Goal: Complete application form: Complete application form

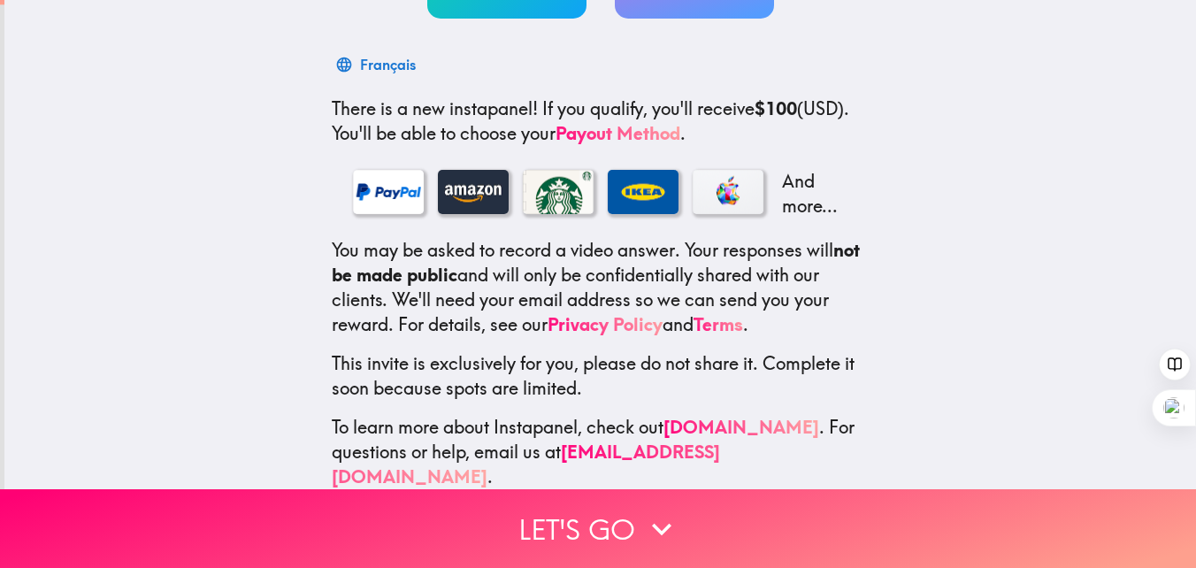
scroll to position [257, 0]
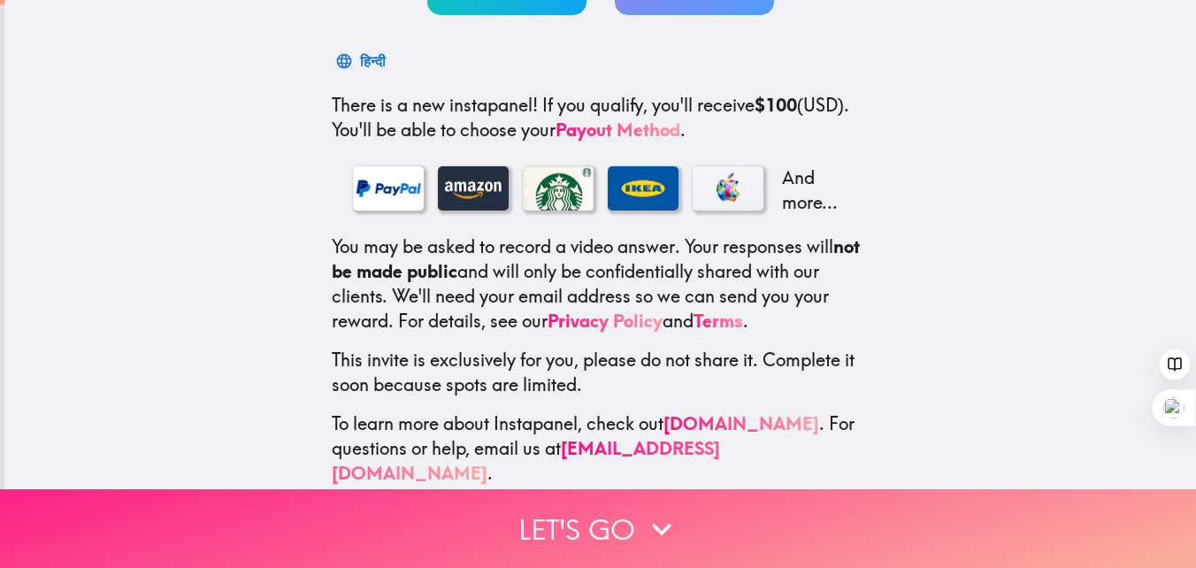
click at [558, 522] on button "Let's go" at bounding box center [598, 528] width 1196 height 79
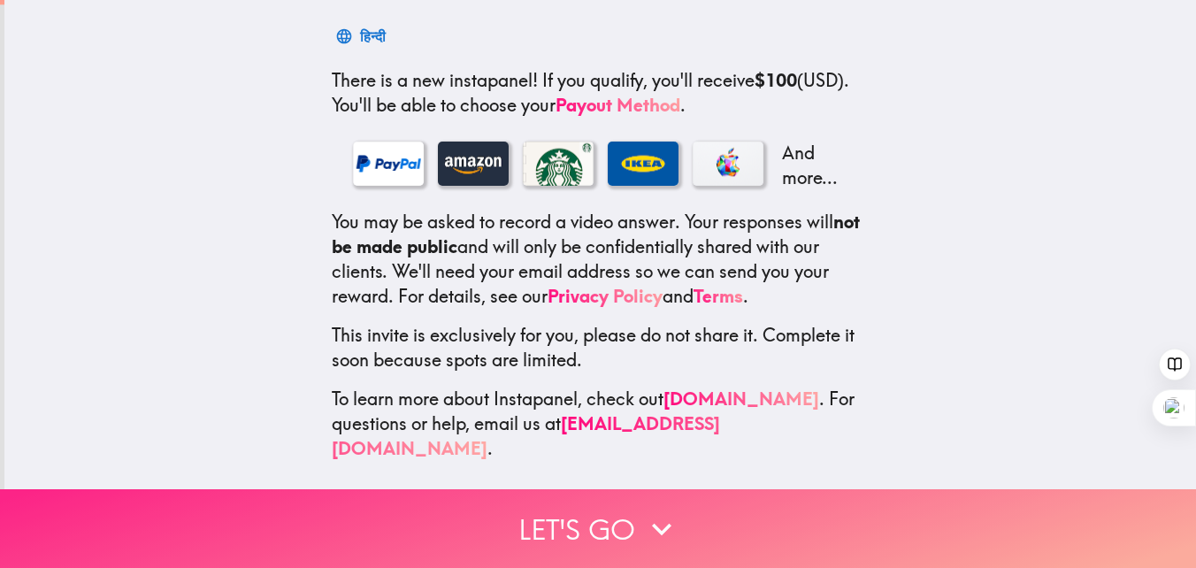
scroll to position [0, 0]
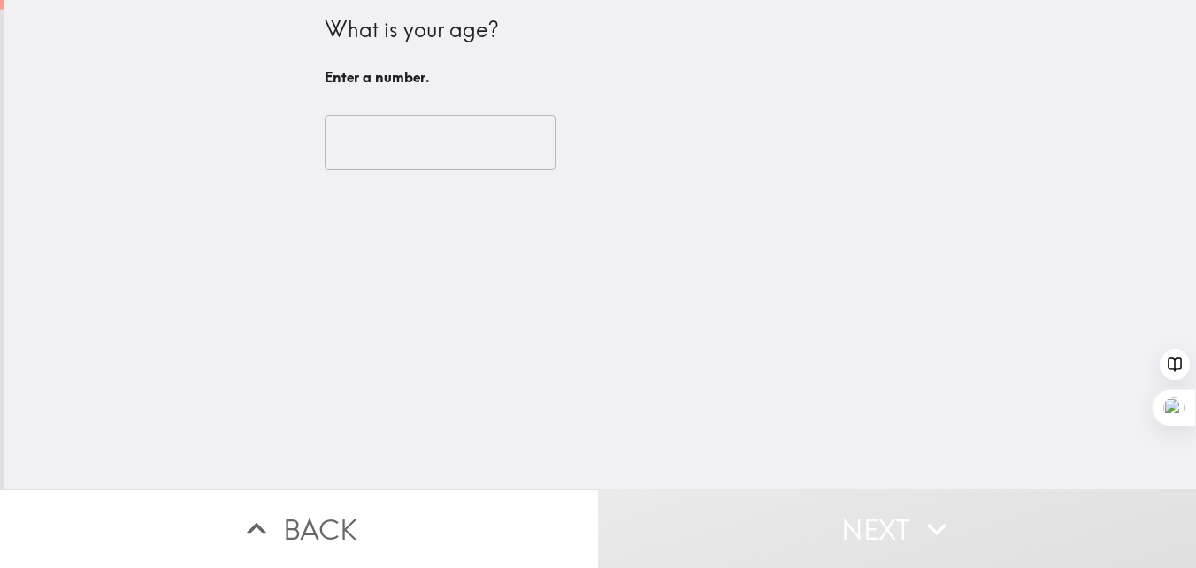
click at [415, 149] on input "number" at bounding box center [440, 142] width 231 height 55
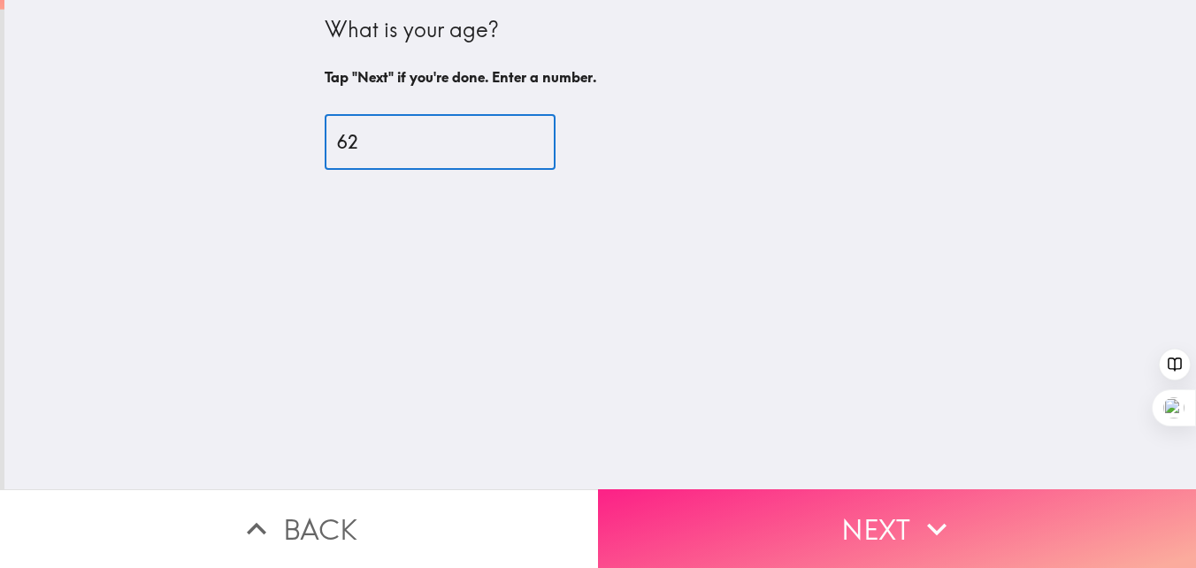
type input "62"
click at [950, 521] on icon "button" at bounding box center [936, 529] width 39 height 39
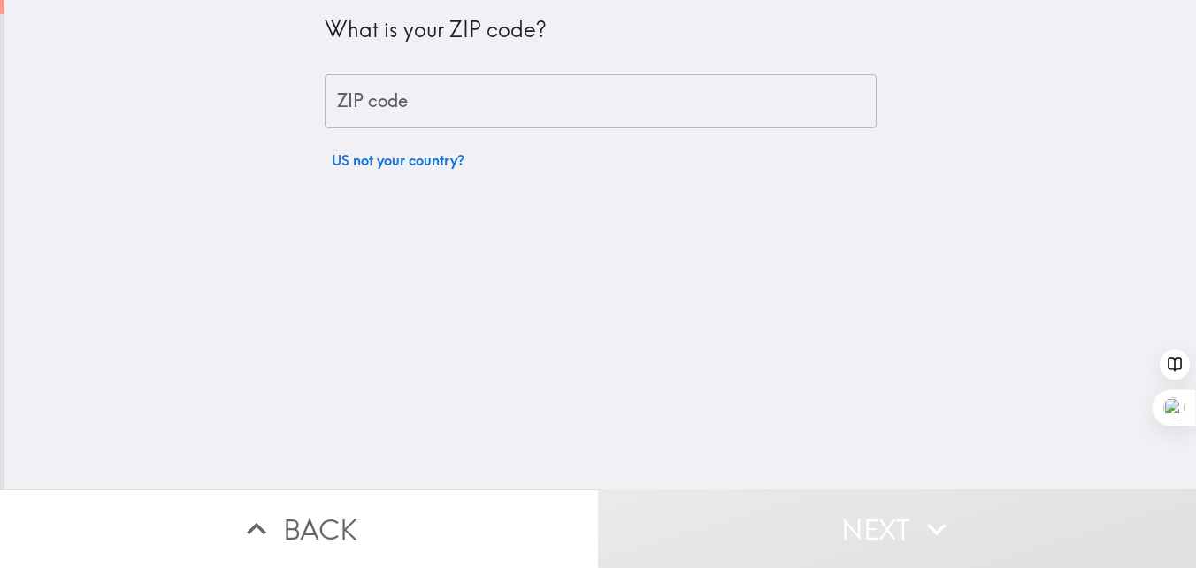
click at [374, 100] on input "ZIP code" at bounding box center [601, 101] width 552 height 55
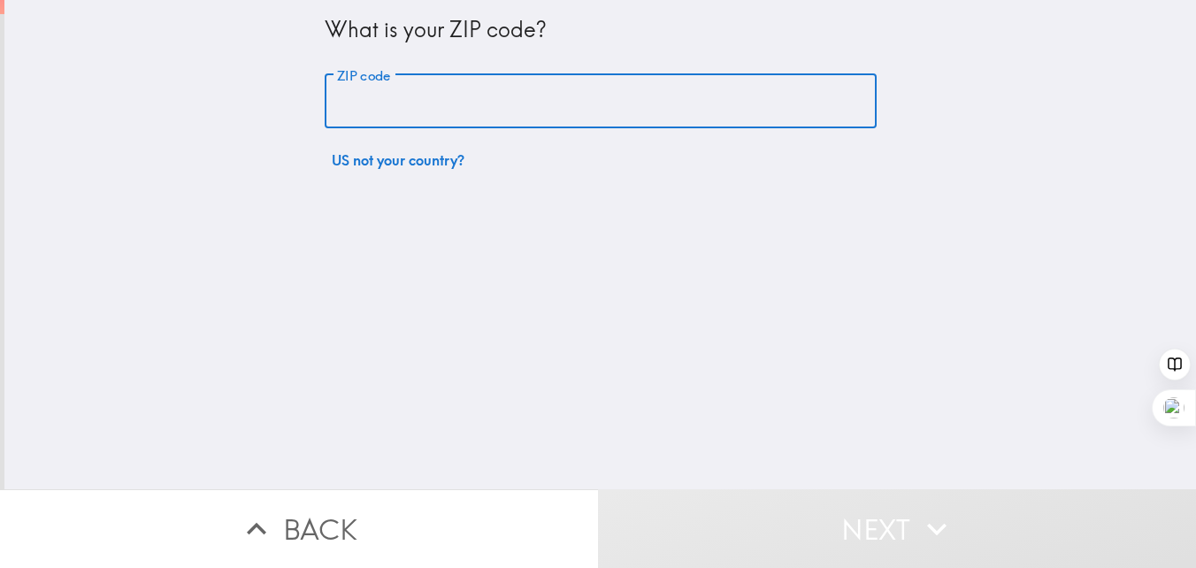
type input "10605"
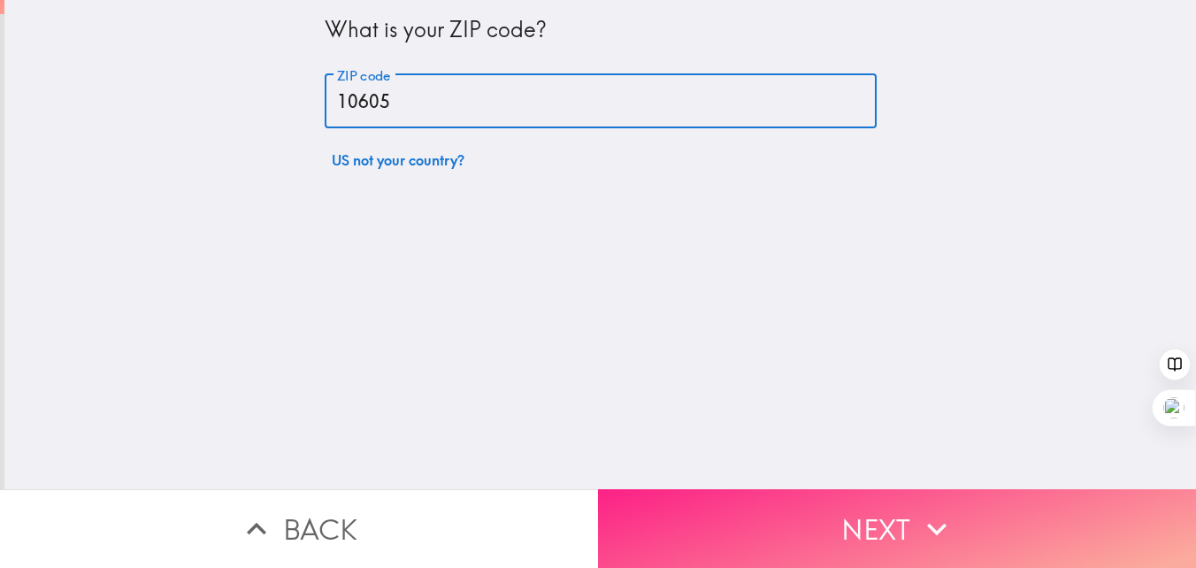
click at [839, 521] on button "Next" at bounding box center [897, 528] width 598 height 79
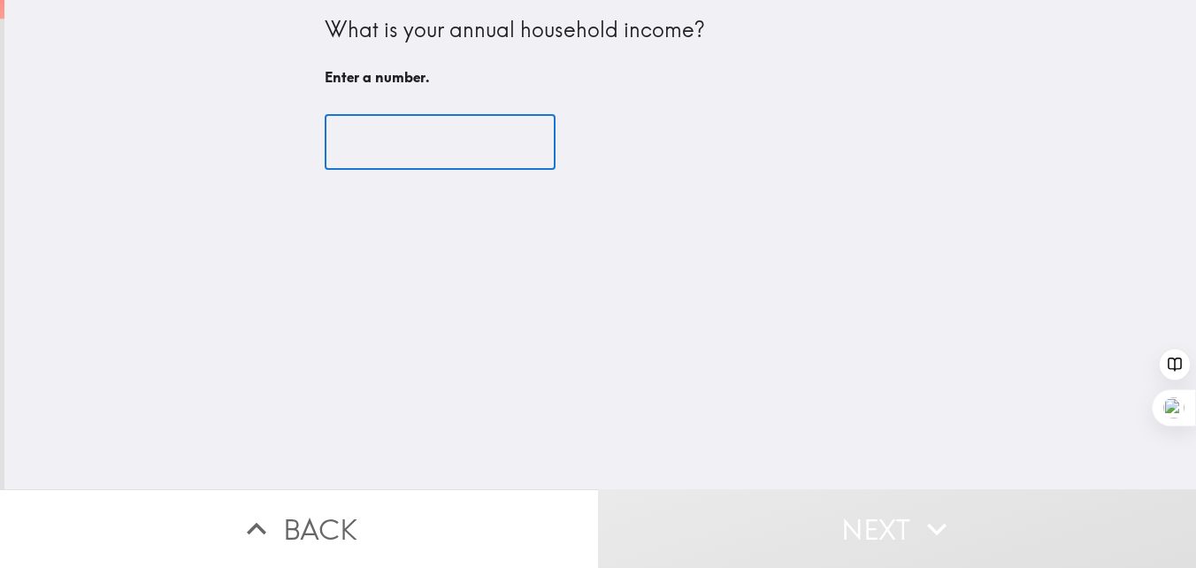
click at [395, 149] on input "number" at bounding box center [440, 142] width 231 height 55
click at [517, 148] on input "-1" at bounding box center [440, 142] width 231 height 55
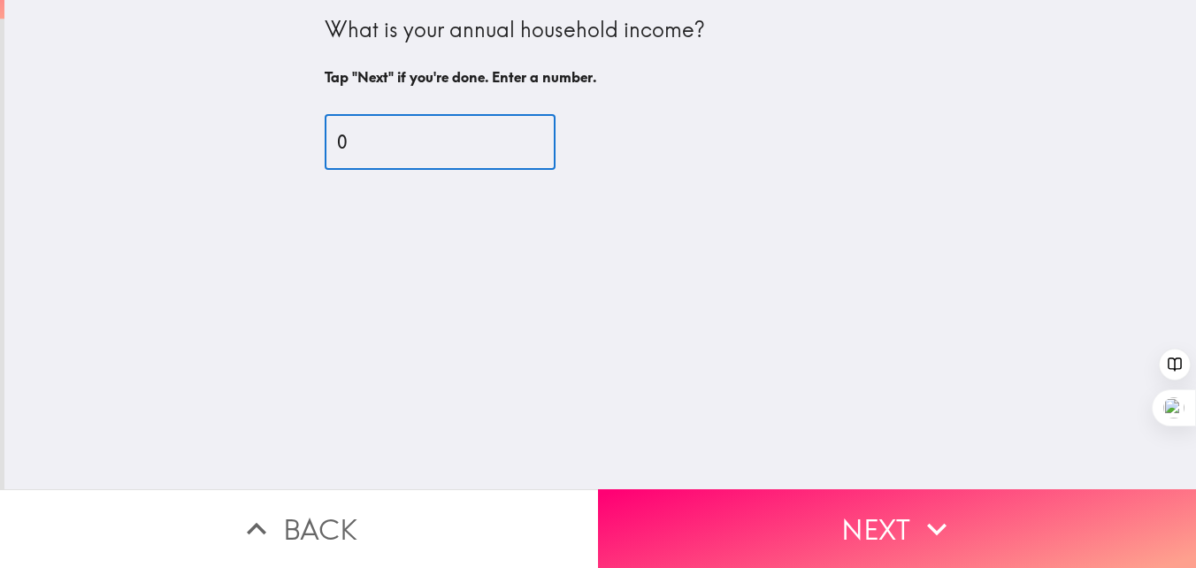
type input "0"
click at [516, 139] on input "0" at bounding box center [440, 142] width 231 height 55
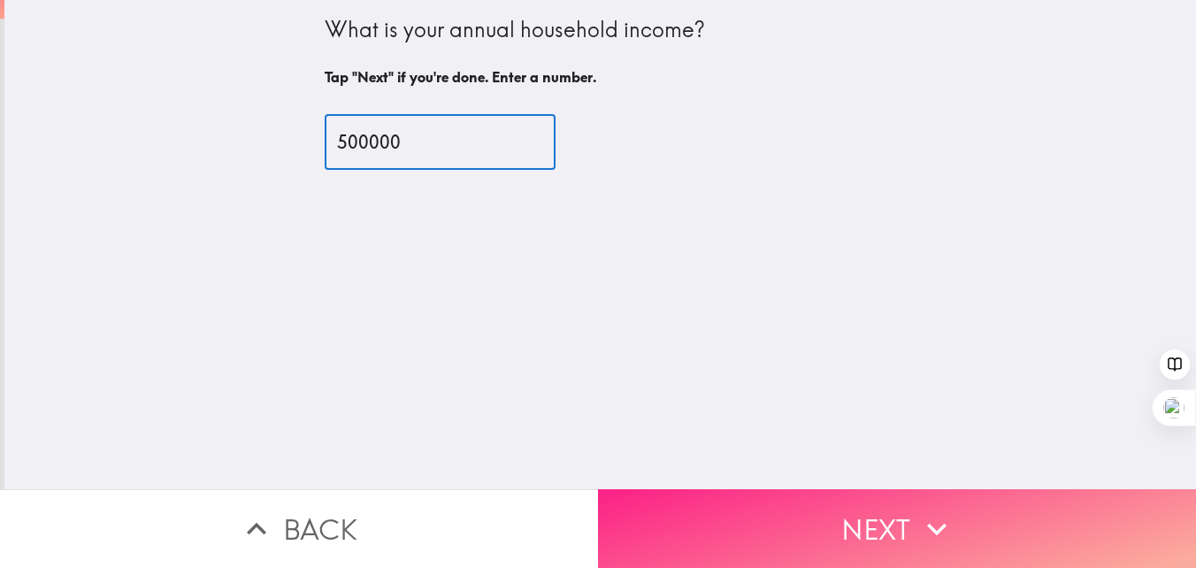
type input "500000"
click at [807, 530] on button "Next" at bounding box center [897, 528] width 598 height 79
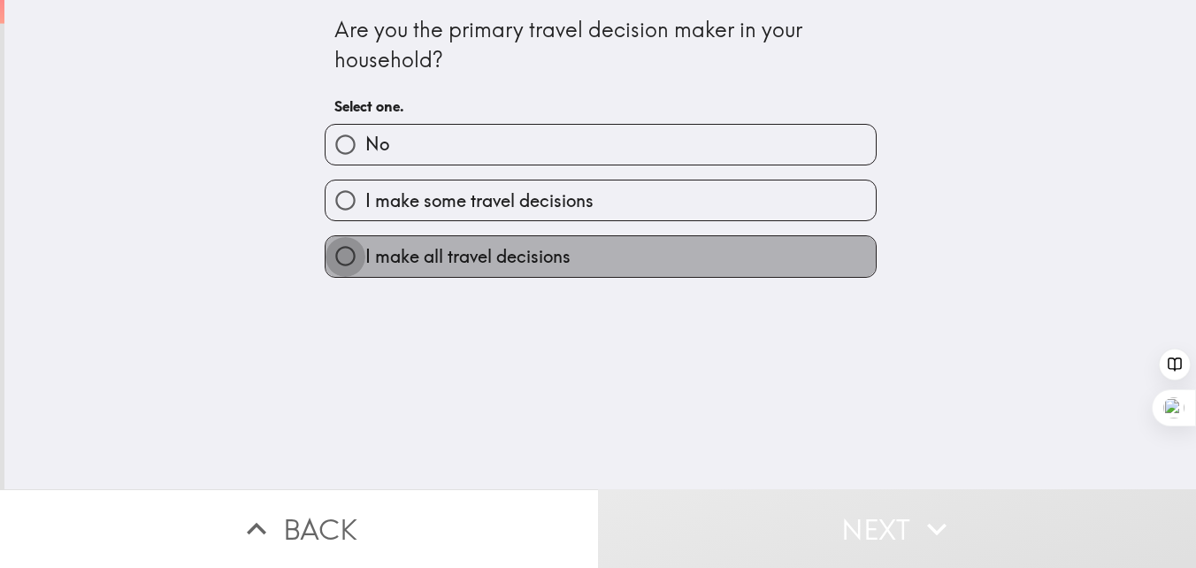
click at [344, 257] on input "I make all travel decisions" at bounding box center [346, 256] width 40 height 40
radio input "true"
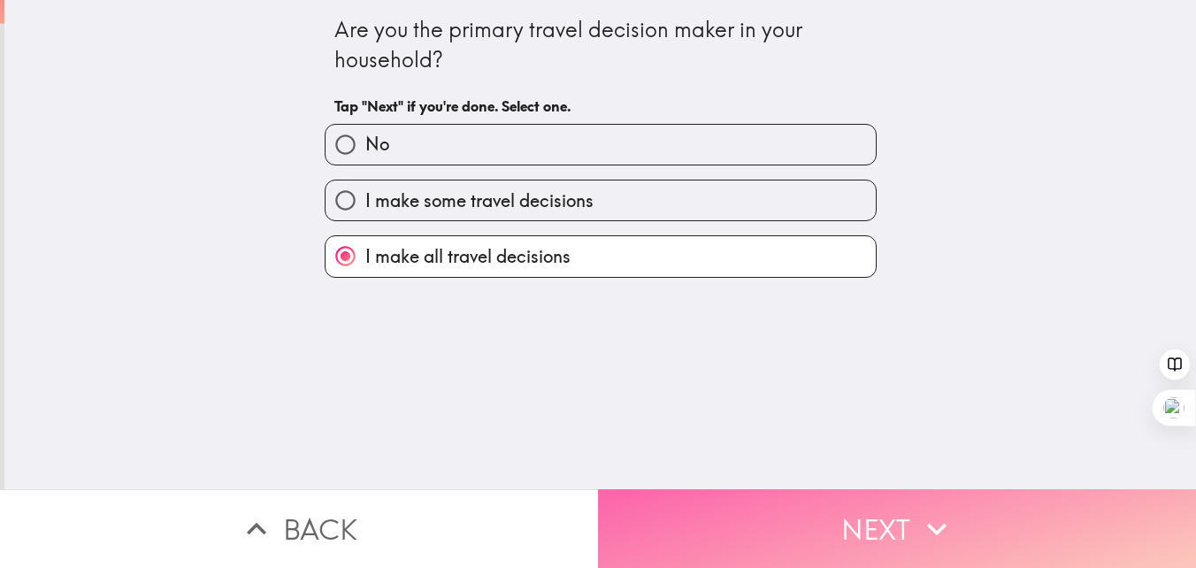
click at [824, 541] on button "Next" at bounding box center [897, 528] width 598 height 79
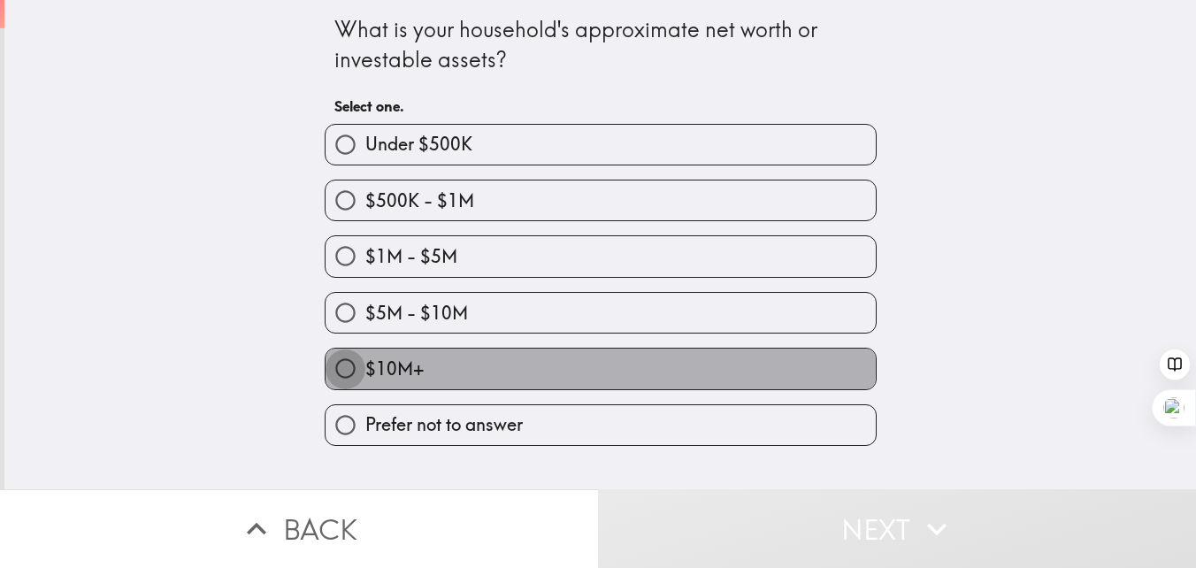
click at [342, 369] on input "$10M+" at bounding box center [346, 369] width 40 height 40
radio input "true"
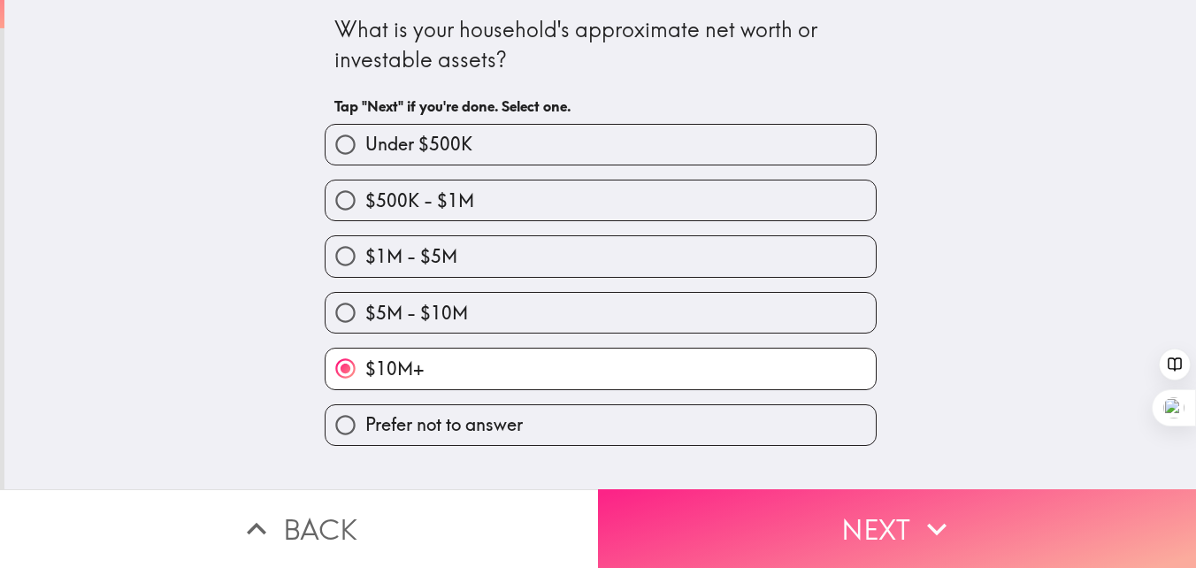
click at [800, 517] on button "Next" at bounding box center [897, 528] width 598 height 79
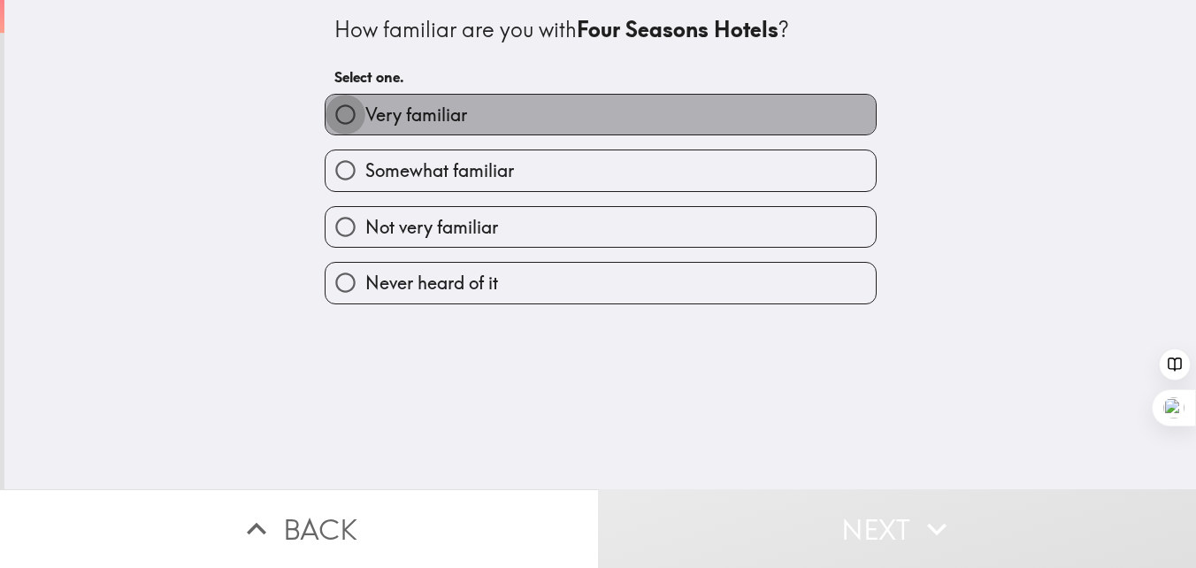
click at [343, 117] on input "Very familiar" at bounding box center [346, 115] width 40 height 40
radio input "true"
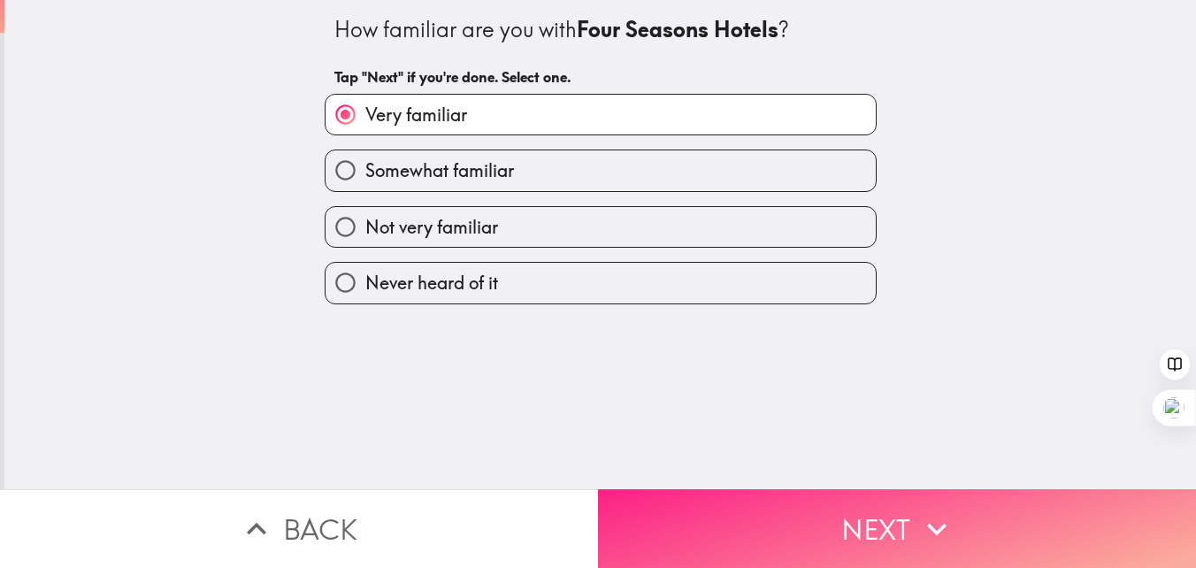
click at [822, 526] on button "Next" at bounding box center [897, 528] width 598 height 79
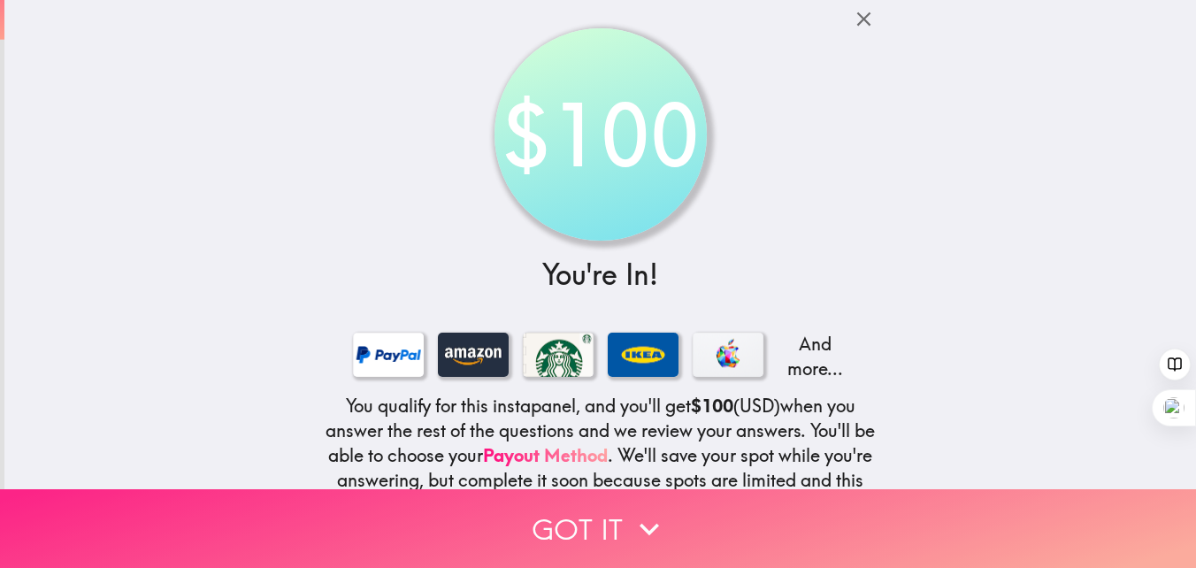
click at [595, 512] on button "Got it" at bounding box center [598, 528] width 1196 height 79
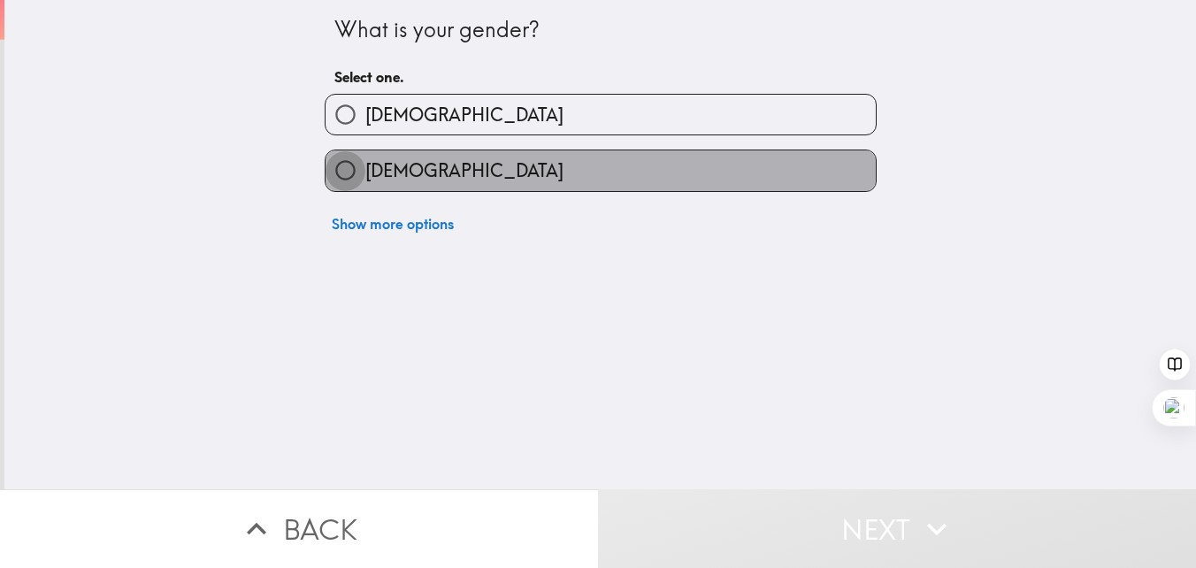
click at [346, 182] on input "[DEMOGRAPHIC_DATA]" at bounding box center [346, 170] width 40 height 40
radio input "true"
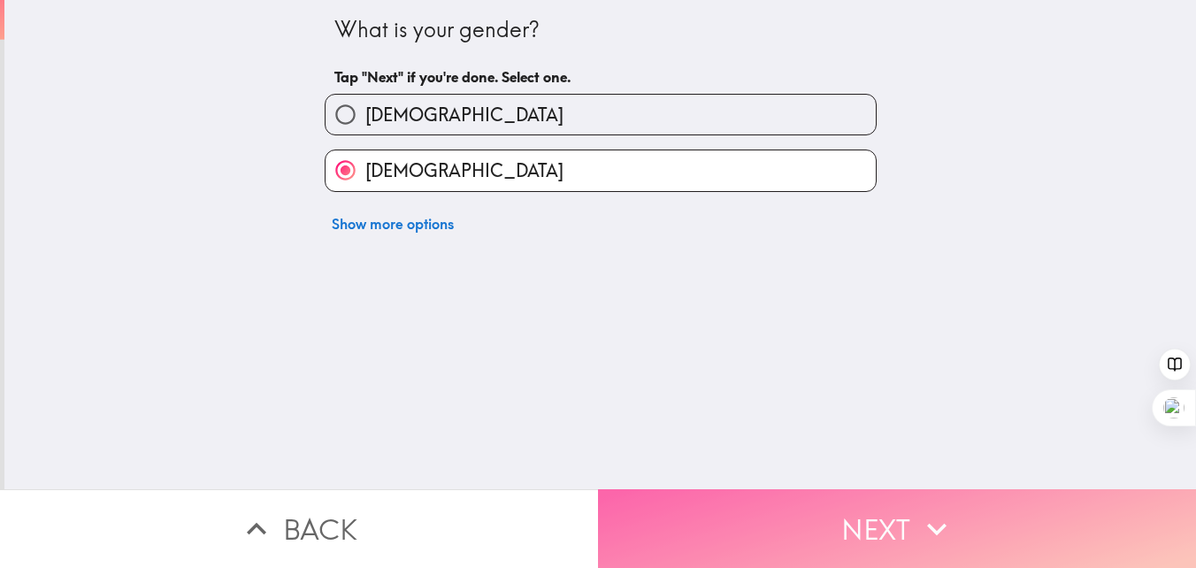
click at [839, 527] on button "Next" at bounding box center [897, 528] width 598 height 79
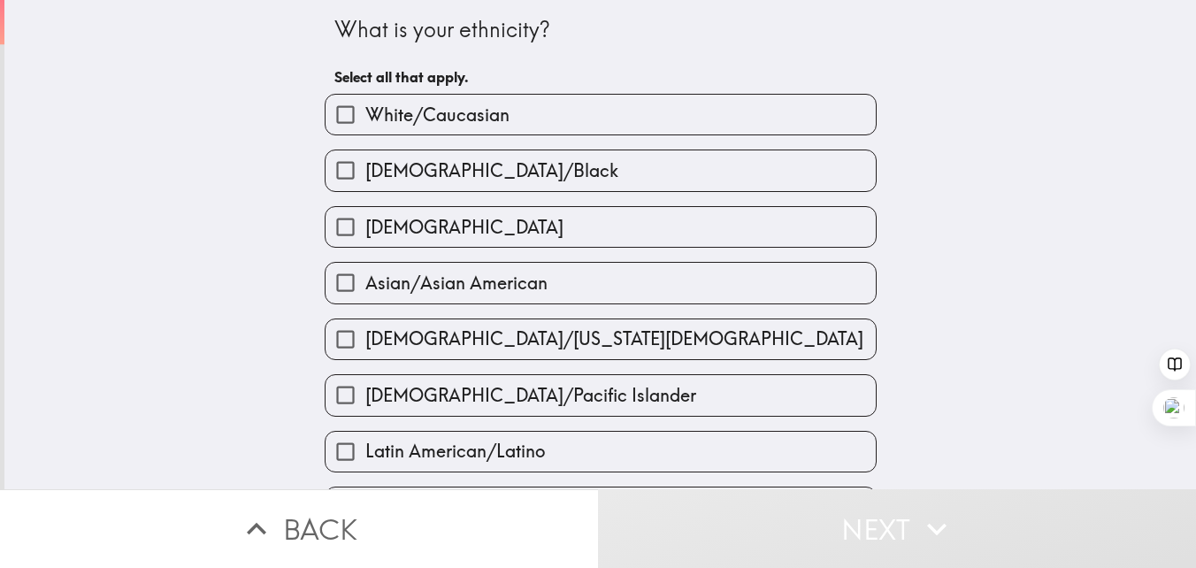
click at [352, 116] on input "White/Caucasian" at bounding box center [346, 115] width 40 height 40
checkbox input "true"
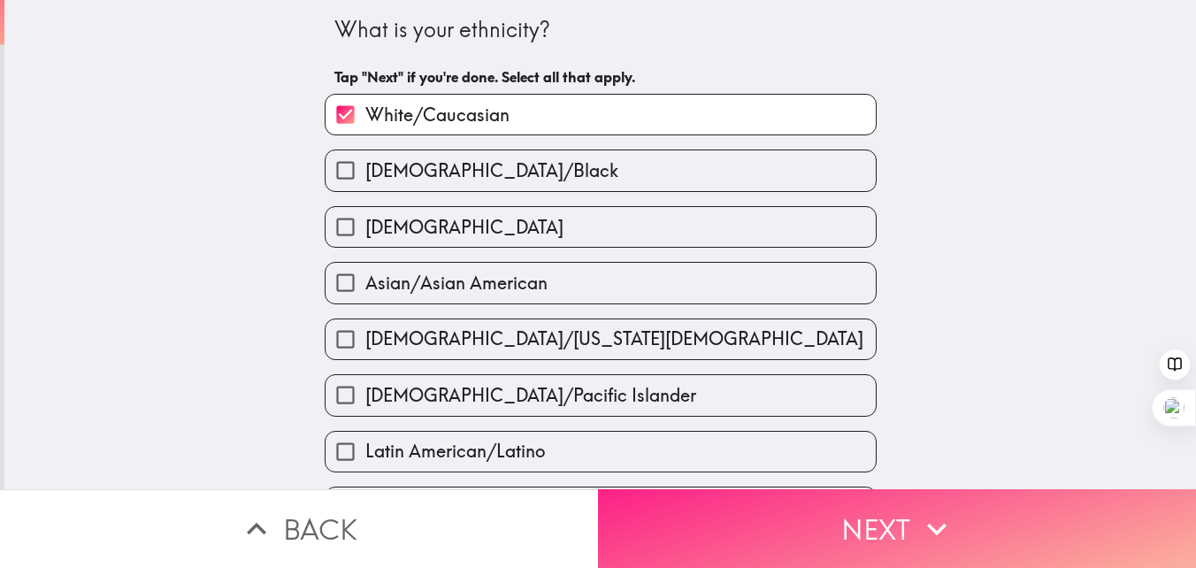
click at [834, 522] on button "Next" at bounding box center [897, 528] width 598 height 79
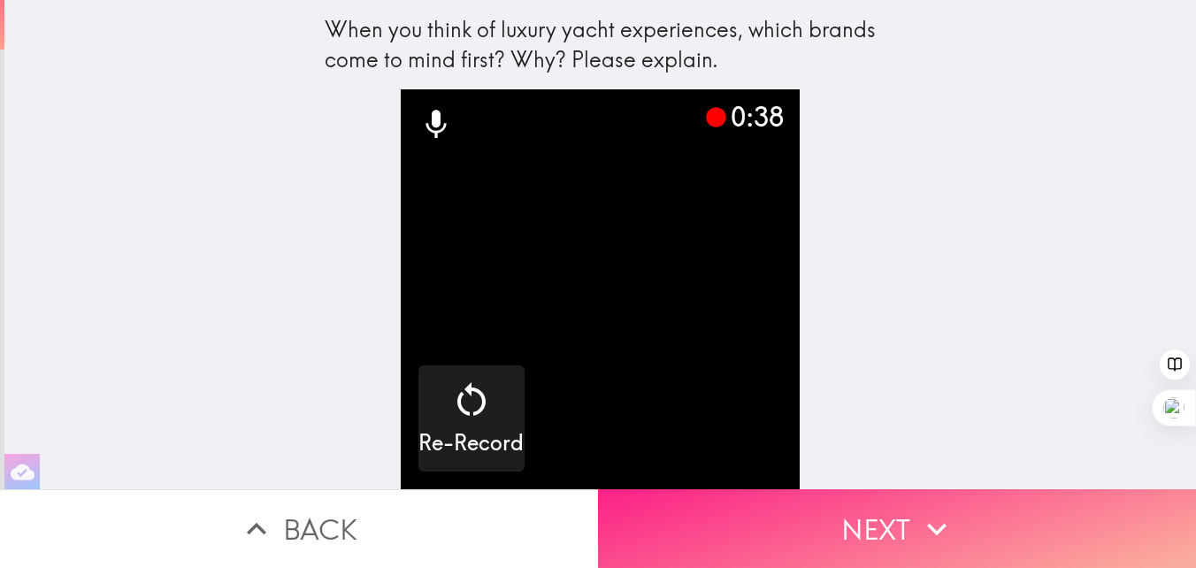
click at [886, 529] on button "Next" at bounding box center [897, 528] width 598 height 79
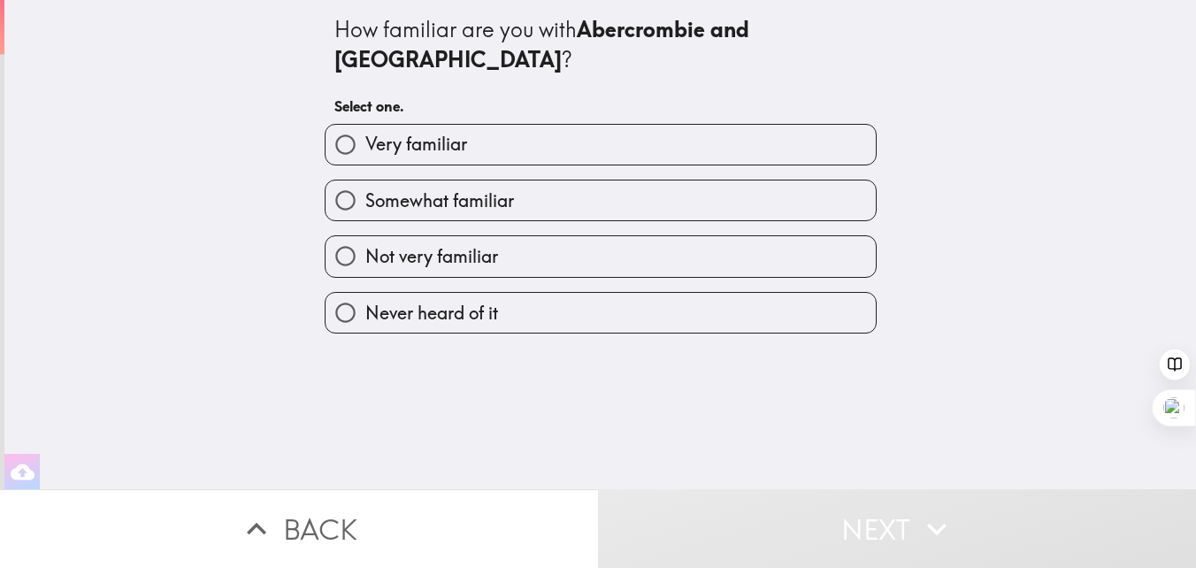
click at [352, 180] on input "Somewhat familiar" at bounding box center [346, 200] width 40 height 40
radio input "true"
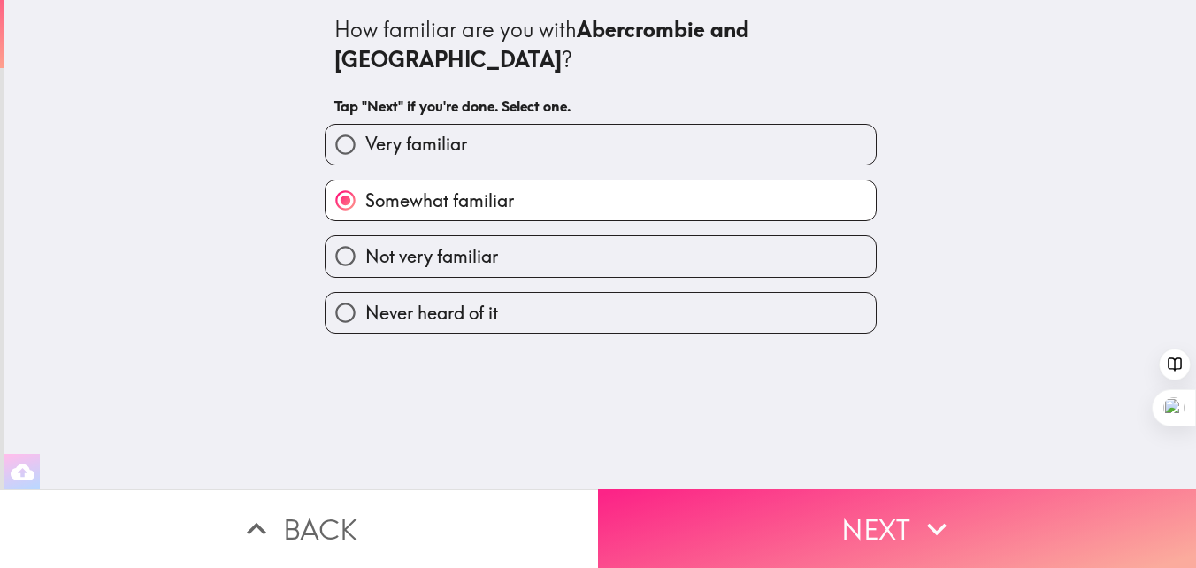
click at [878, 523] on button "Next" at bounding box center [897, 528] width 598 height 79
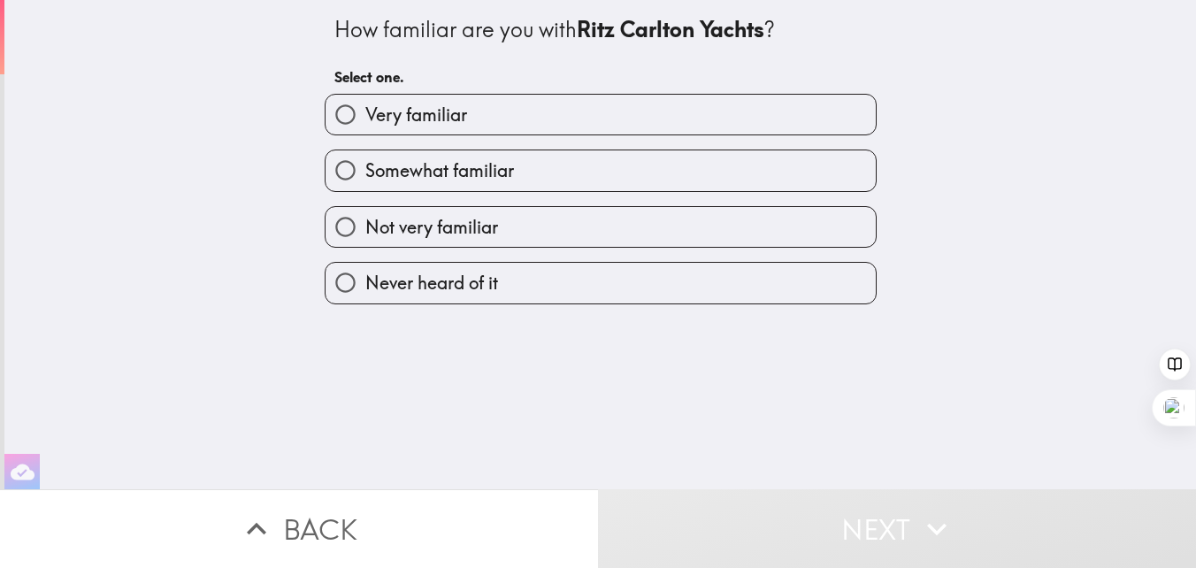
click at [353, 226] on input "Not very familiar" at bounding box center [346, 227] width 40 height 40
radio input "true"
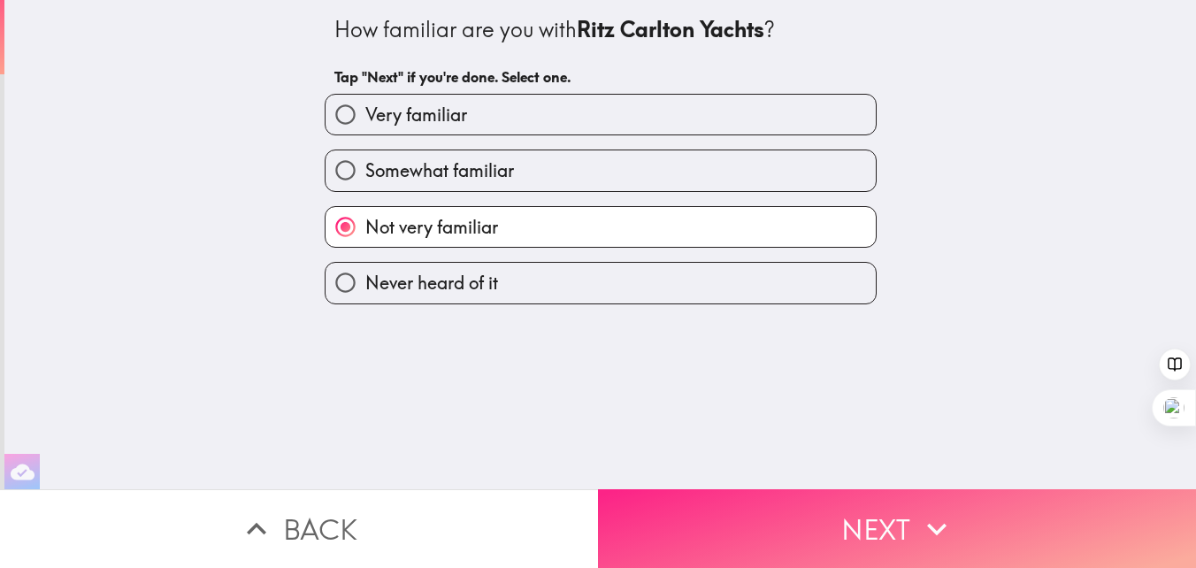
click at [839, 538] on button "Next" at bounding box center [897, 528] width 598 height 79
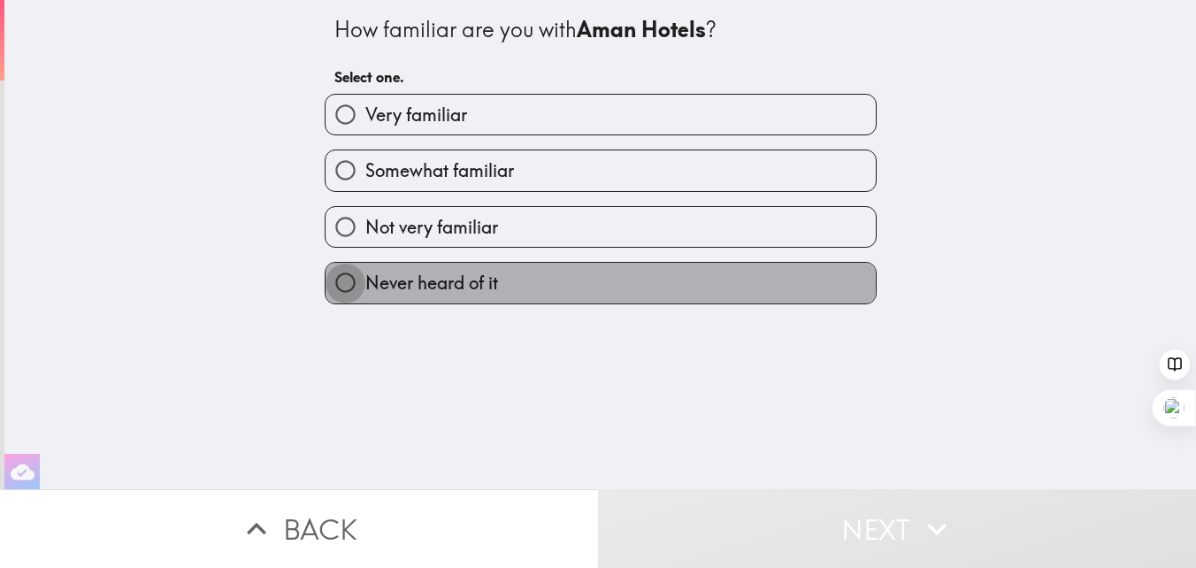
click at [349, 287] on input "Never heard of it" at bounding box center [346, 283] width 40 height 40
radio input "true"
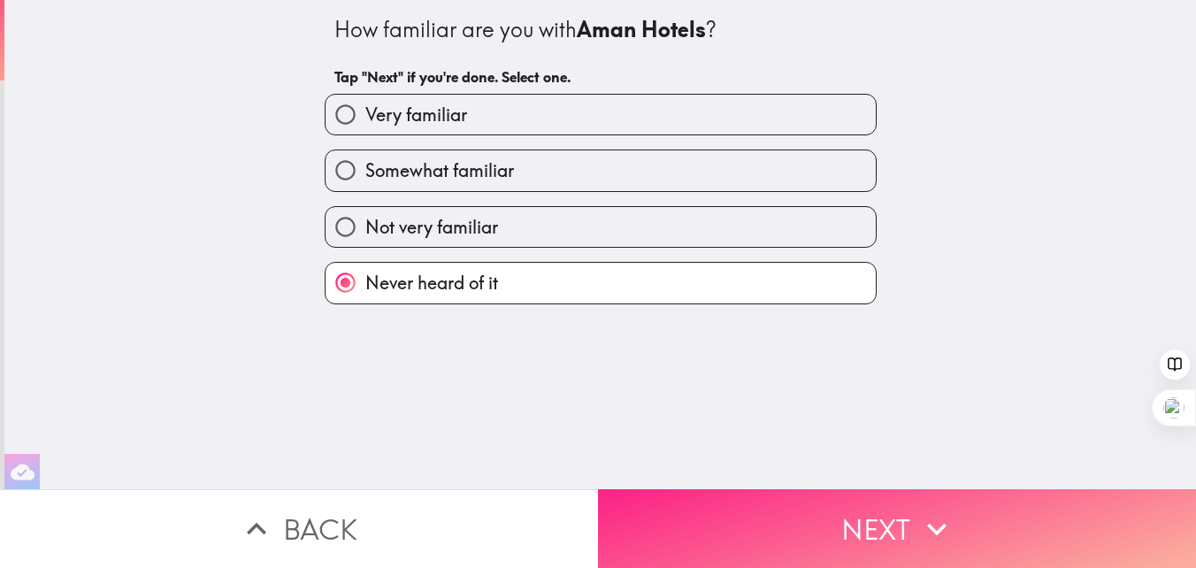
click at [904, 517] on button "Next" at bounding box center [897, 528] width 598 height 79
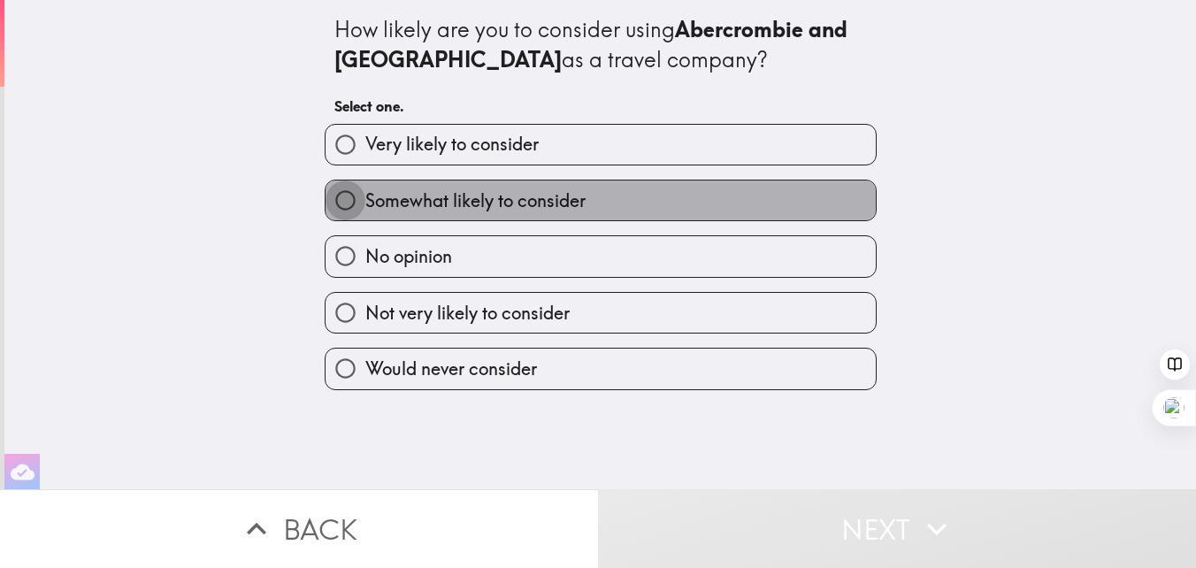
click at [350, 202] on input "Somewhat likely to consider" at bounding box center [346, 200] width 40 height 40
radio input "true"
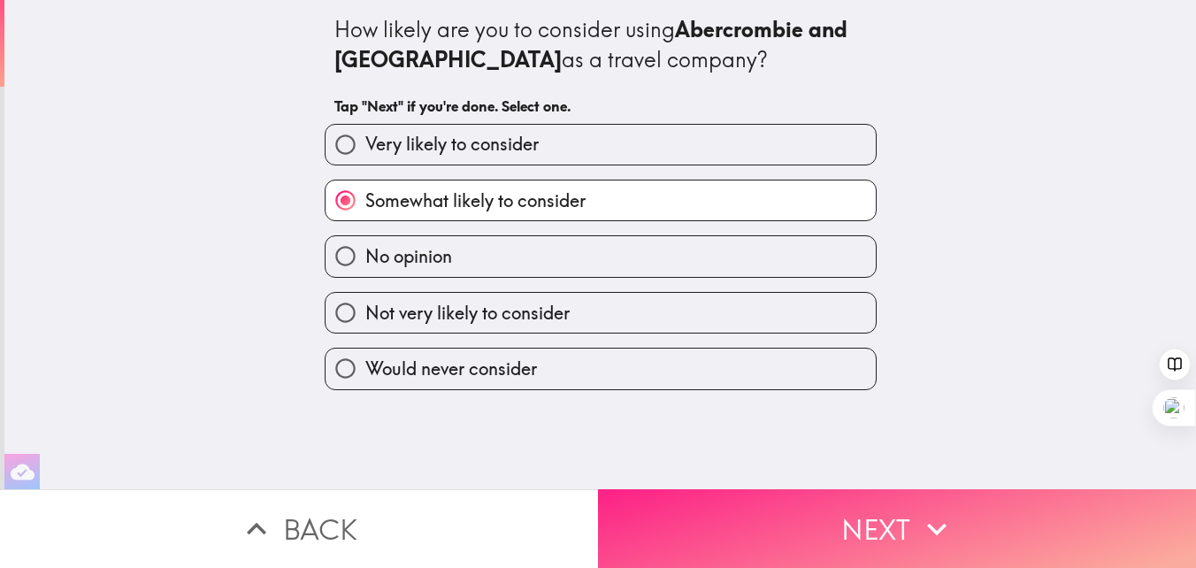
click at [831, 532] on button "Next" at bounding box center [897, 528] width 598 height 79
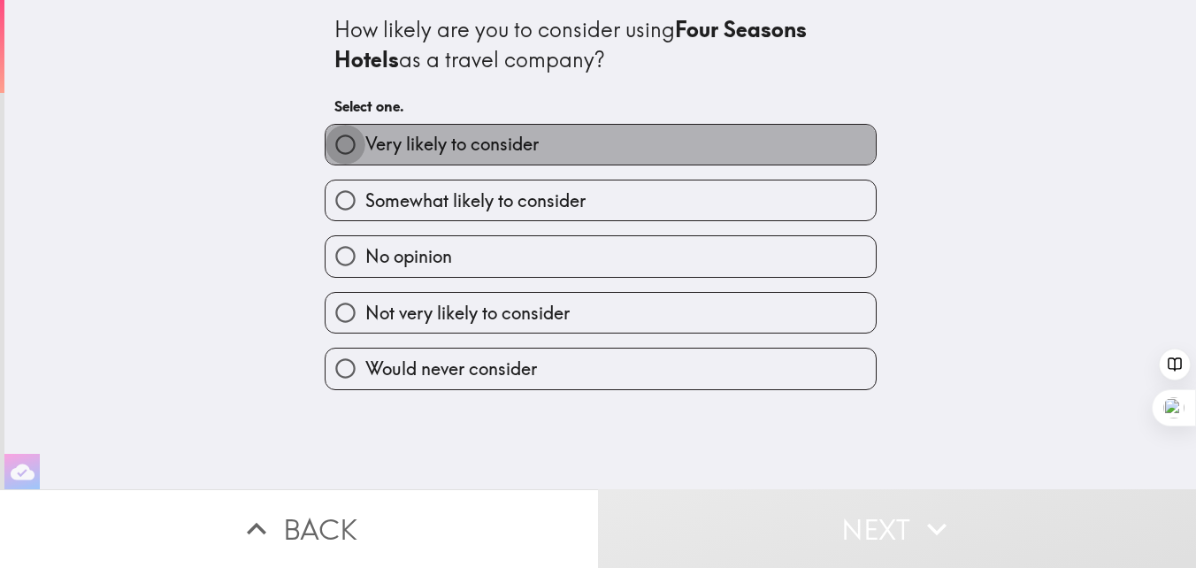
click at [342, 144] on input "Very likely to consider" at bounding box center [346, 145] width 40 height 40
radio input "true"
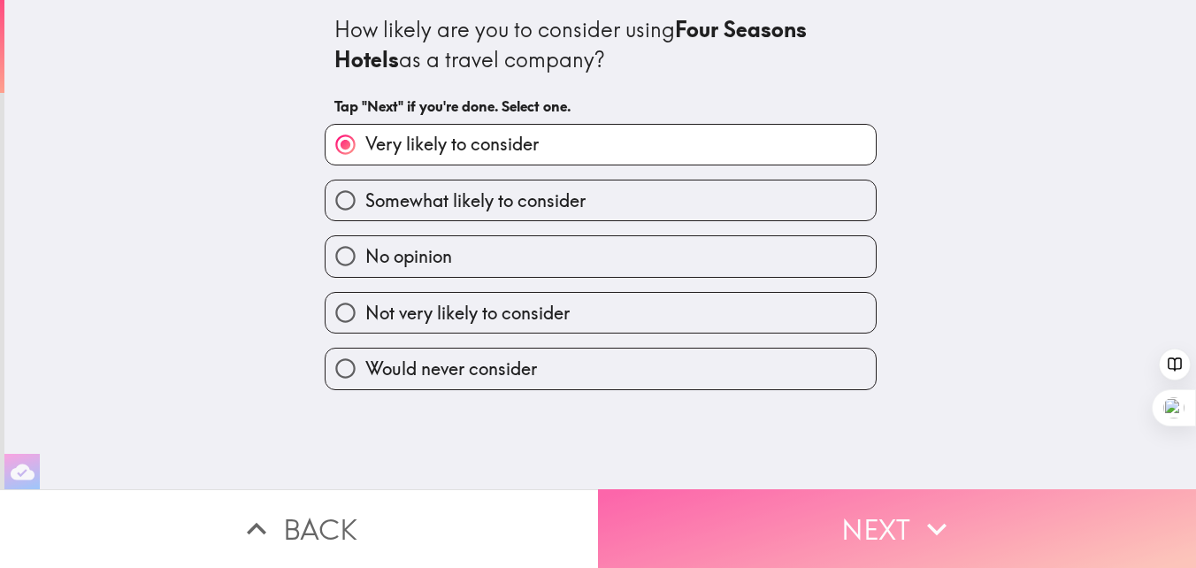
click at [832, 535] on button "Next" at bounding box center [897, 528] width 598 height 79
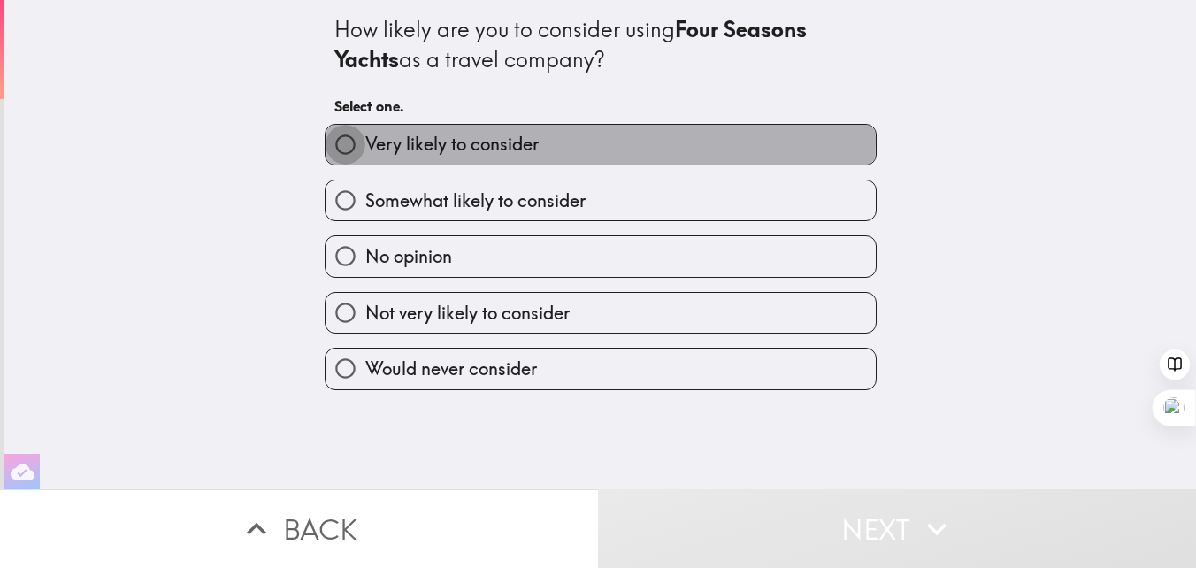
click at [349, 140] on input "Very likely to consider" at bounding box center [346, 145] width 40 height 40
radio input "true"
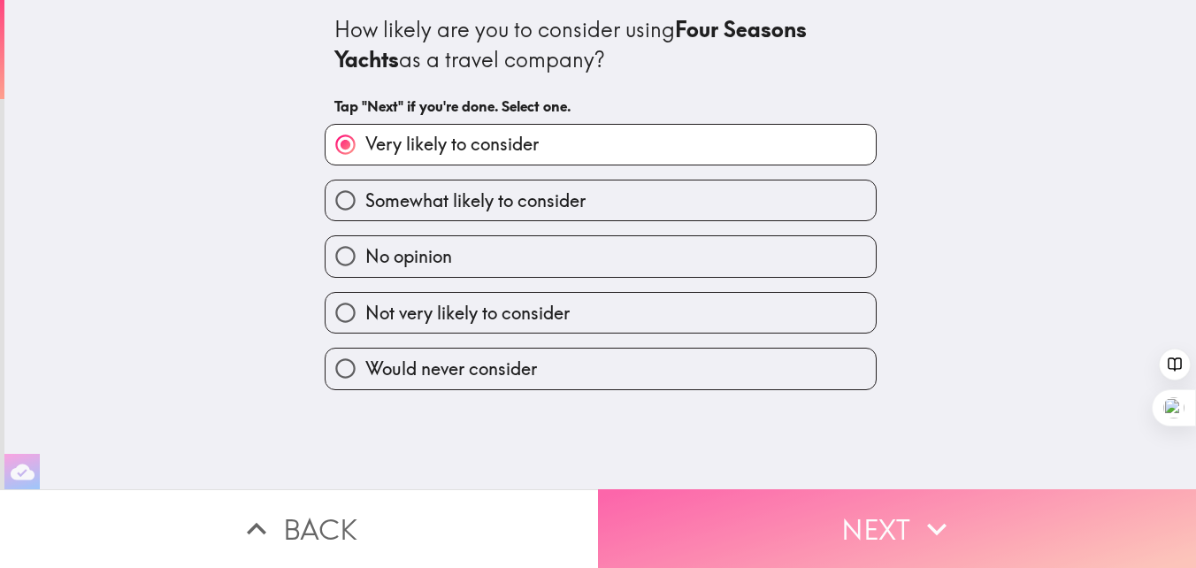
click at [860, 538] on button "Next" at bounding box center [897, 528] width 598 height 79
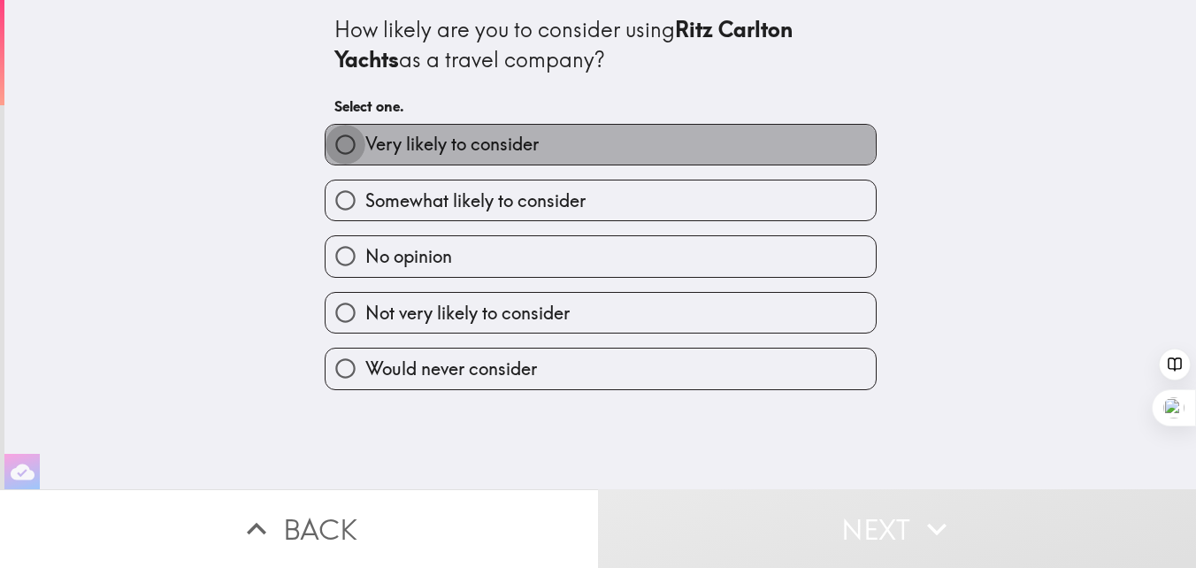
click at [347, 138] on input "Very likely to consider" at bounding box center [346, 145] width 40 height 40
radio input "true"
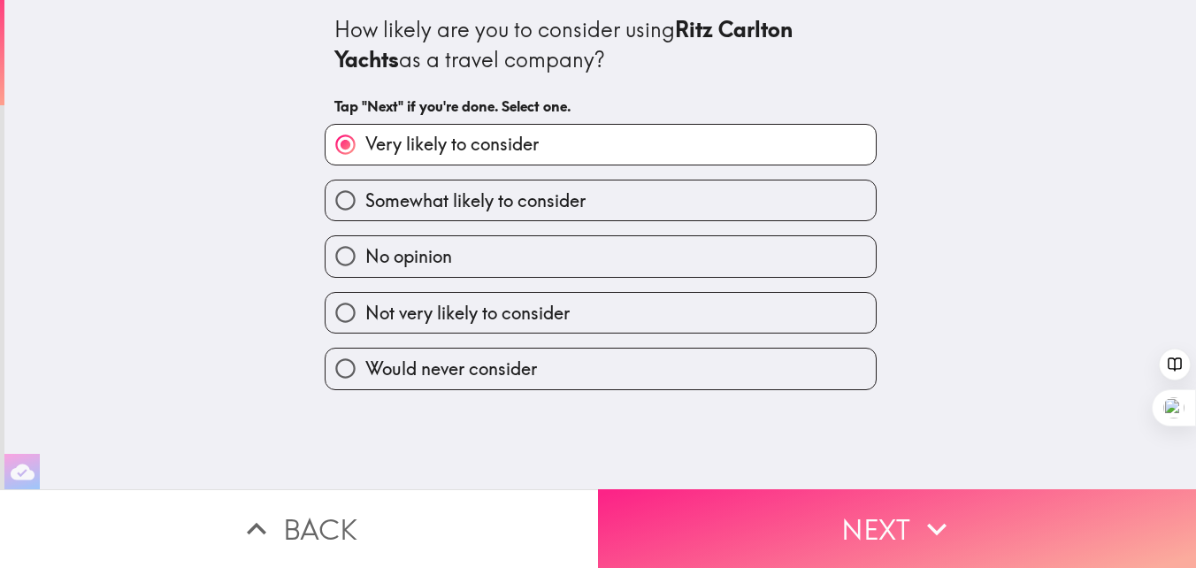
click at [865, 517] on button "Next" at bounding box center [897, 528] width 598 height 79
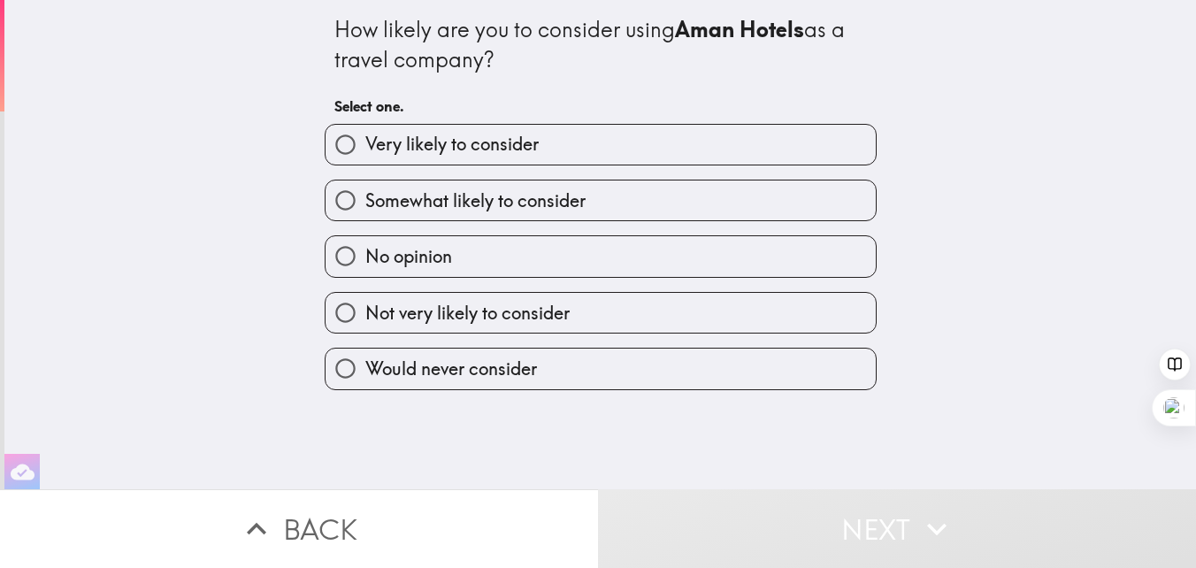
click at [345, 264] on input "No opinion" at bounding box center [346, 256] width 40 height 40
radio input "true"
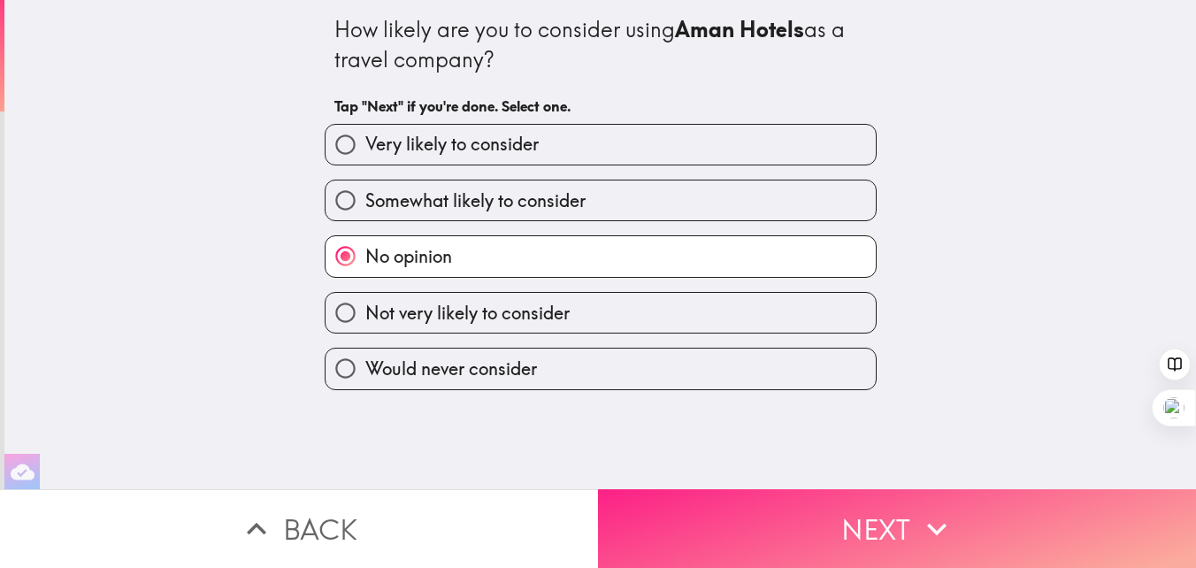
click at [845, 522] on button "Next" at bounding box center [897, 528] width 598 height 79
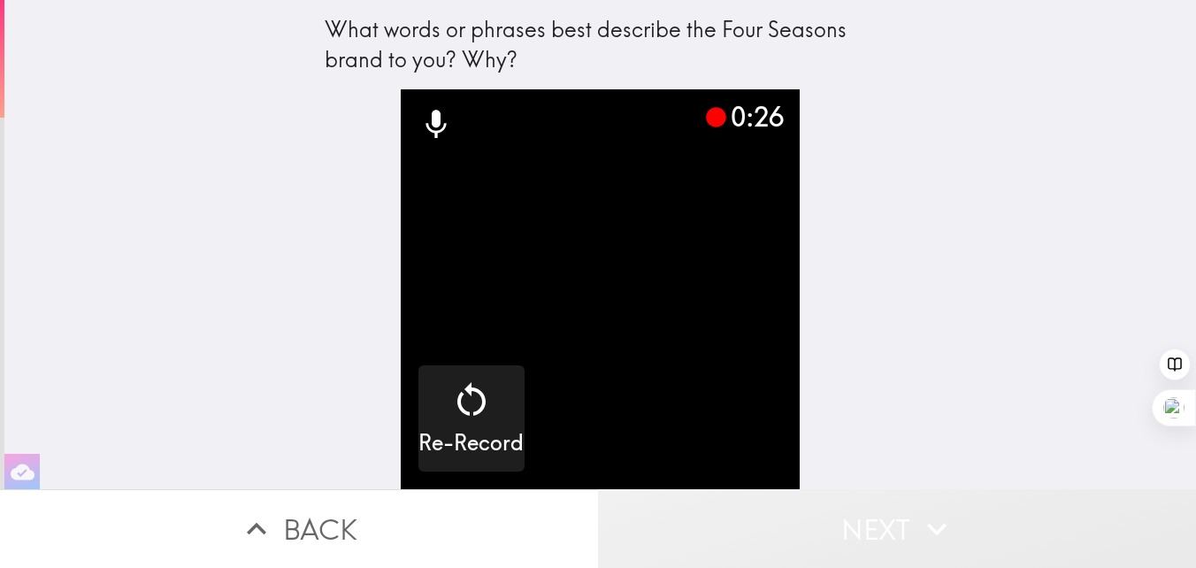
click at [809, 525] on button "Next" at bounding box center [897, 528] width 598 height 79
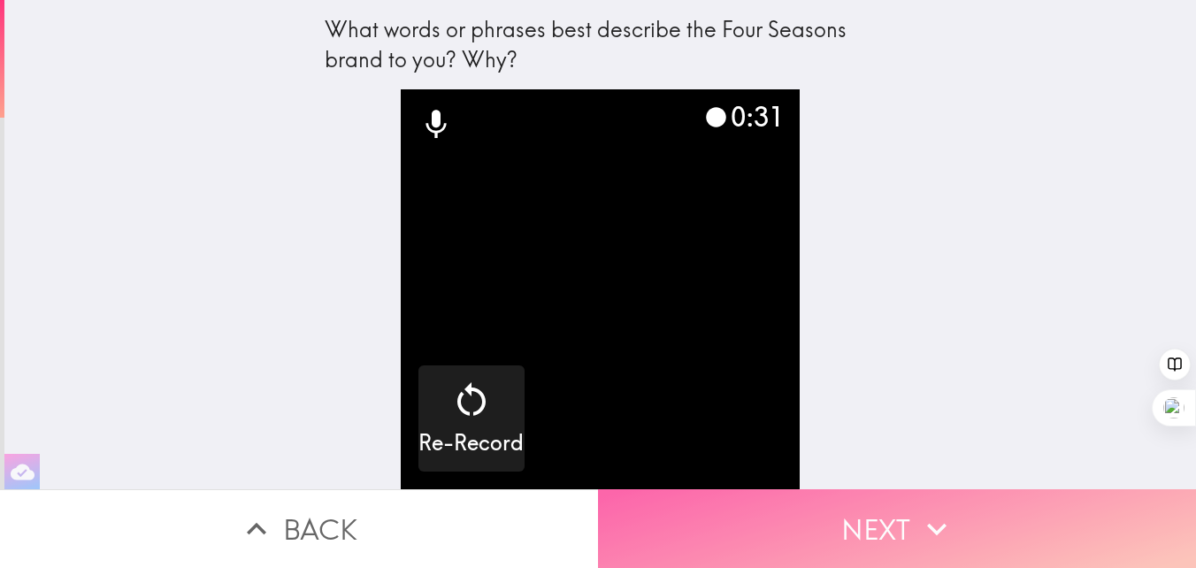
click at [809, 525] on button "Next" at bounding box center [897, 528] width 598 height 79
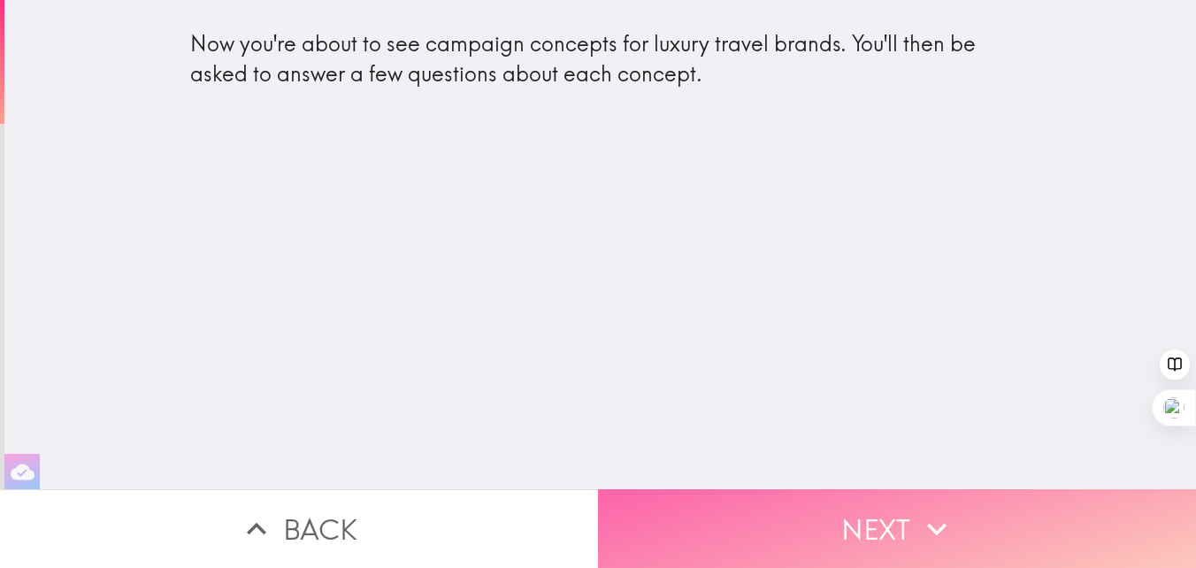
click at [809, 525] on button "Next" at bounding box center [897, 528] width 598 height 79
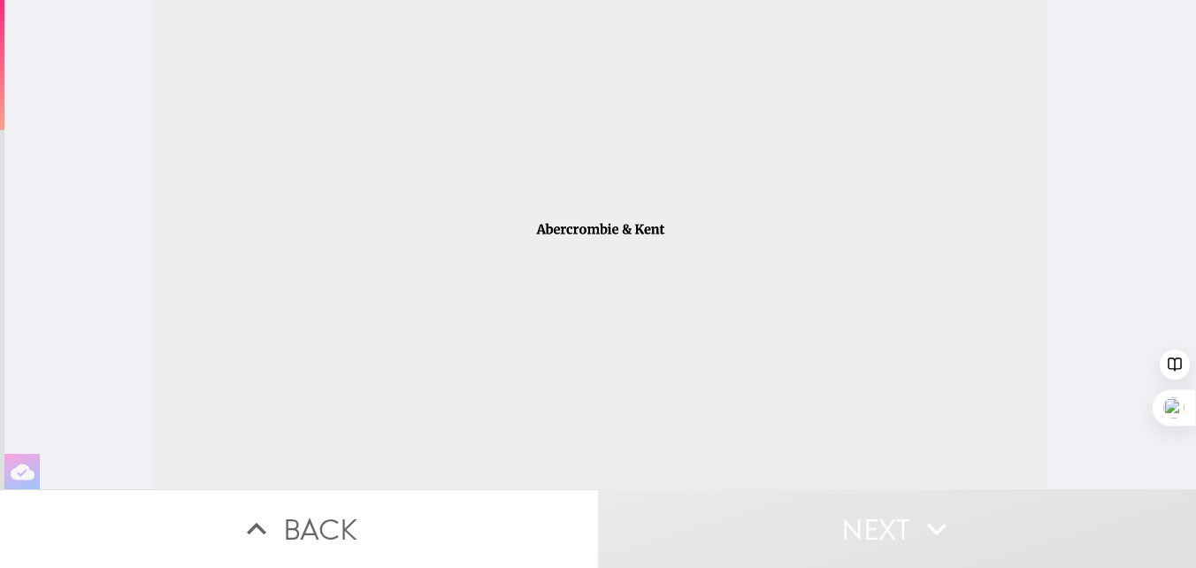
click at [629, 227] on div at bounding box center [600, 244] width 897 height 489
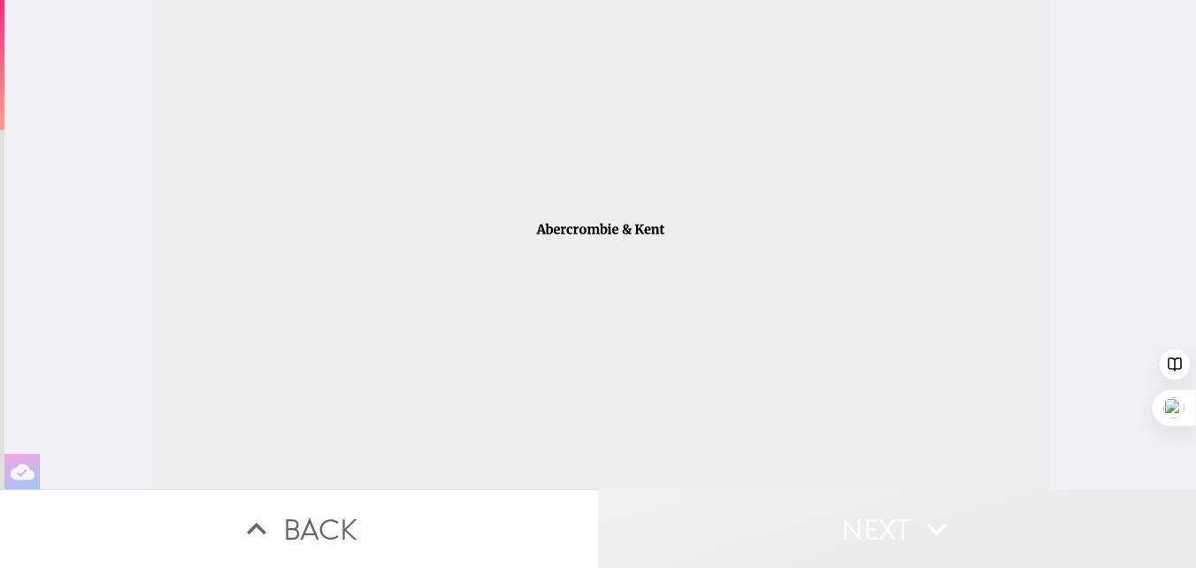
click at [878, 535] on button "Next" at bounding box center [897, 528] width 598 height 79
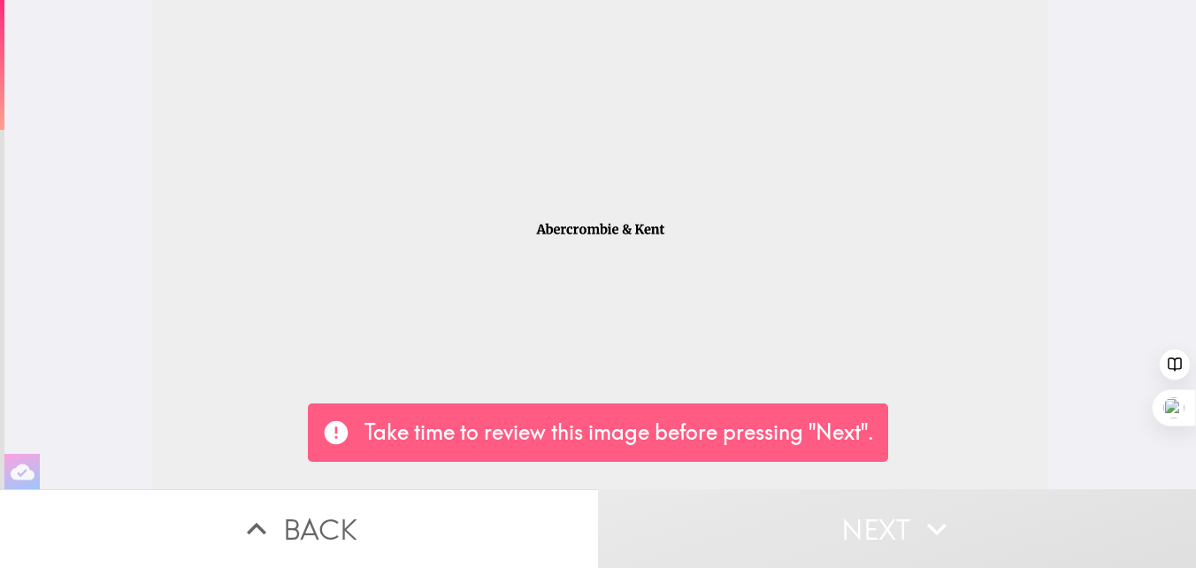
click at [969, 318] on div at bounding box center [600, 244] width 897 height 489
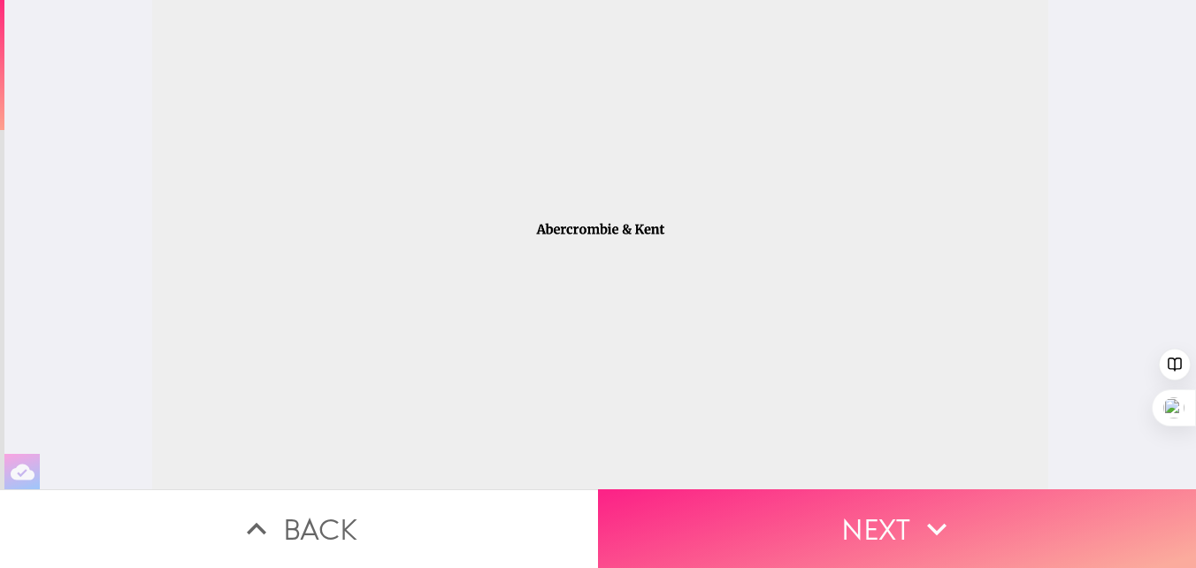
click at [892, 537] on button "Next" at bounding box center [897, 528] width 598 height 79
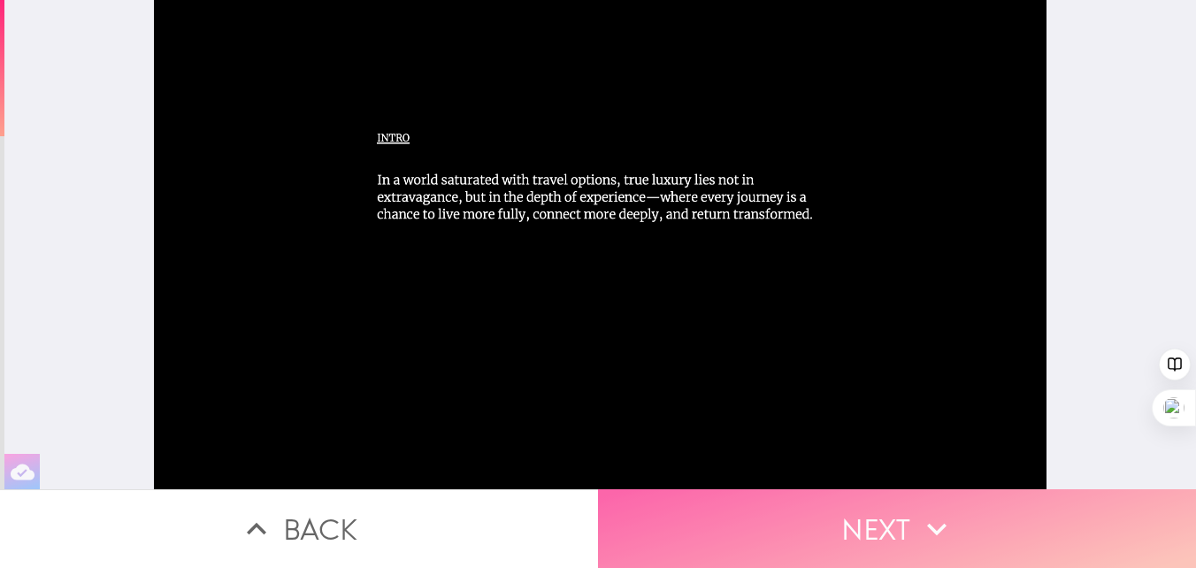
click at [899, 529] on button "Next" at bounding box center [897, 528] width 598 height 79
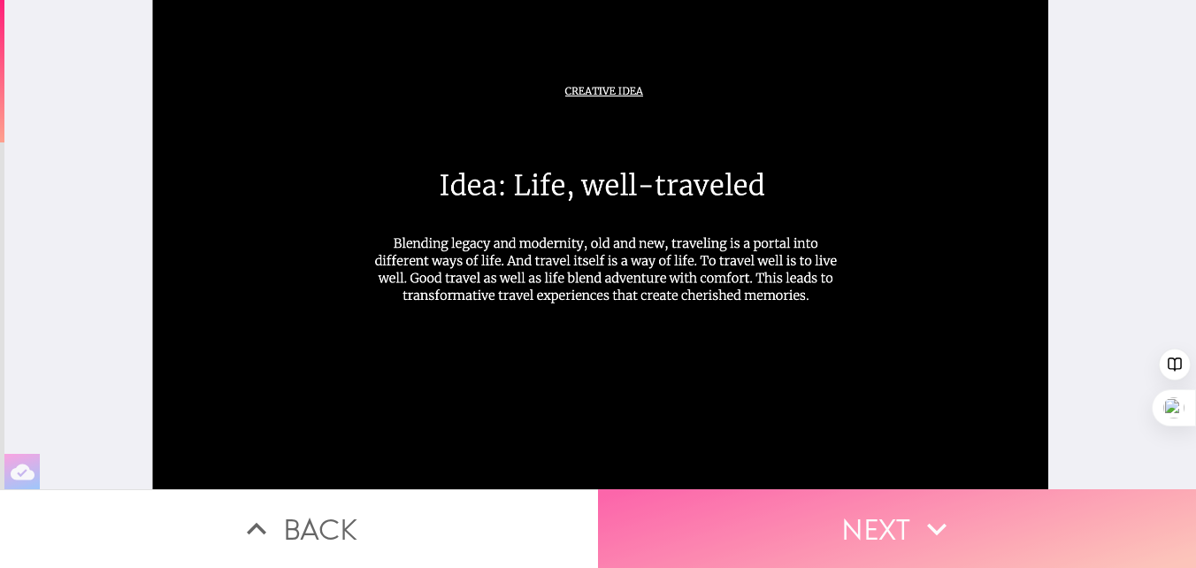
click at [899, 528] on button "Next" at bounding box center [897, 528] width 598 height 79
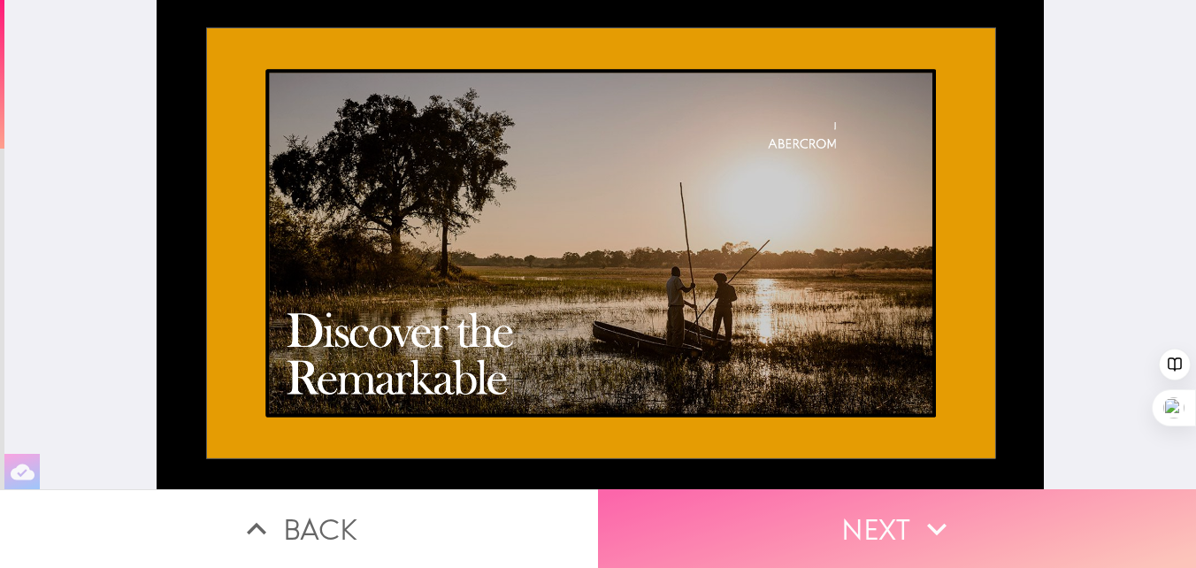
click at [899, 528] on button "Next" at bounding box center [897, 528] width 598 height 79
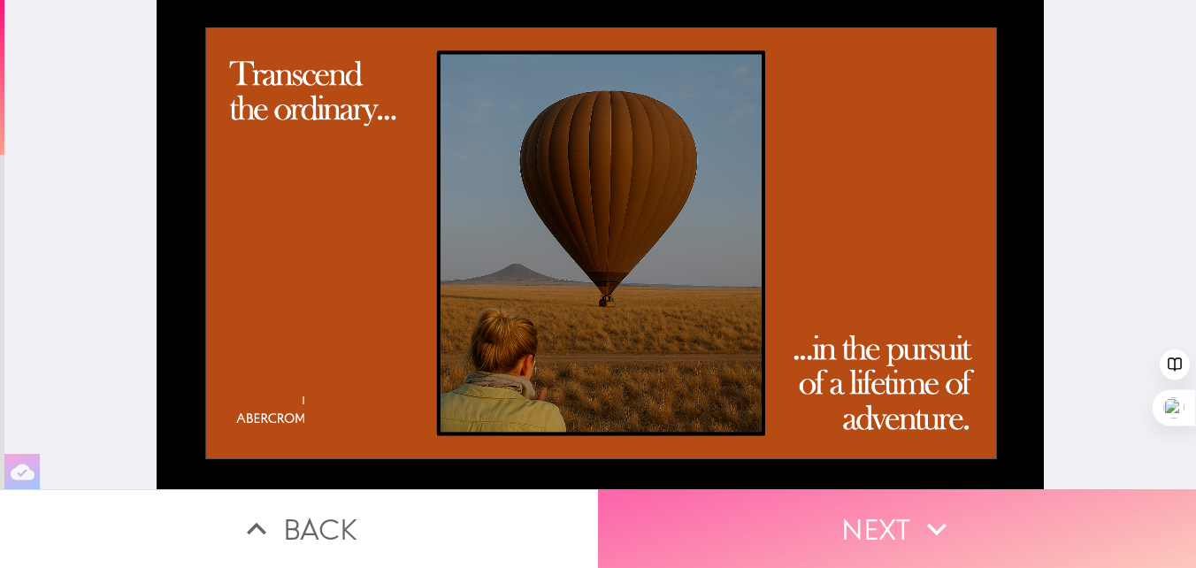
click at [899, 528] on button "Next" at bounding box center [897, 528] width 598 height 79
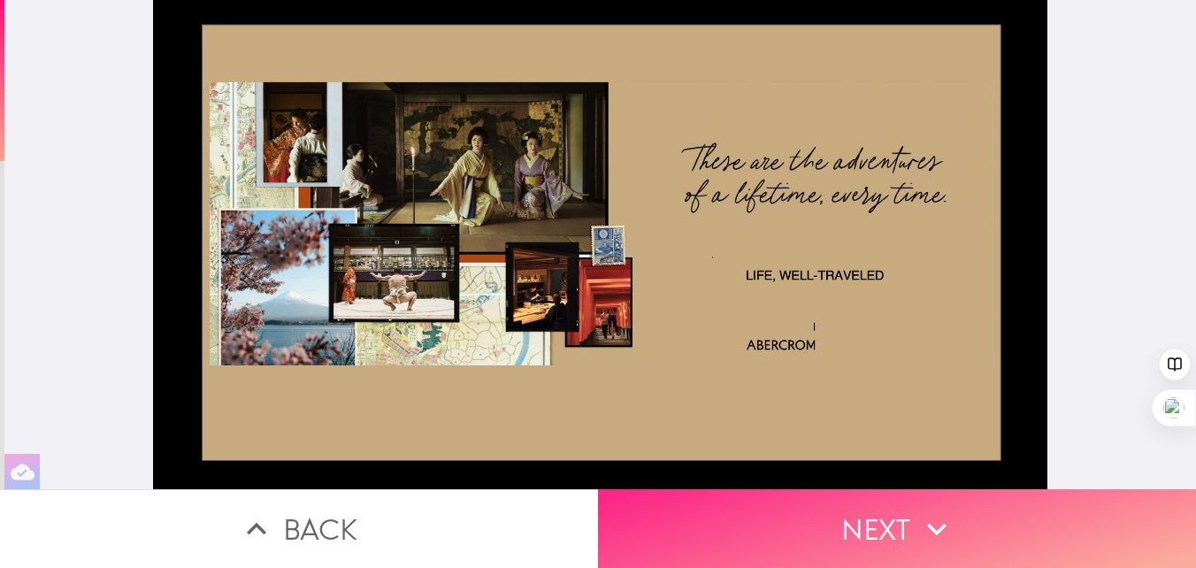
click at [861, 540] on button "Next" at bounding box center [897, 528] width 598 height 79
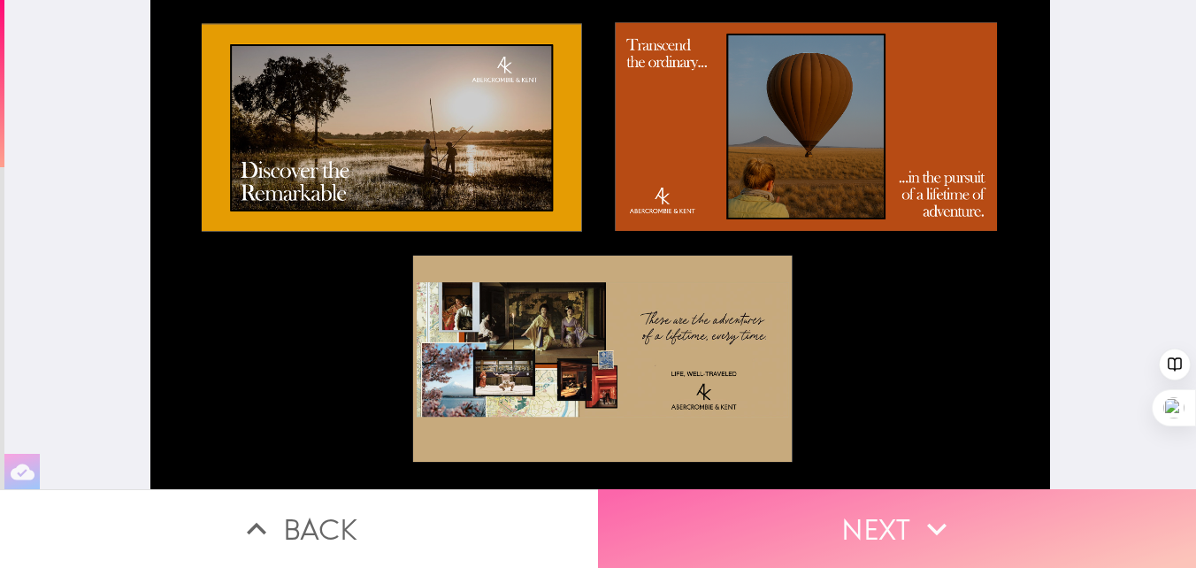
click at [861, 540] on button "Next" at bounding box center [897, 528] width 598 height 79
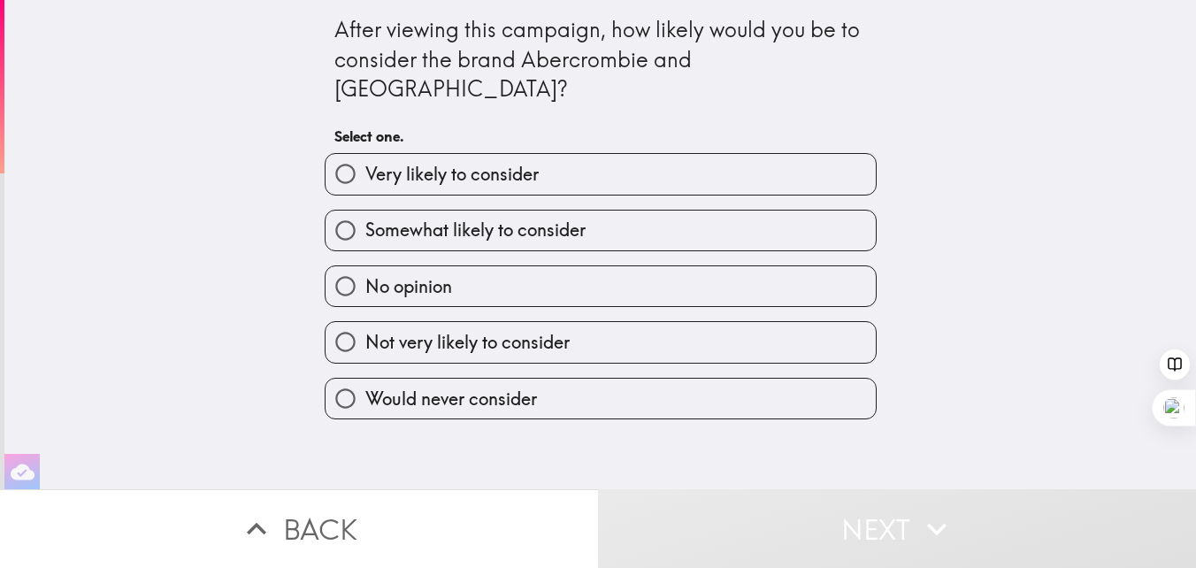
click at [342, 211] on input "Somewhat likely to consider" at bounding box center [346, 231] width 40 height 40
radio input "true"
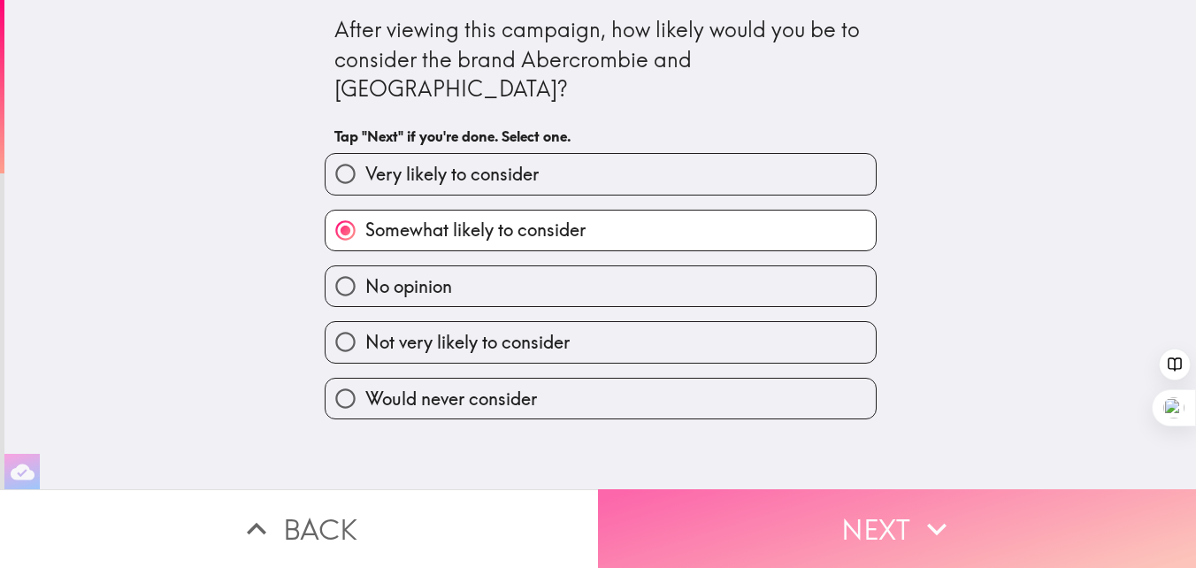
click at [895, 531] on button "Next" at bounding box center [897, 528] width 598 height 79
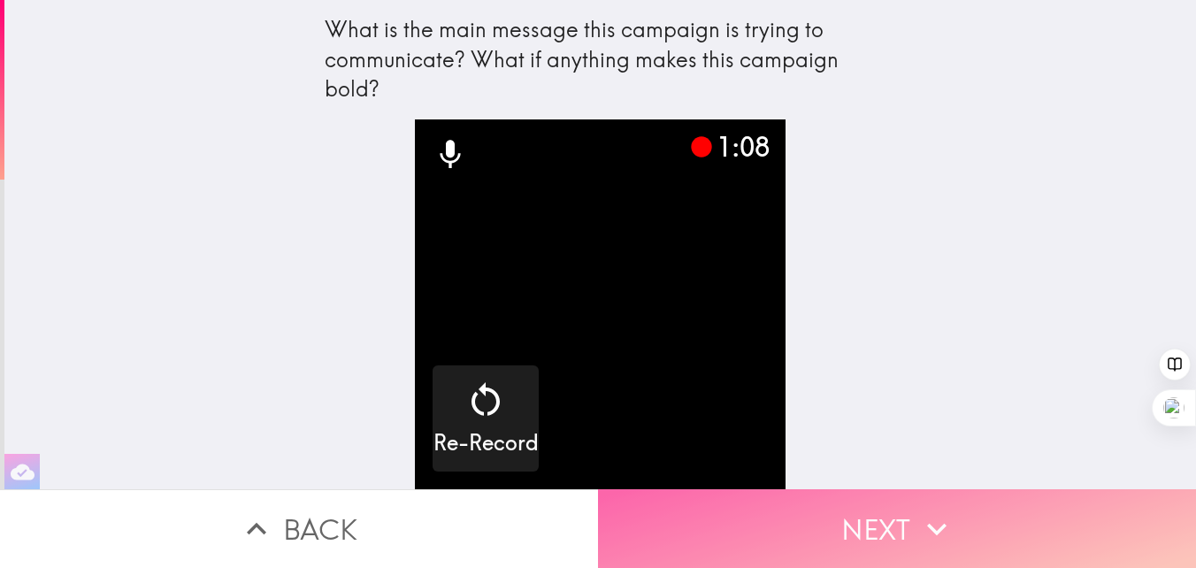
click at [895, 531] on button "Next" at bounding box center [897, 528] width 598 height 79
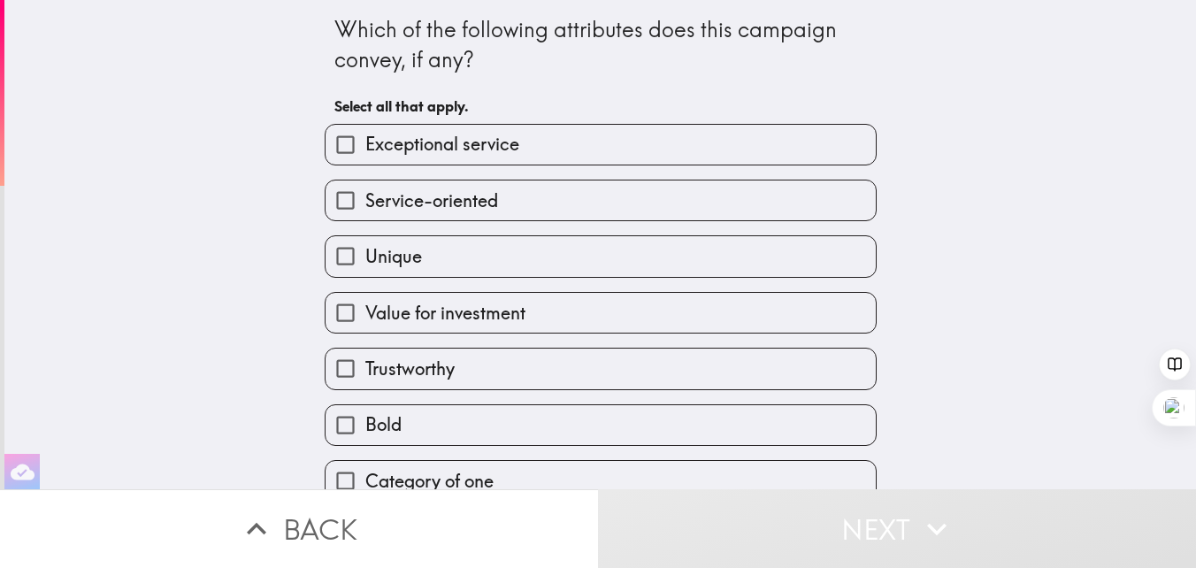
click at [345, 262] on input "Unique" at bounding box center [346, 256] width 40 height 40
checkbox input "true"
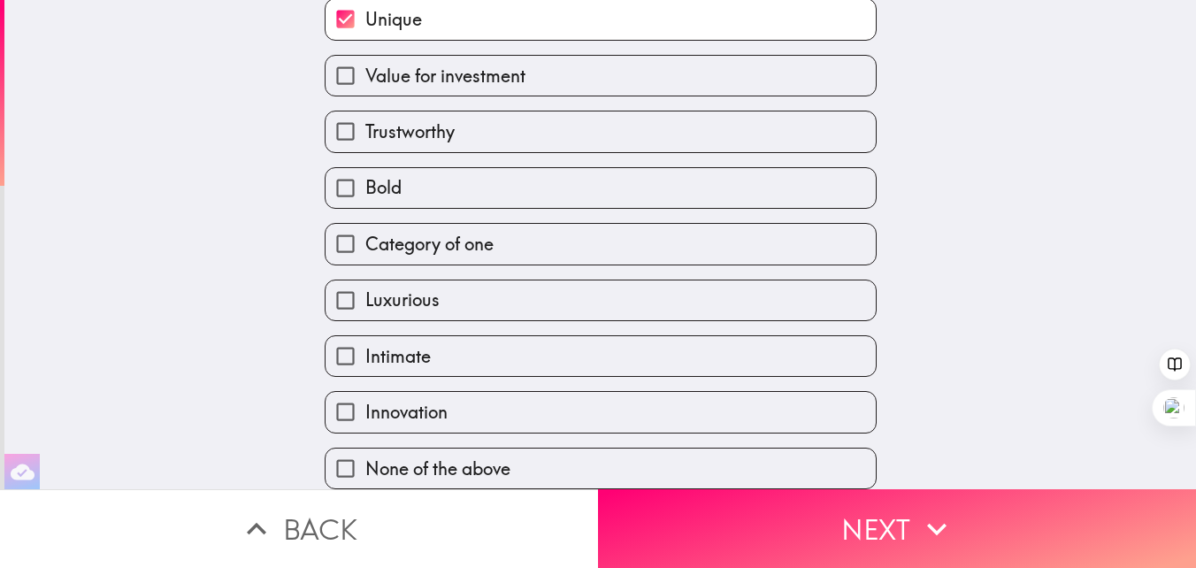
scroll to position [247, 0]
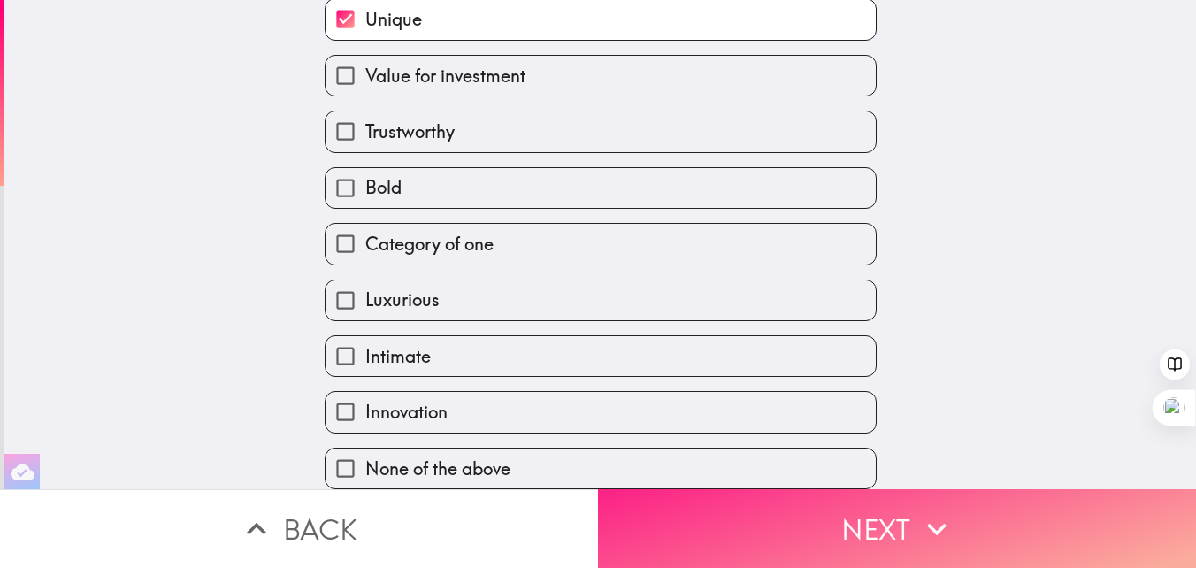
click at [829, 517] on button "Next" at bounding box center [897, 528] width 598 height 79
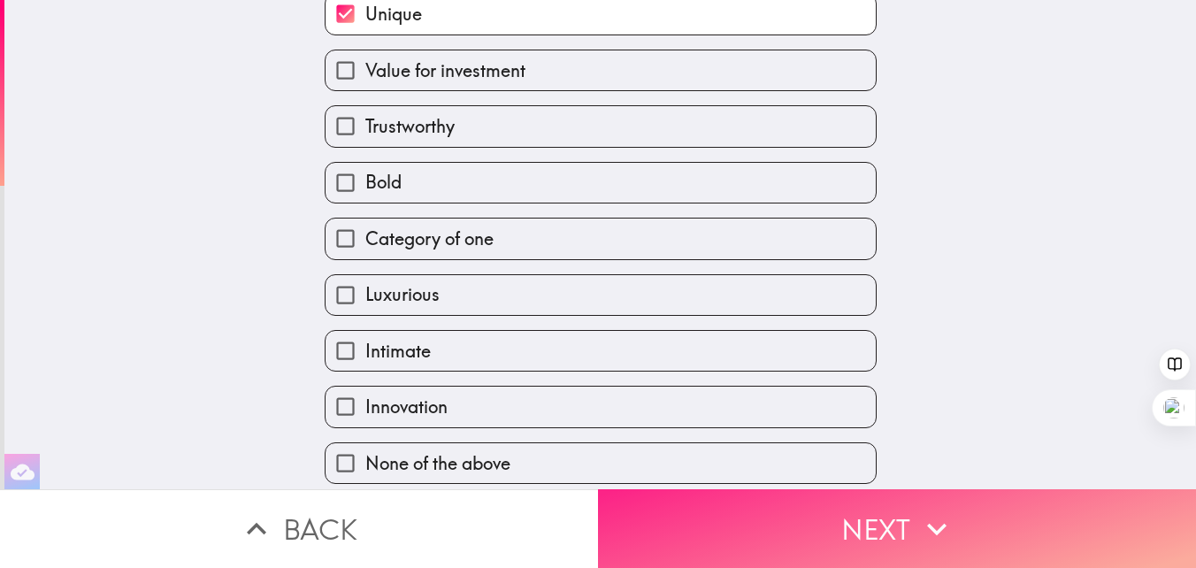
scroll to position [0, 0]
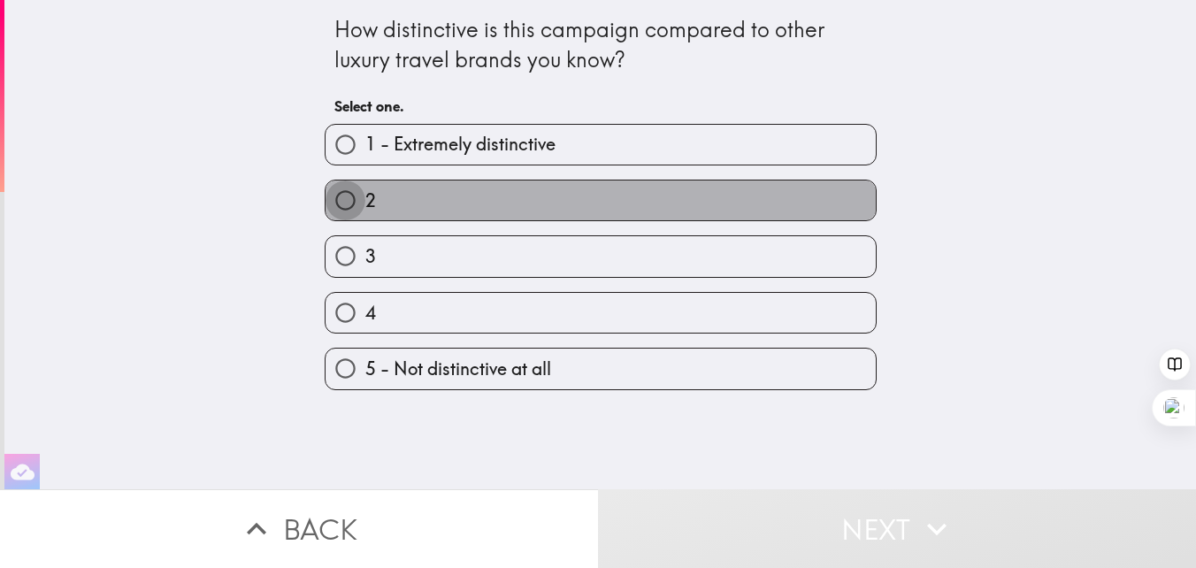
click at [350, 216] on input "2" at bounding box center [346, 200] width 40 height 40
radio input "true"
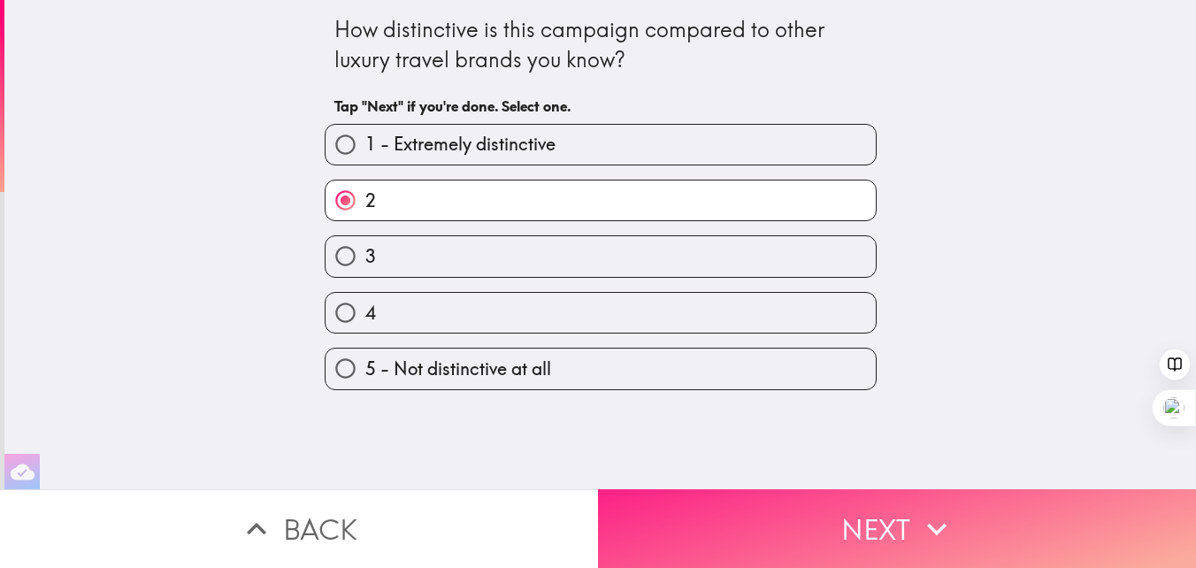
click at [829, 556] on button "Next" at bounding box center [897, 528] width 598 height 79
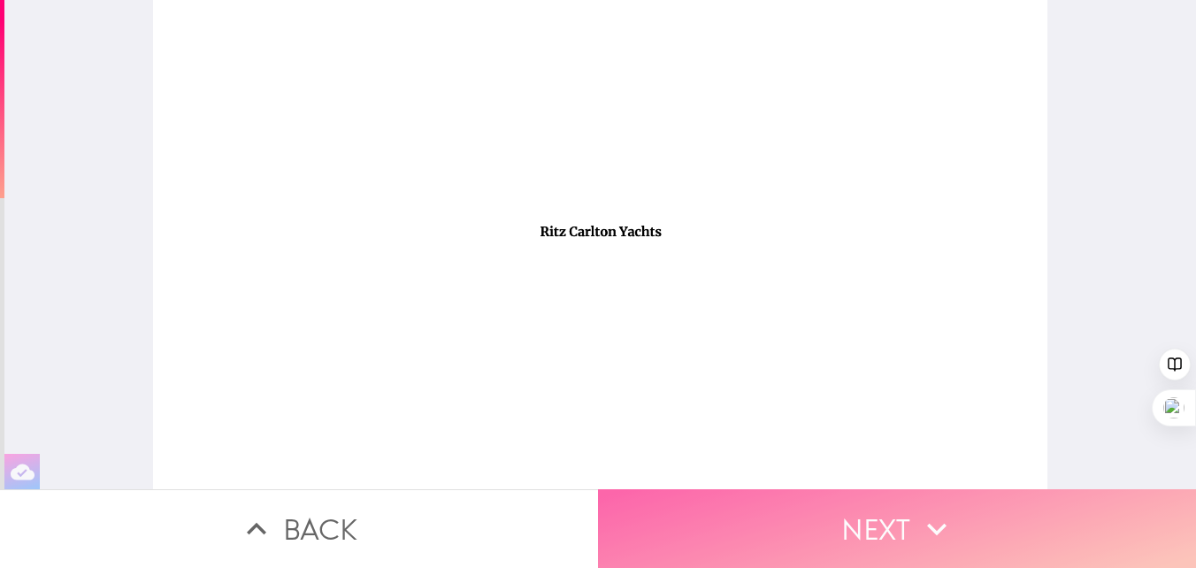
click at [833, 541] on button "Next" at bounding box center [897, 528] width 598 height 79
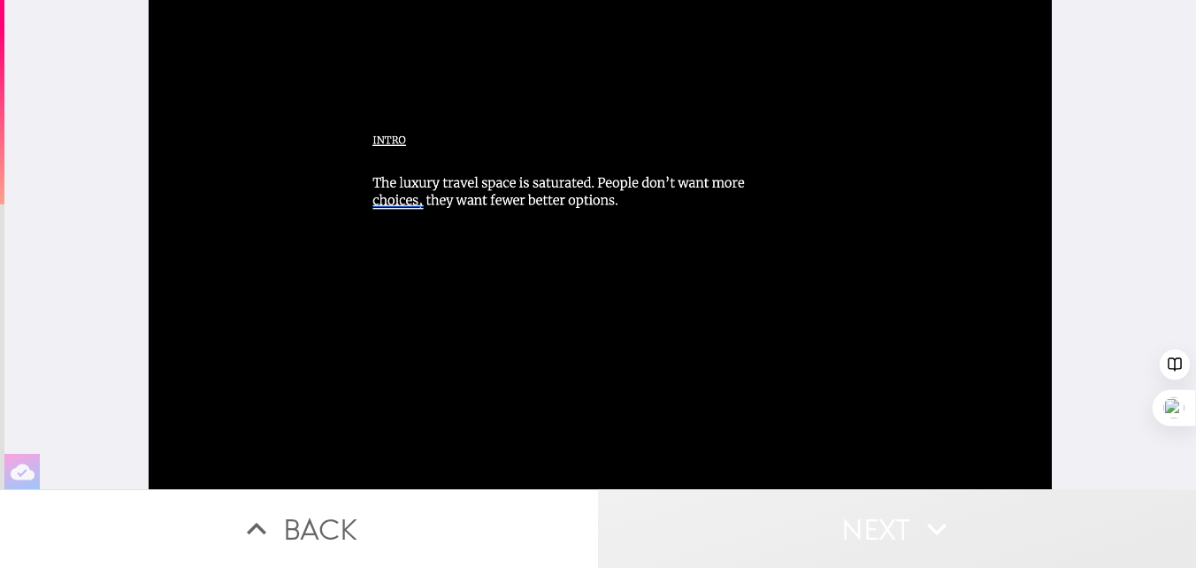
click at [884, 527] on button "Next" at bounding box center [897, 528] width 598 height 79
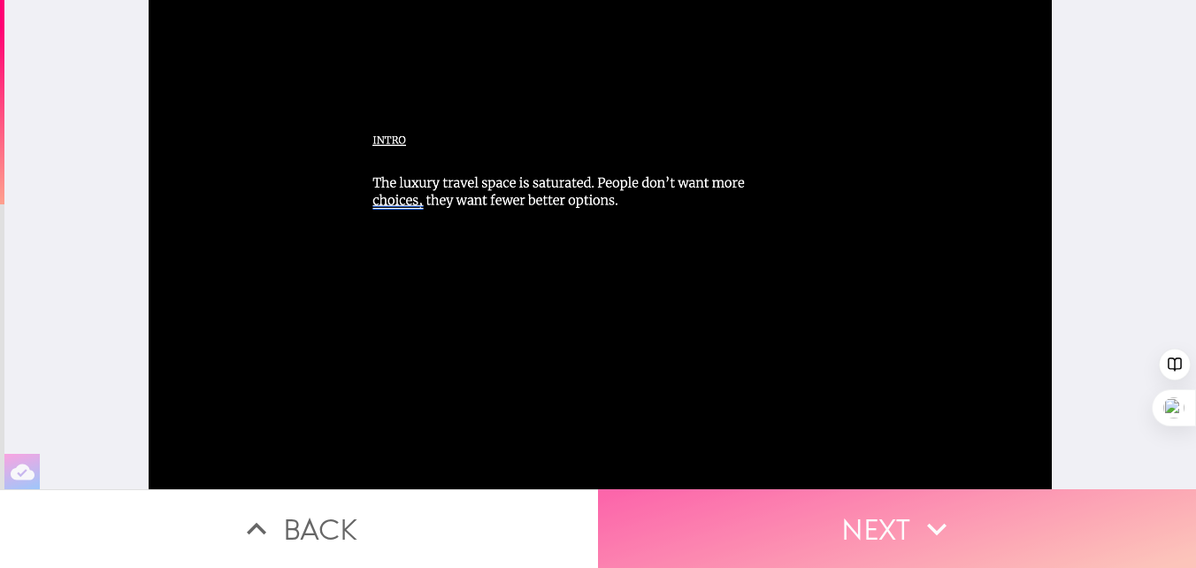
click at [865, 517] on button "Next" at bounding box center [897, 528] width 598 height 79
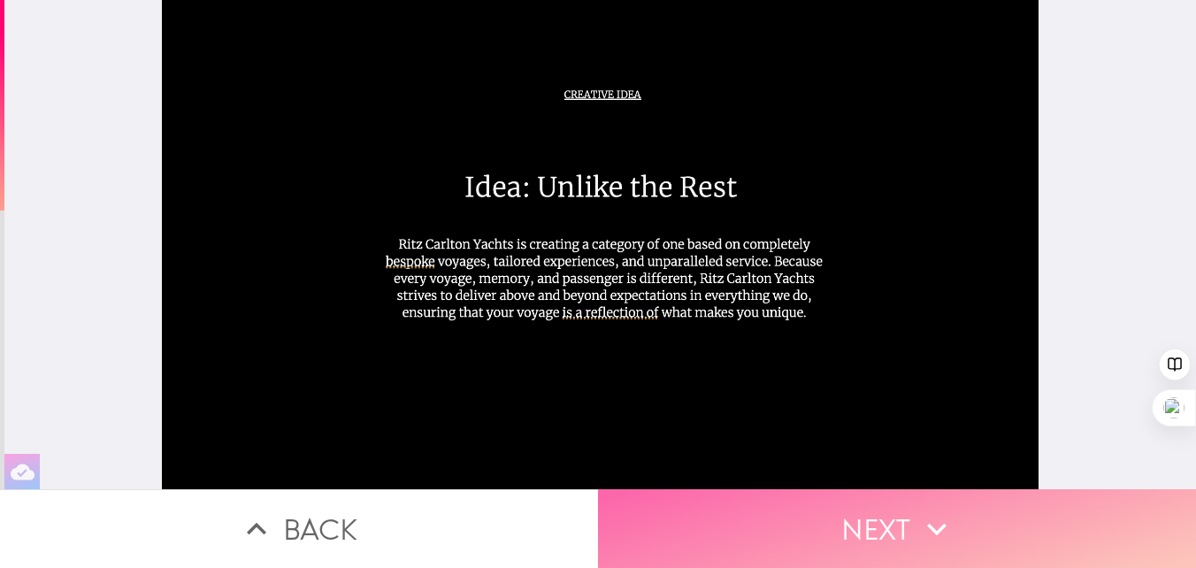
click at [885, 524] on button "Next" at bounding box center [897, 528] width 598 height 79
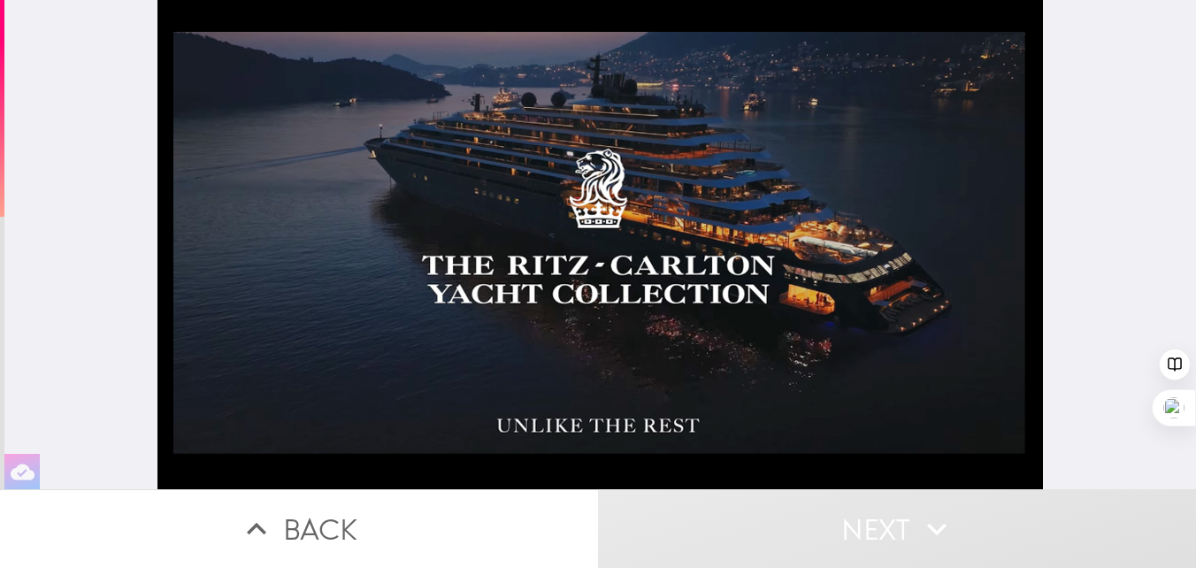
click at [885, 524] on button "Next" at bounding box center [897, 528] width 598 height 79
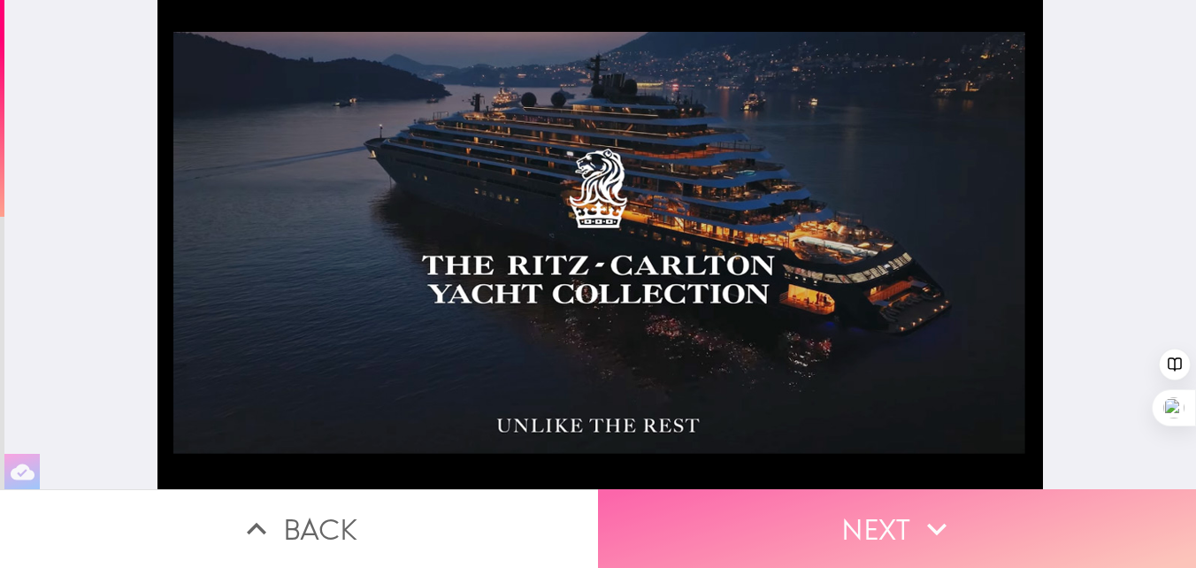
click at [866, 523] on button "Next" at bounding box center [897, 528] width 598 height 79
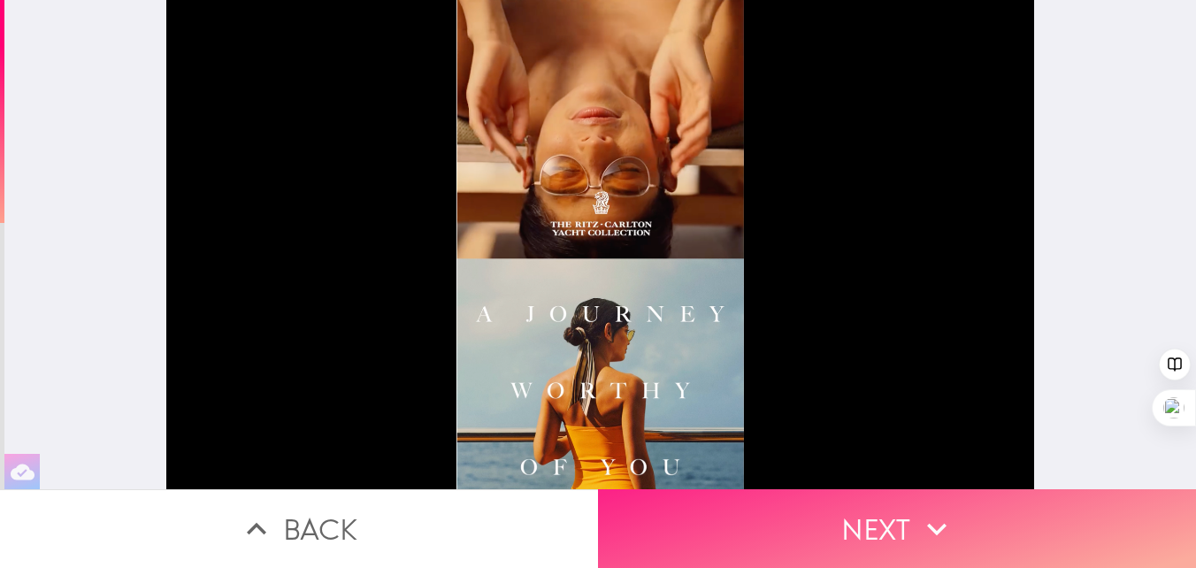
click at [866, 523] on button "Next" at bounding box center [897, 528] width 598 height 79
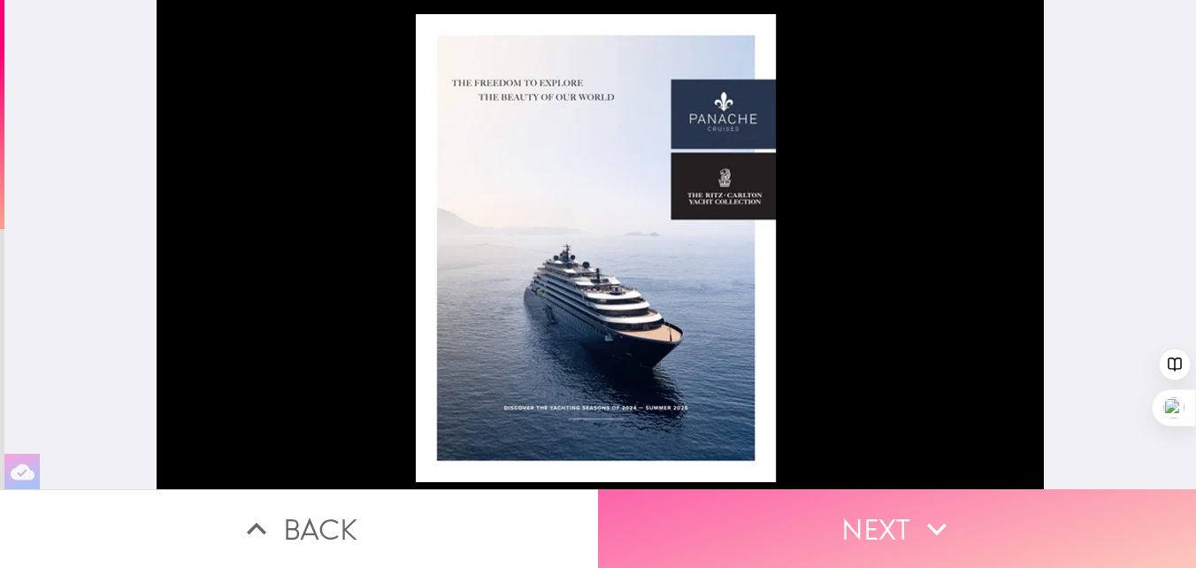
click at [891, 516] on button "Next" at bounding box center [897, 528] width 598 height 79
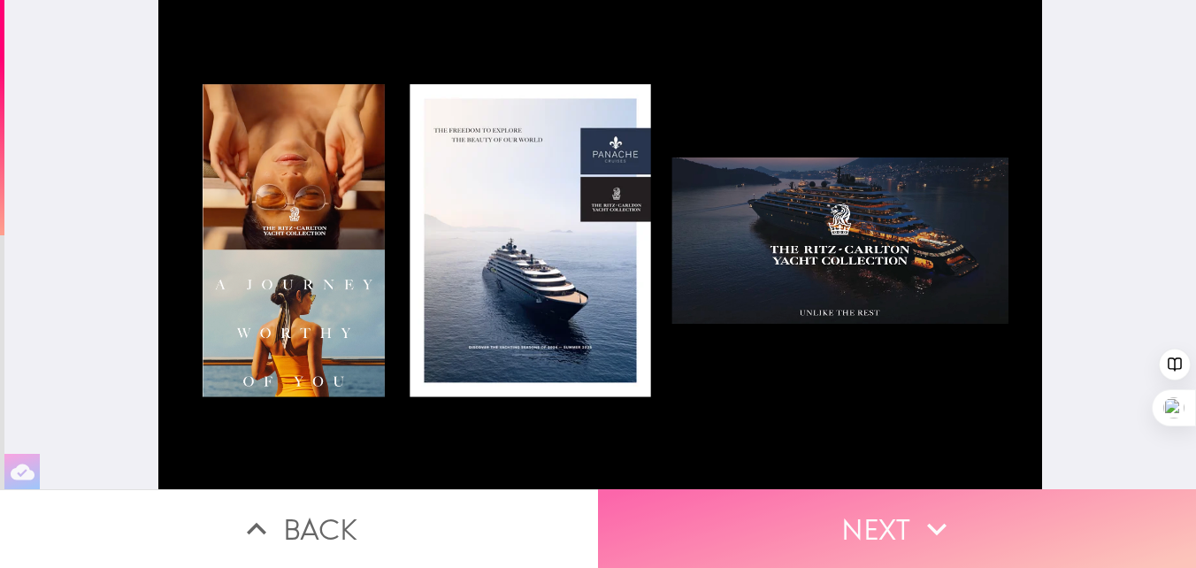
click at [863, 520] on button "Next" at bounding box center [897, 528] width 598 height 79
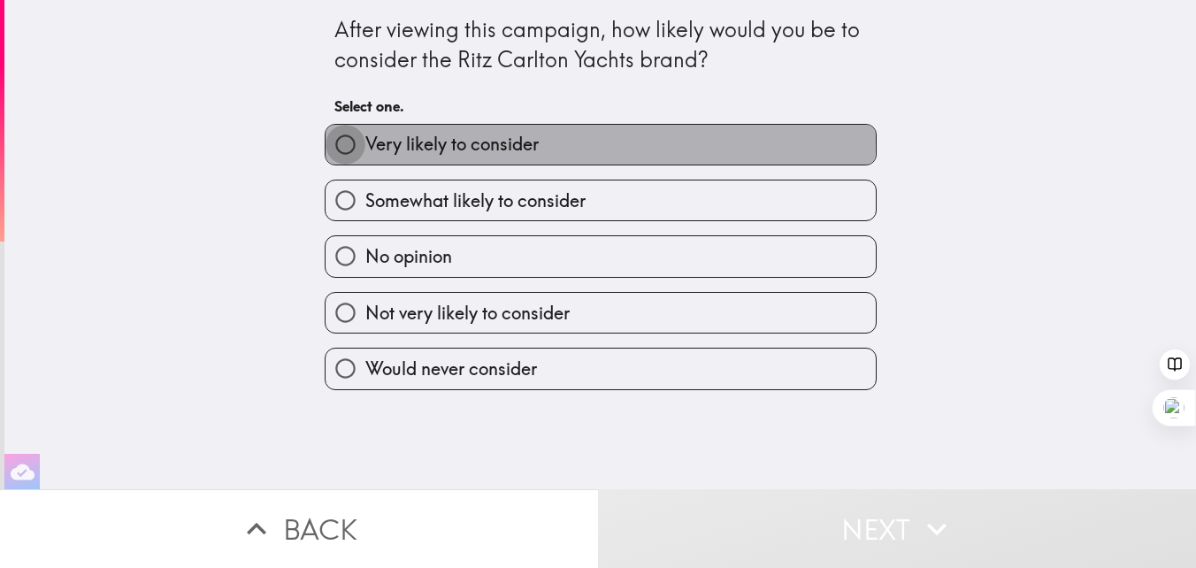
click at [349, 139] on input "Very likely to consider" at bounding box center [346, 145] width 40 height 40
radio input "true"
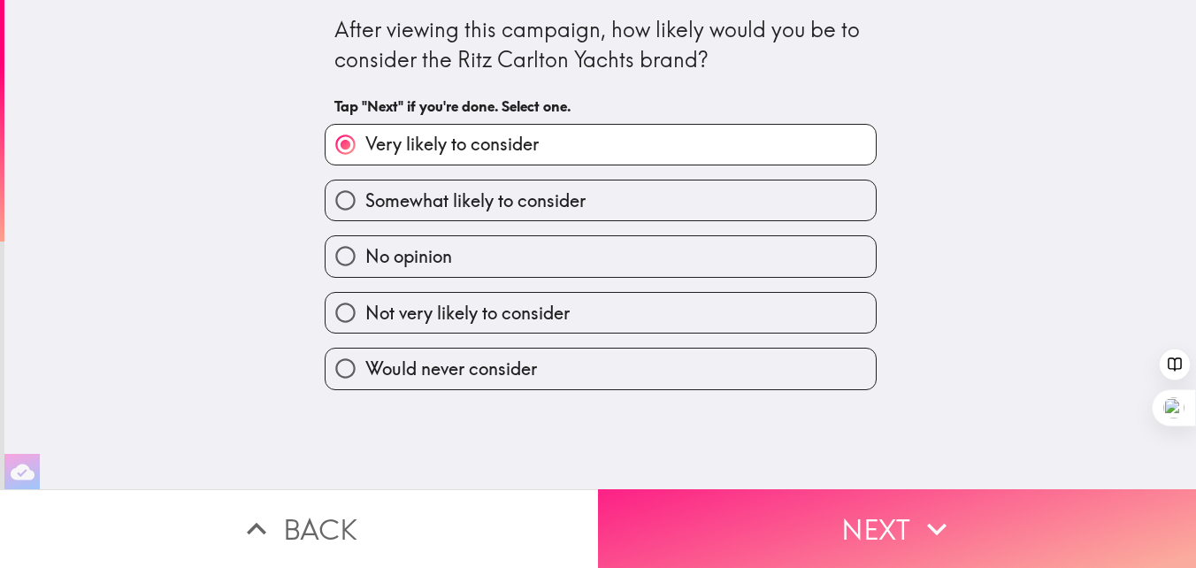
click at [818, 519] on button "Next" at bounding box center [897, 528] width 598 height 79
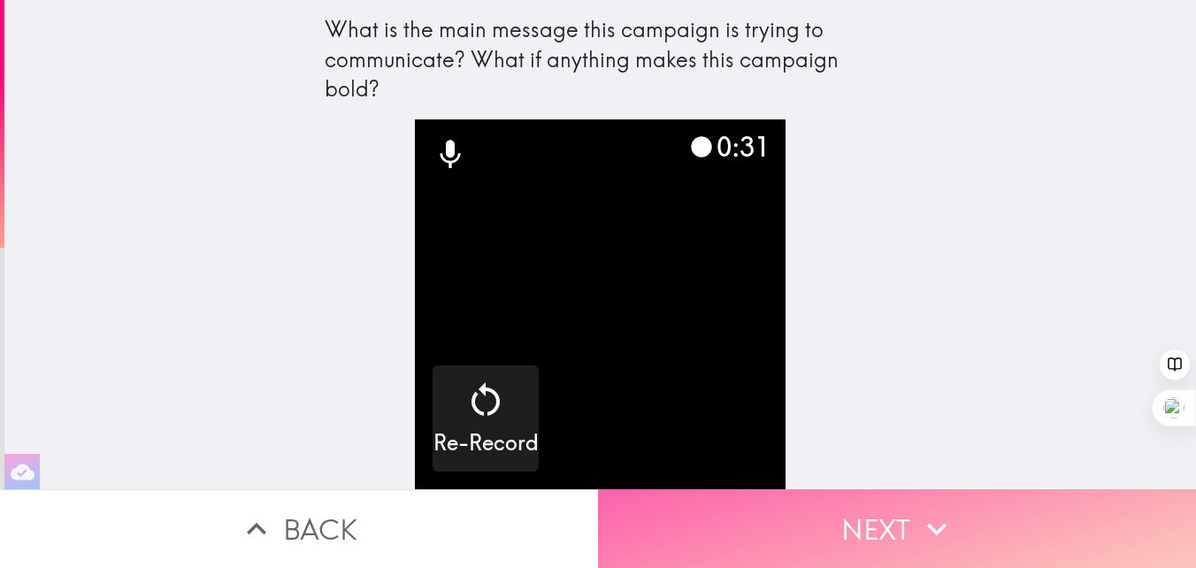
click at [890, 513] on button "Next" at bounding box center [897, 528] width 598 height 79
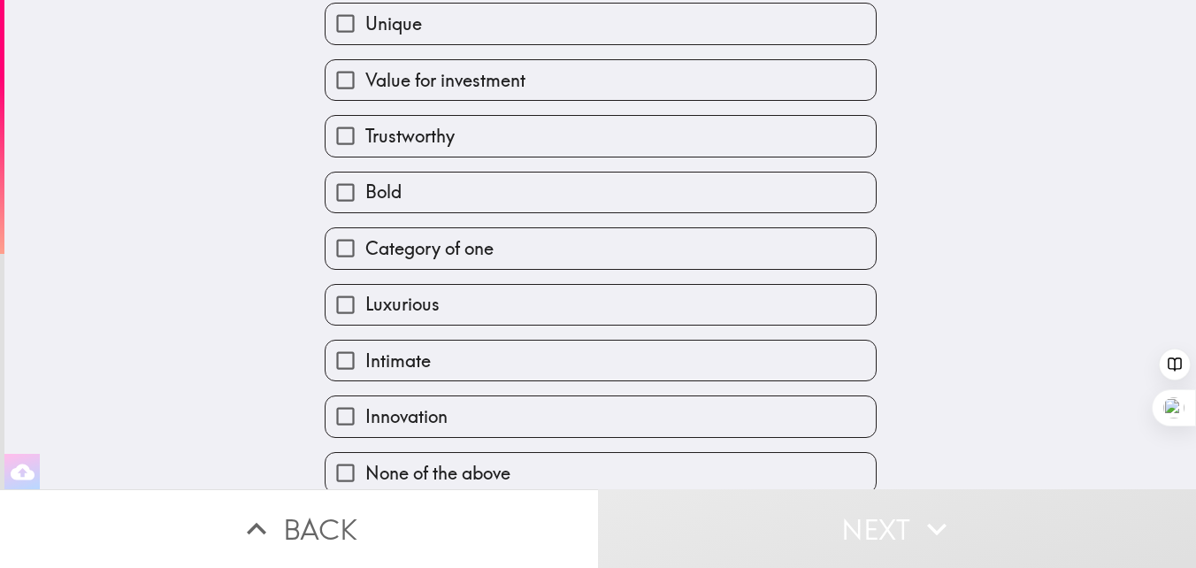
scroll to position [247, 0]
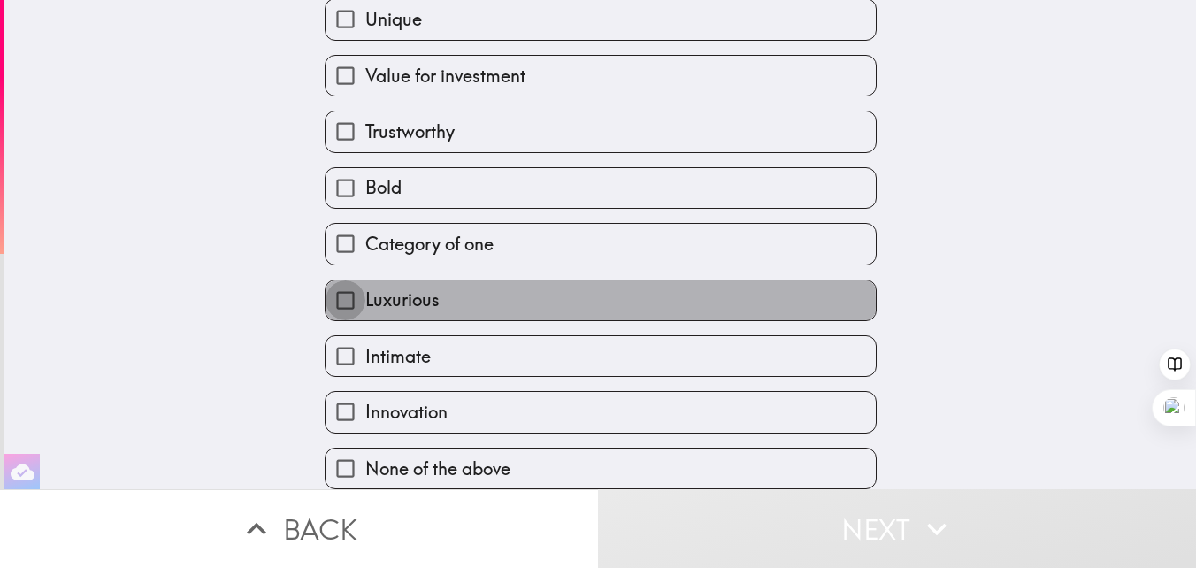
click at [341, 301] on input "Luxurious" at bounding box center [346, 300] width 40 height 40
checkbox input "true"
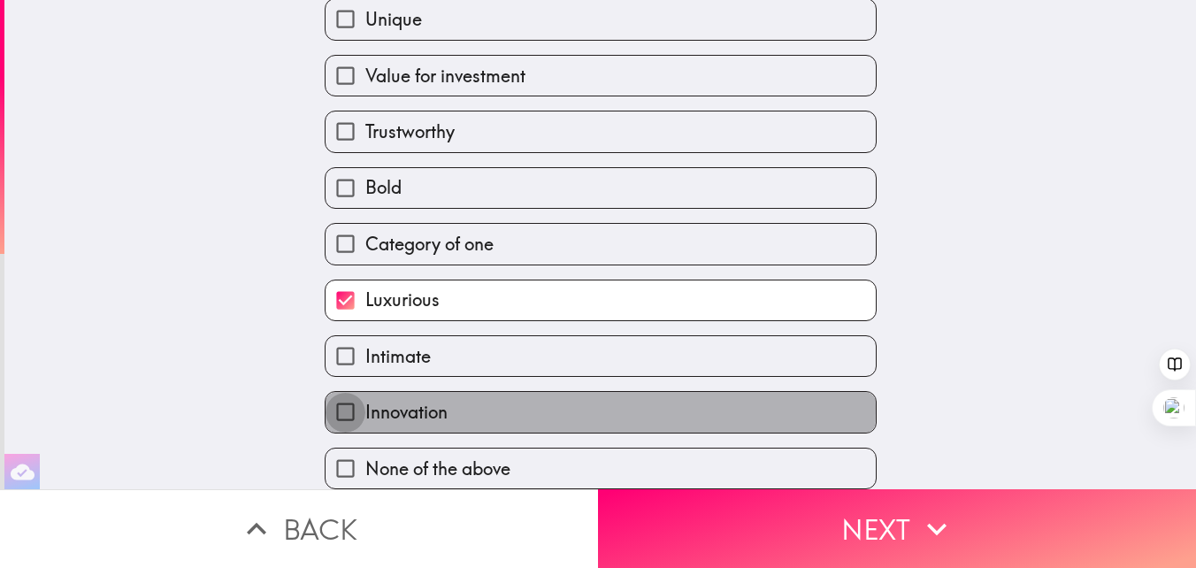
click at [346, 406] on input "Innovation" at bounding box center [346, 412] width 40 height 40
checkbox input "true"
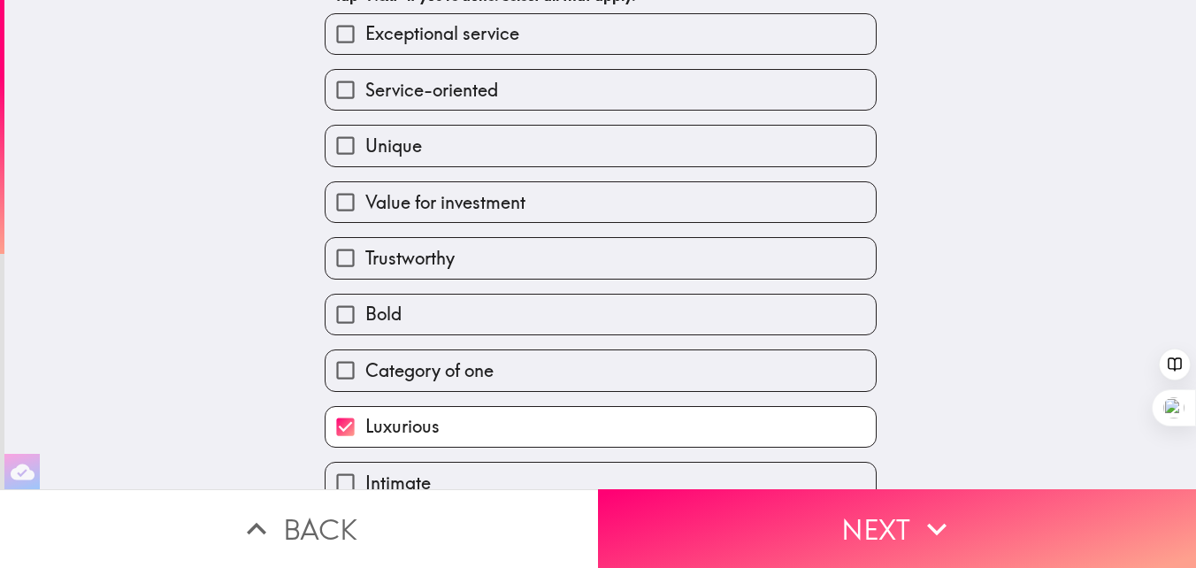
scroll to position [108, 0]
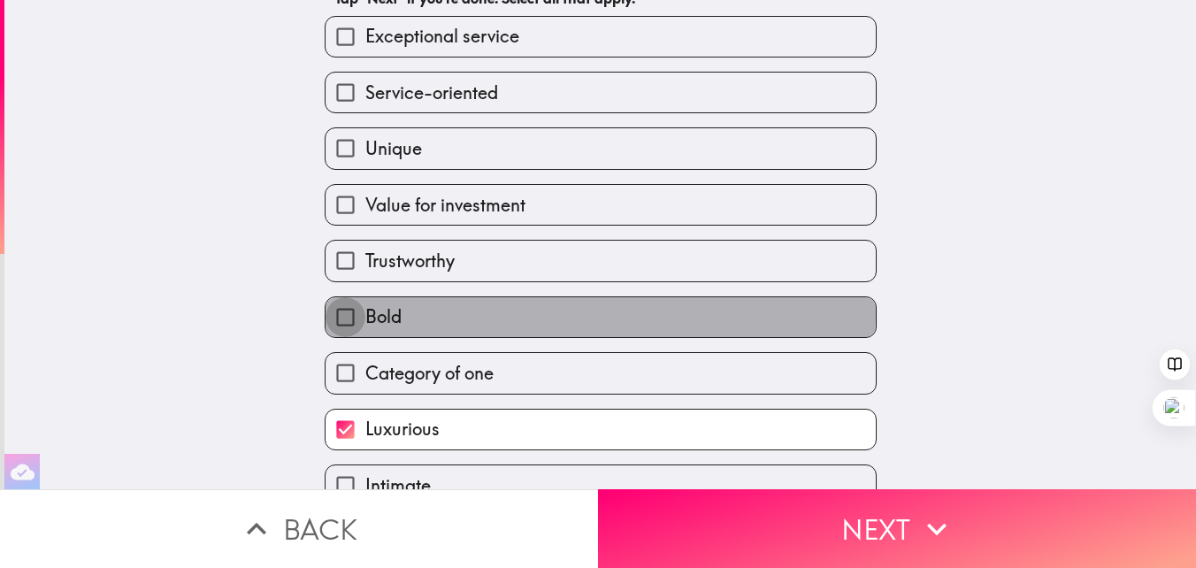
click at [352, 318] on input "Bold" at bounding box center [346, 317] width 40 height 40
checkbox input "true"
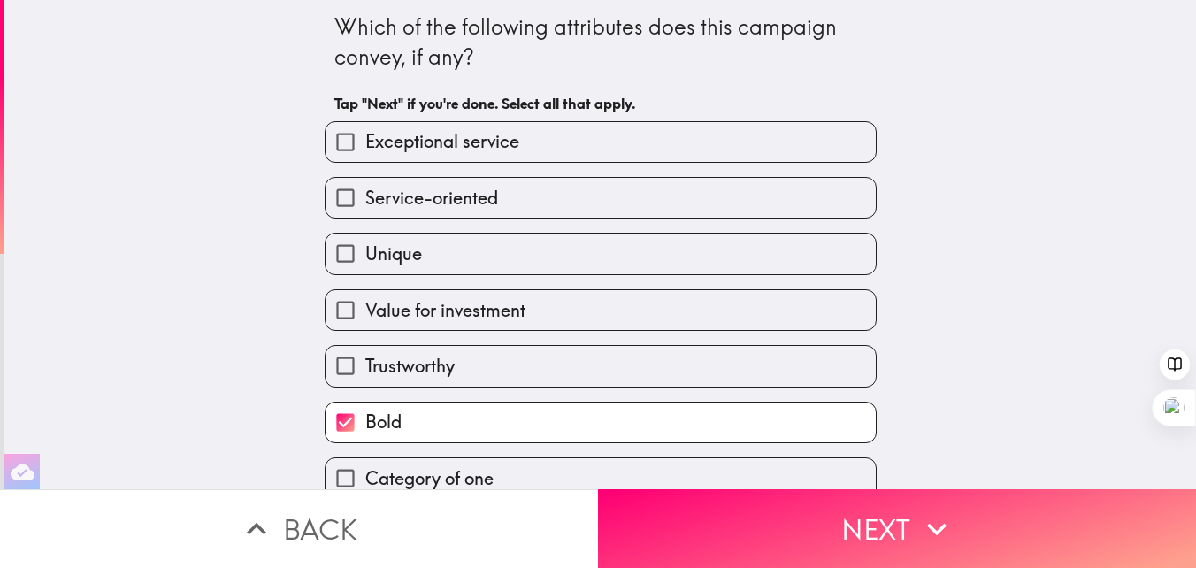
scroll to position [0, 0]
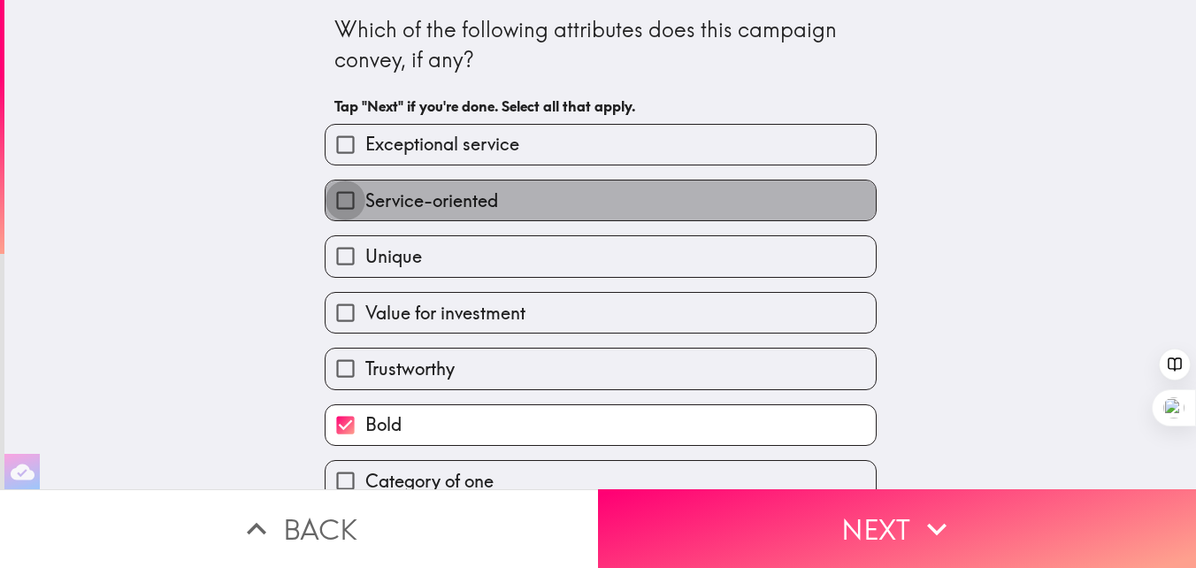
click at [353, 191] on input "Service-oriented" at bounding box center [346, 200] width 40 height 40
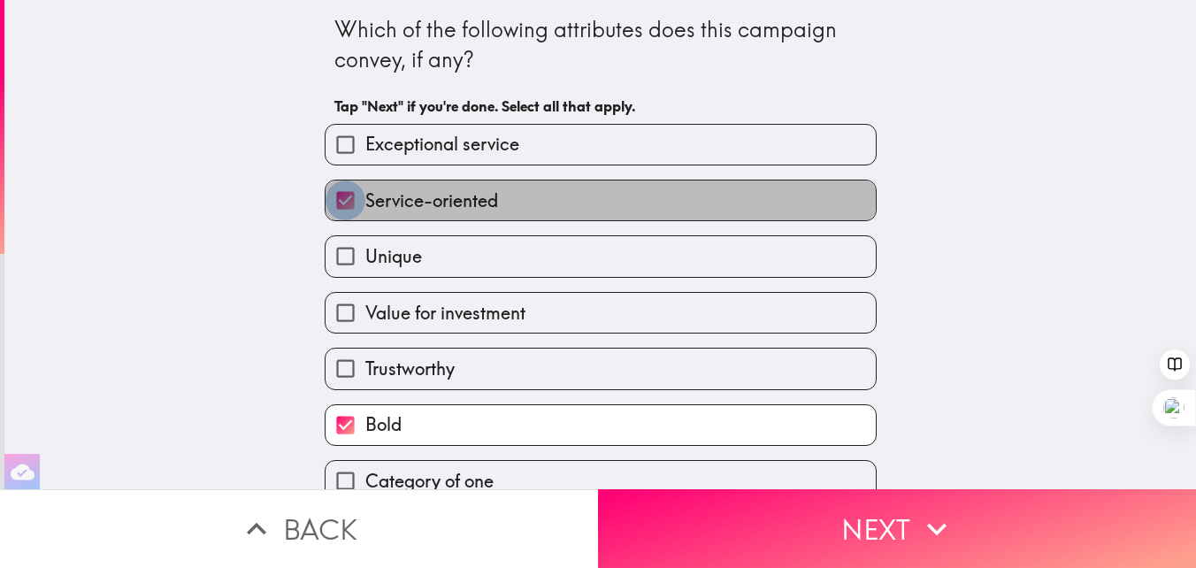
click at [351, 195] on input "Service-oriented" at bounding box center [346, 200] width 40 height 40
checkbox input "false"
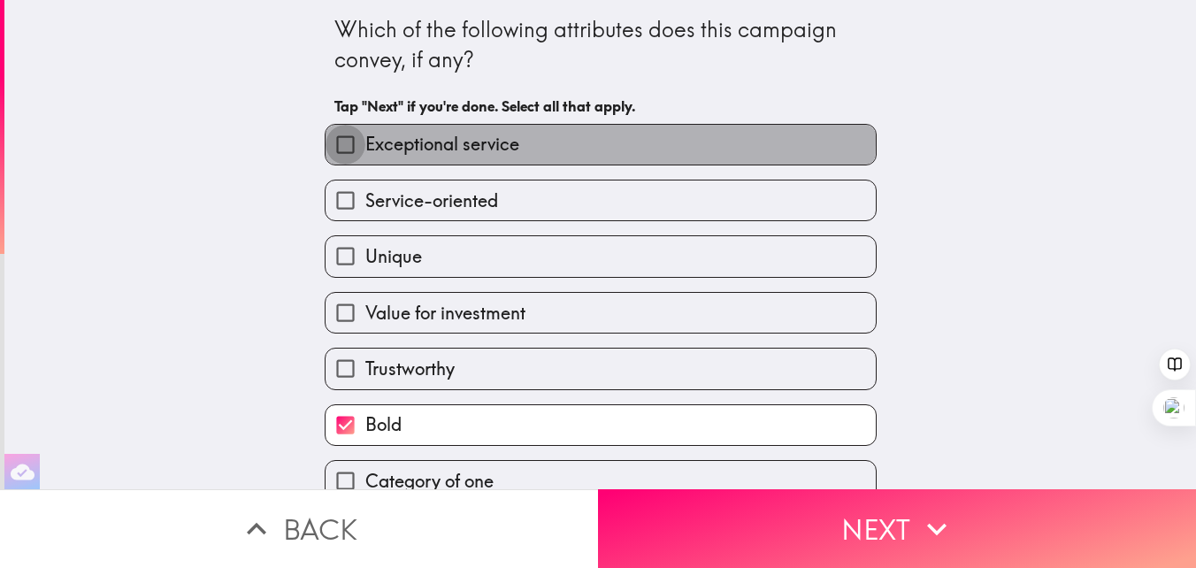
click at [349, 140] on input "Exceptional service" at bounding box center [346, 145] width 40 height 40
checkbox input "true"
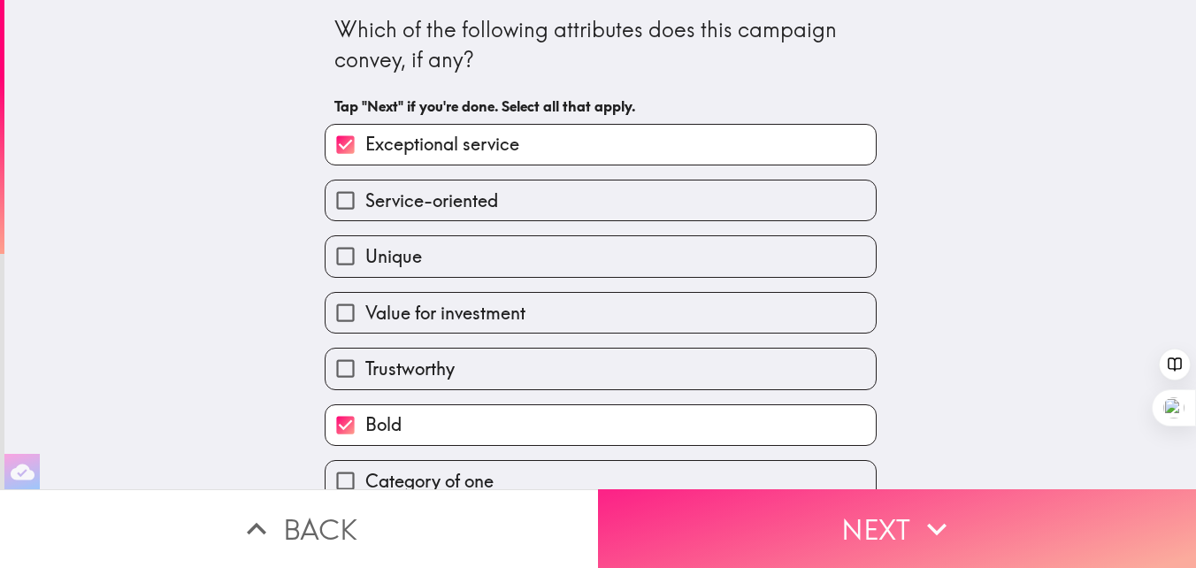
click at [878, 522] on button "Next" at bounding box center [897, 528] width 598 height 79
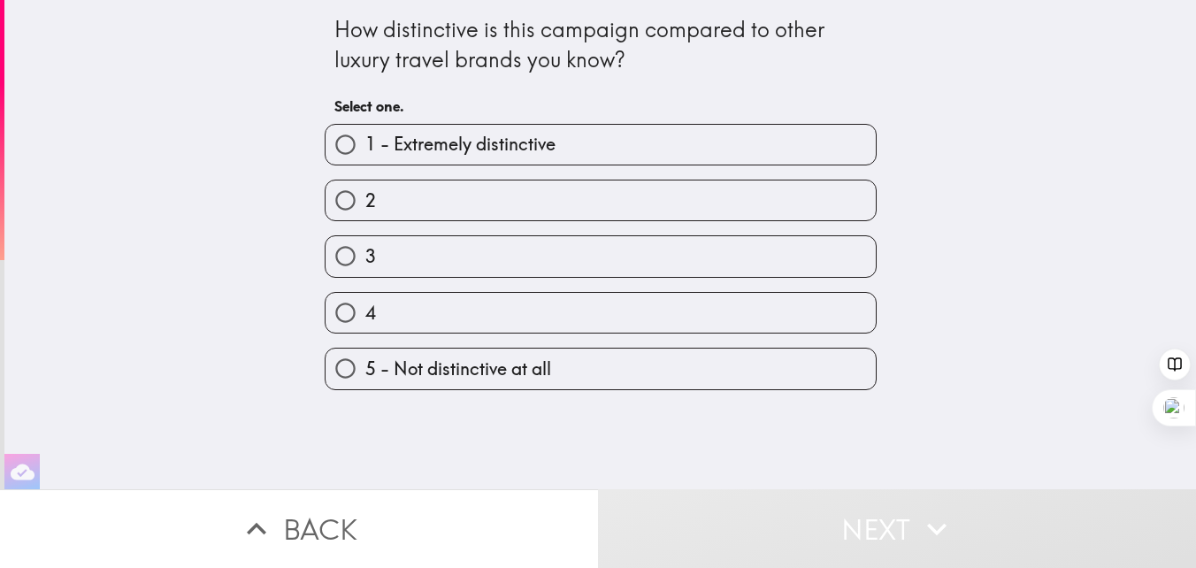
click at [347, 260] on input "3" at bounding box center [346, 256] width 40 height 40
radio input "true"
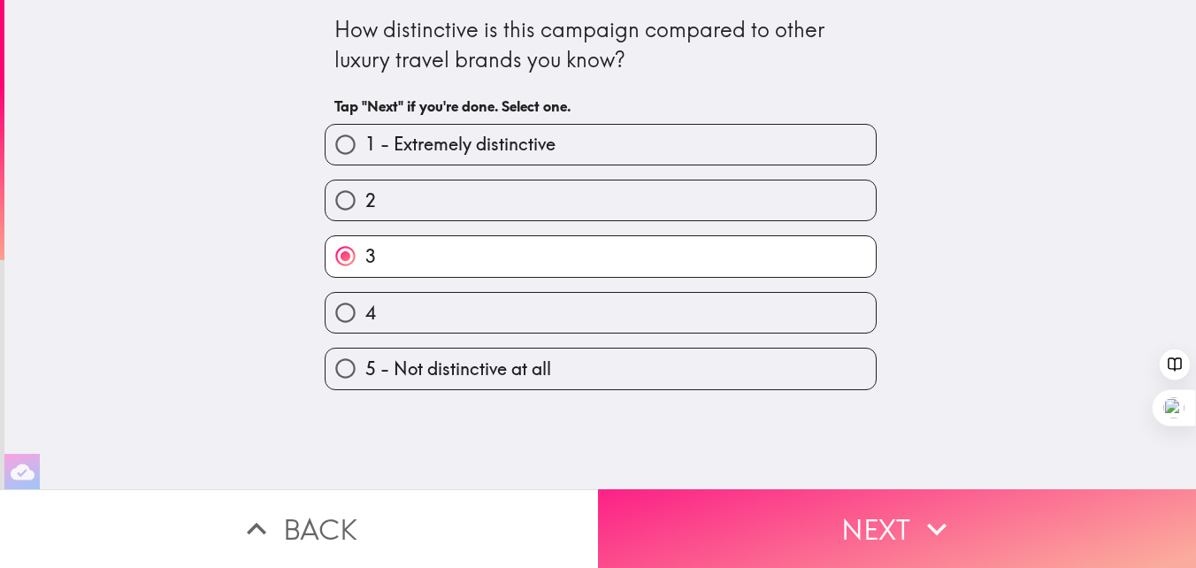
click at [885, 532] on button "Next" at bounding box center [897, 528] width 598 height 79
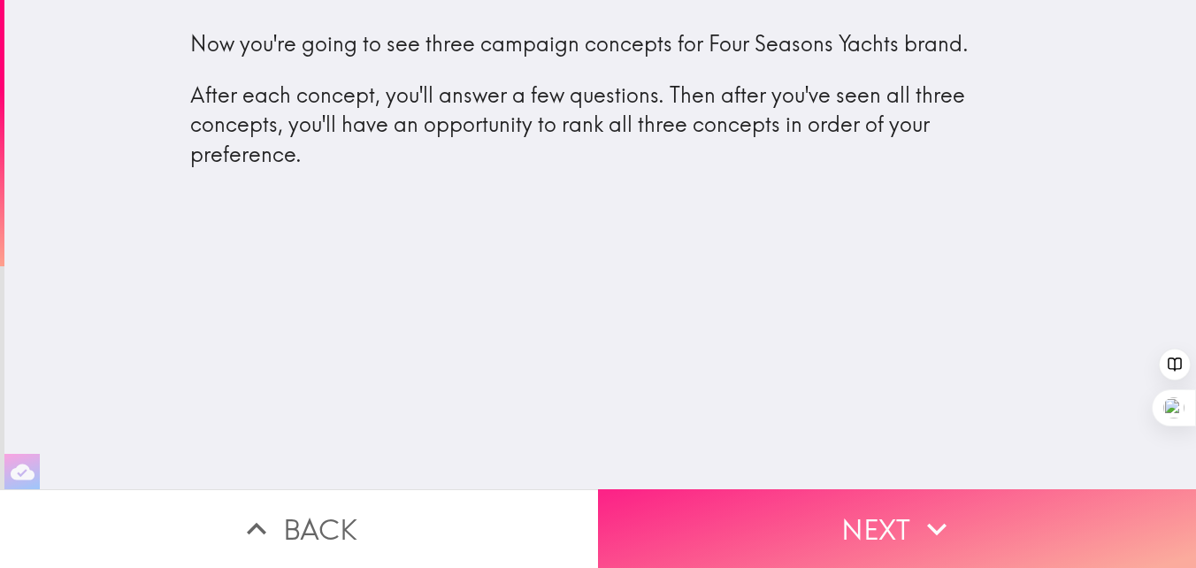
click at [885, 532] on button "Next" at bounding box center [897, 528] width 598 height 79
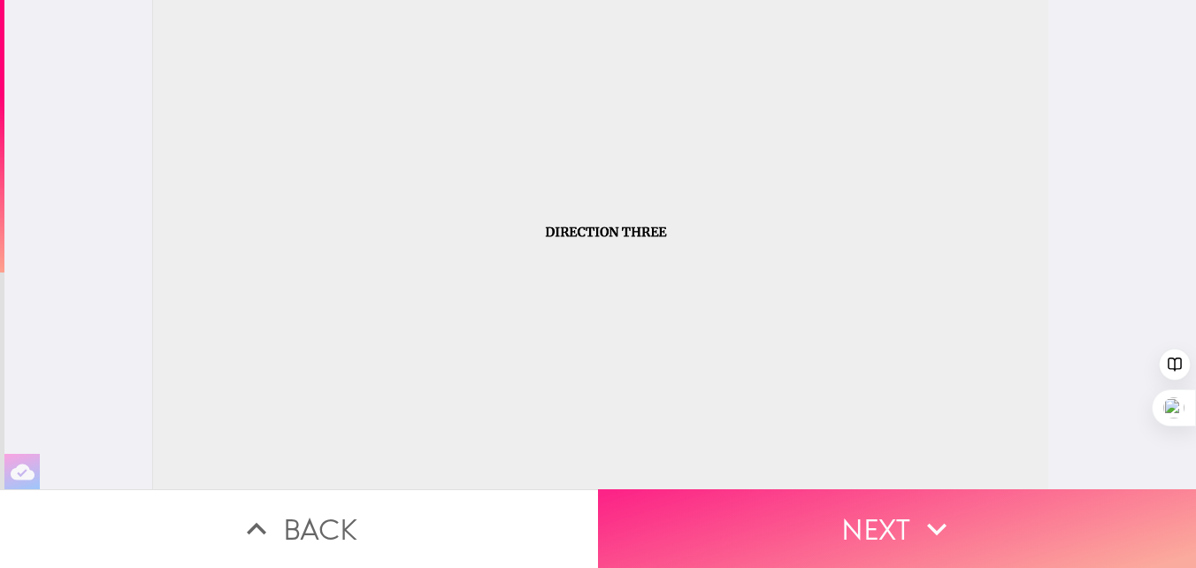
click at [885, 526] on button "Next" at bounding box center [897, 528] width 598 height 79
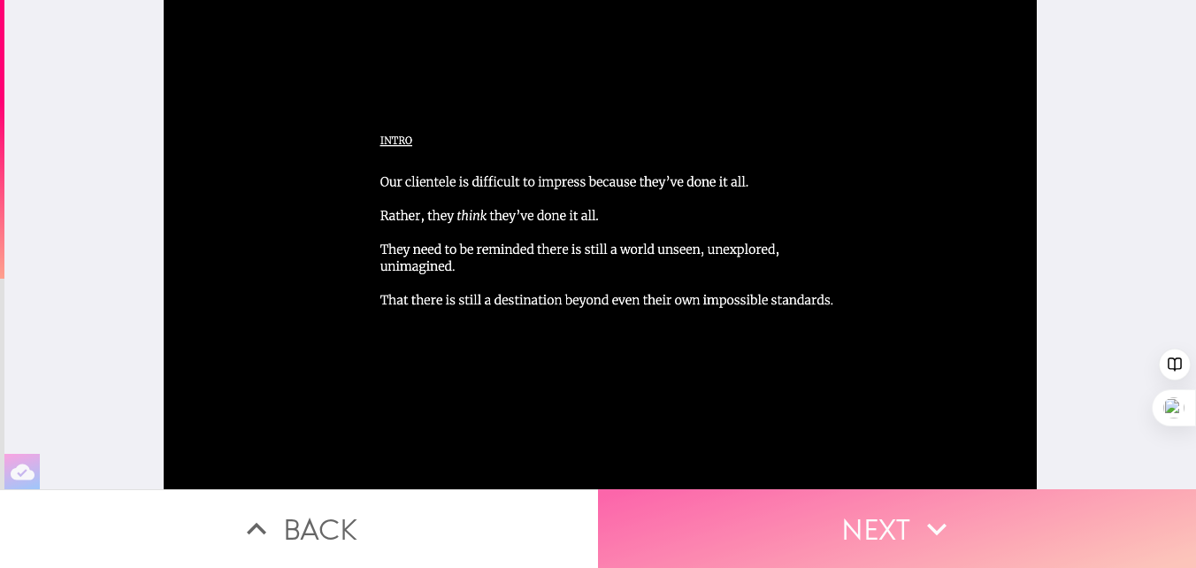
click at [885, 526] on button "Next" at bounding box center [897, 528] width 598 height 79
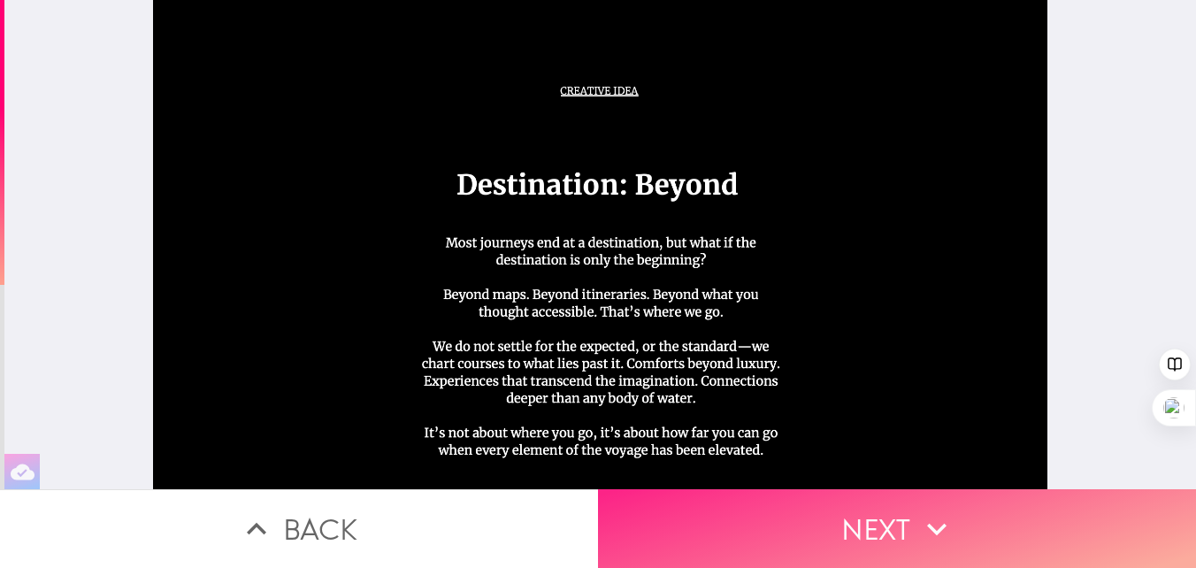
click at [885, 526] on button "Next" at bounding box center [897, 528] width 598 height 79
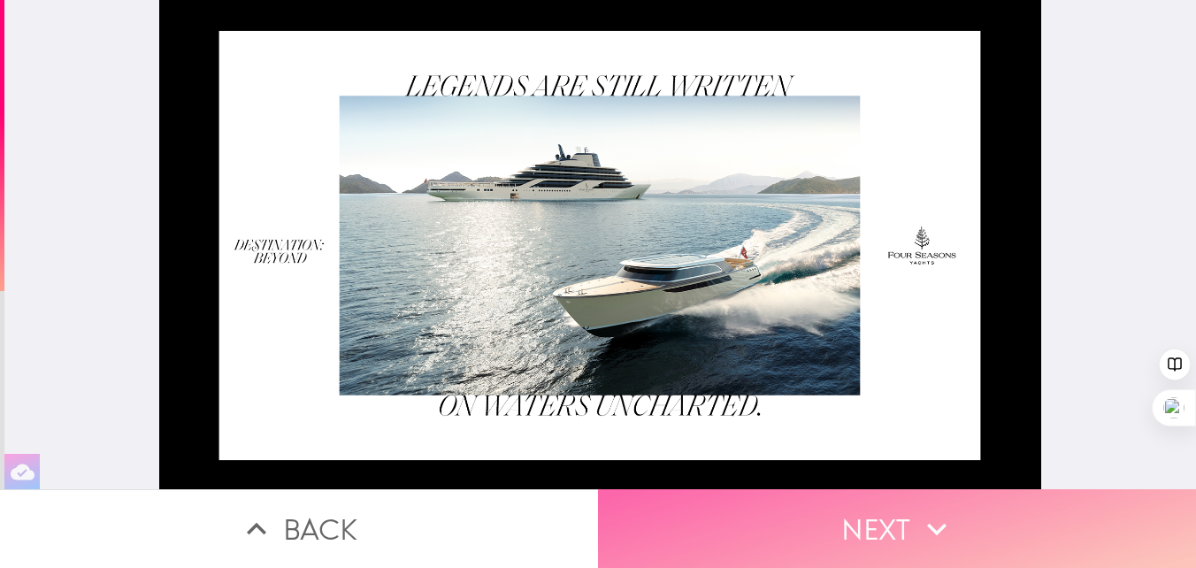
click at [885, 526] on button "Next" at bounding box center [897, 528] width 598 height 79
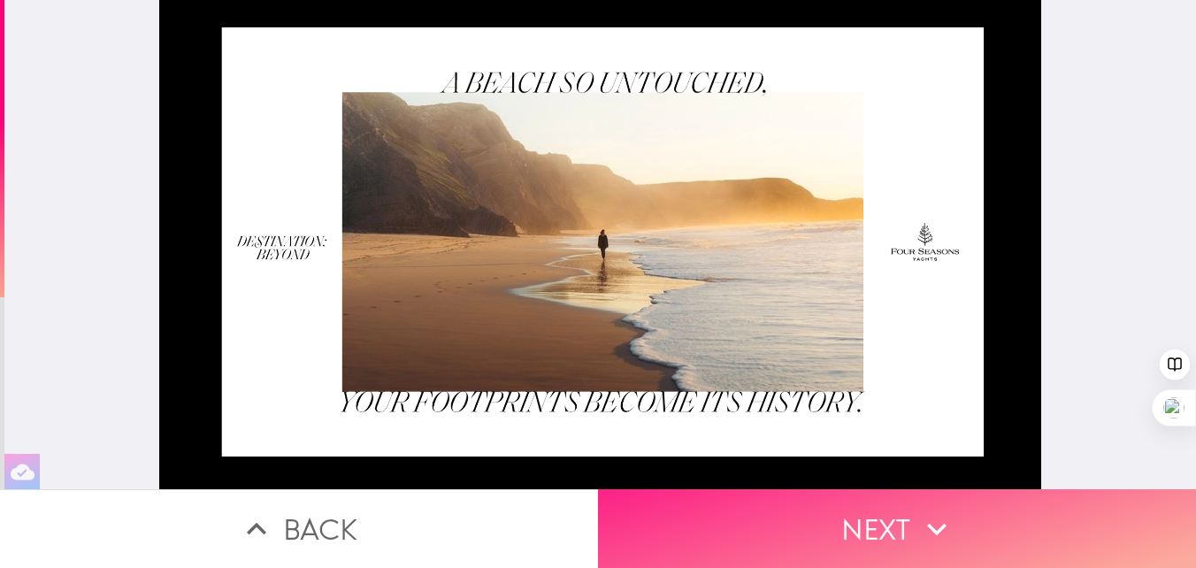
click at [909, 552] on button "Next" at bounding box center [897, 528] width 598 height 79
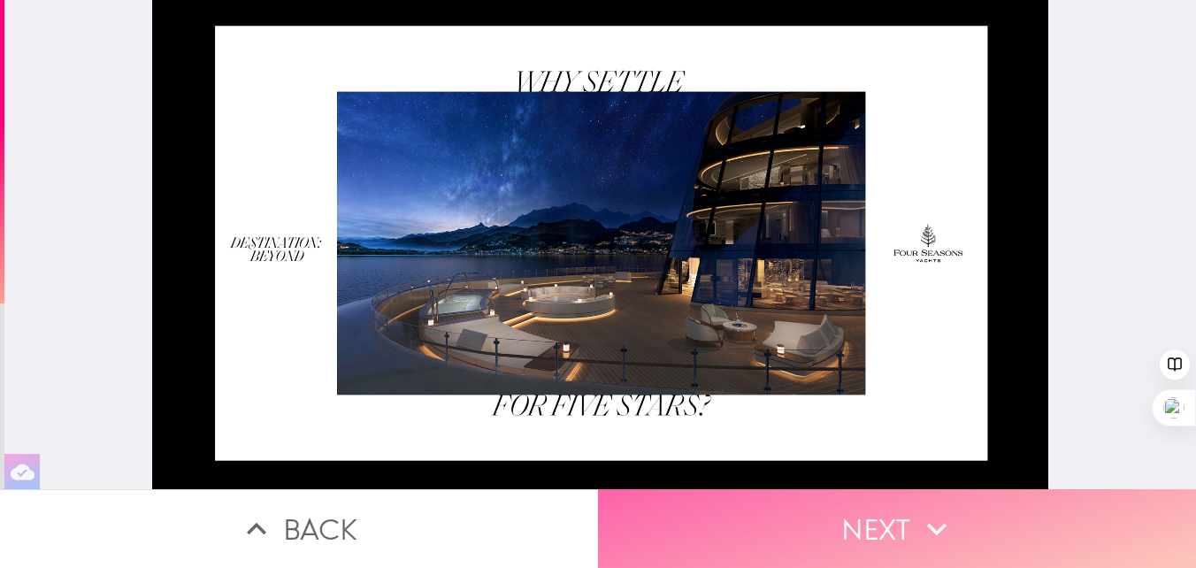
click at [910, 523] on button "Next" at bounding box center [897, 528] width 598 height 79
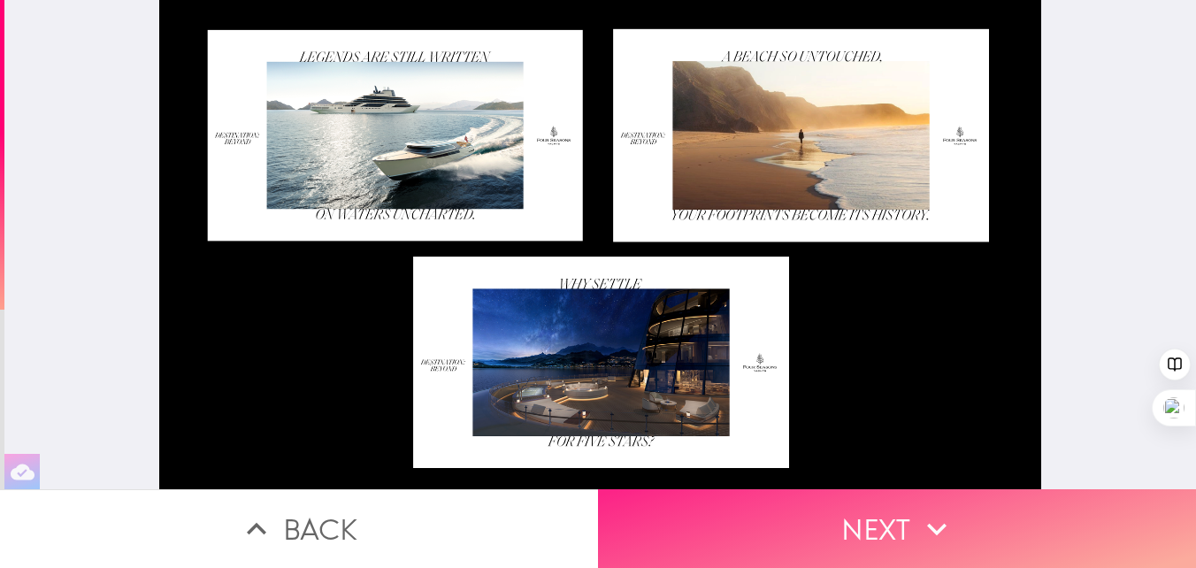
click at [885, 517] on button "Next" at bounding box center [897, 528] width 598 height 79
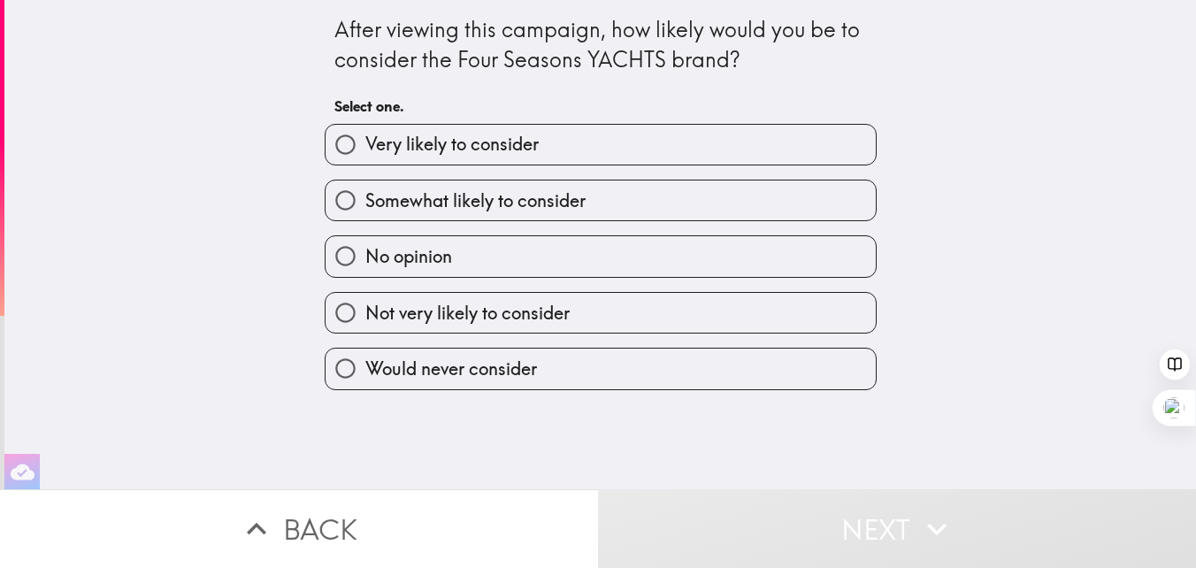
click at [349, 145] on input "Very likely to consider" at bounding box center [346, 145] width 40 height 40
radio input "true"
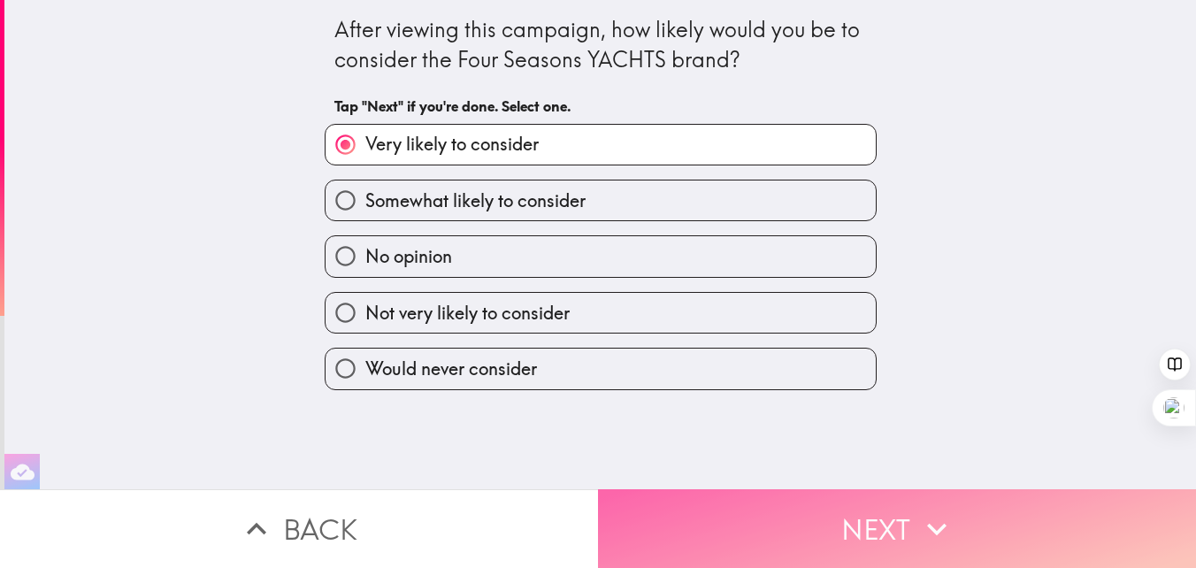
click at [823, 525] on button "Next" at bounding box center [897, 528] width 598 height 79
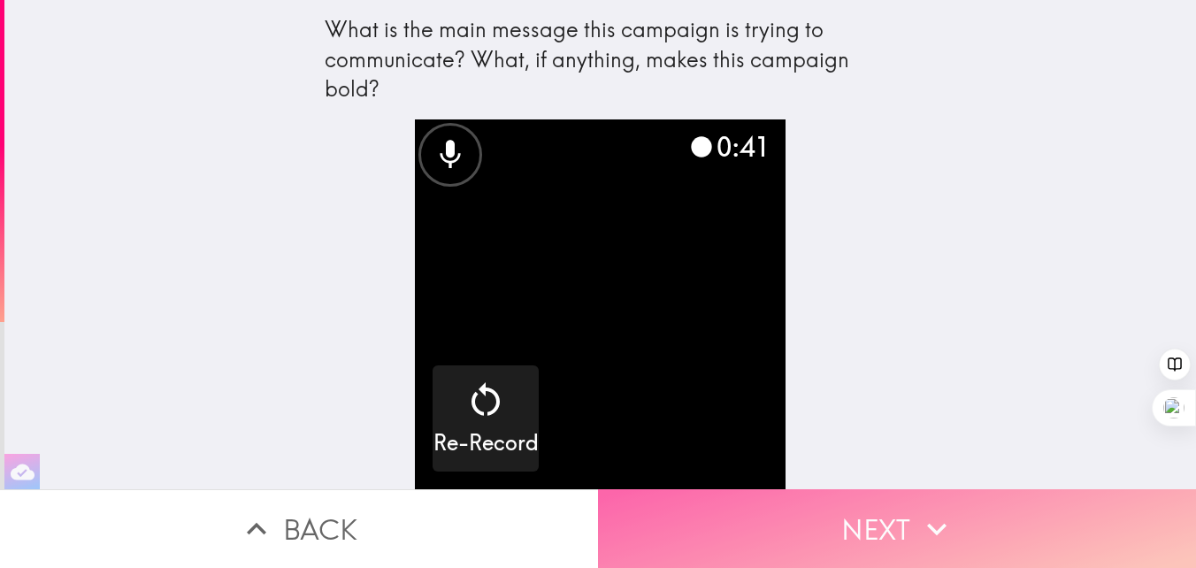
click at [823, 525] on button "Next" at bounding box center [897, 528] width 598 height 79
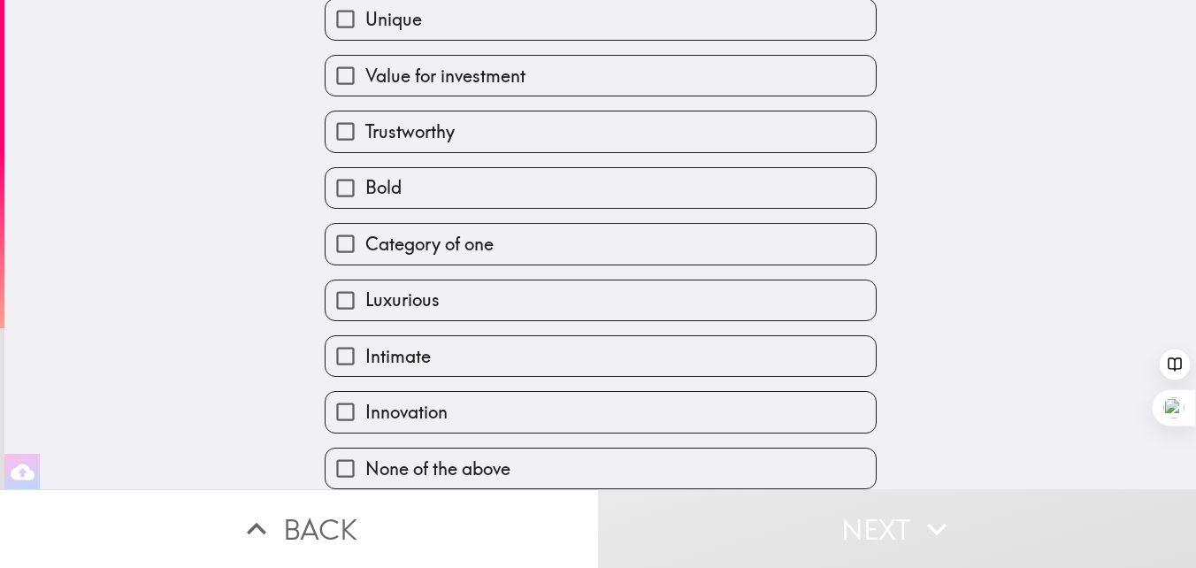
scroll to position [247, 0]
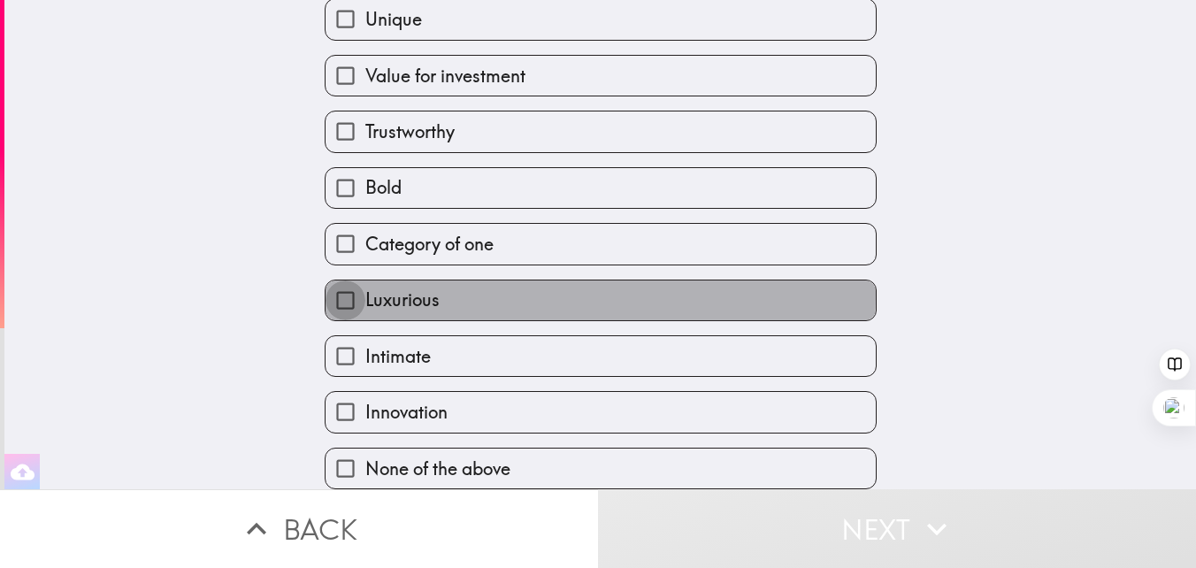
click at [347, 291] on input "Luxurious" at bounding box center [346, 300] width 40 height 40
checkbox input "true"
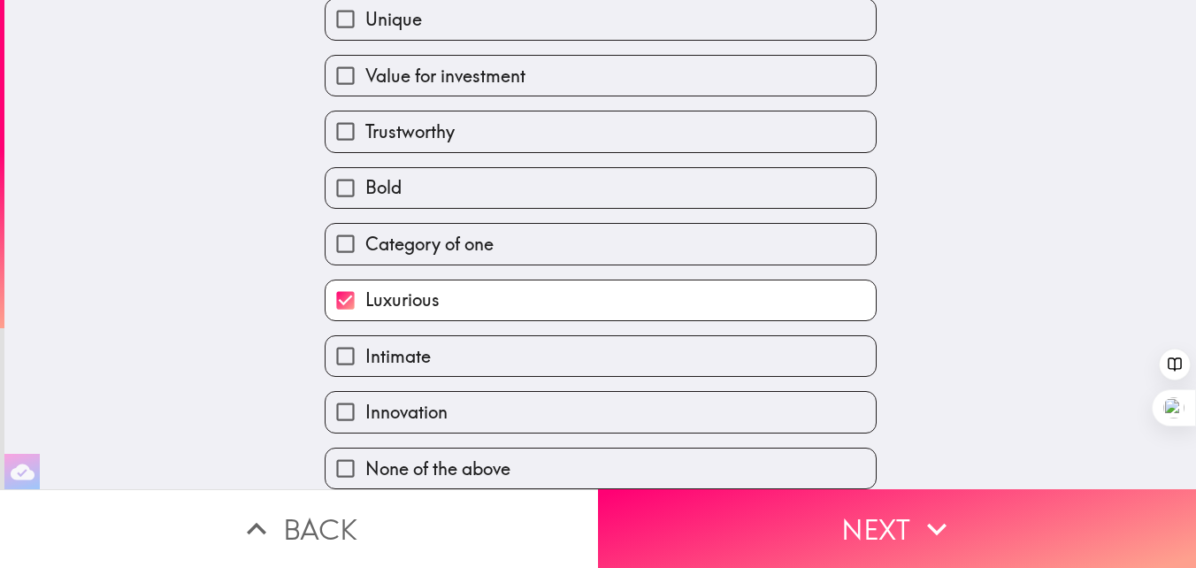
click at [340, 351] on input "Intimate" at bounding box center [346, 356] width 40 height 40
checkbox input "true"
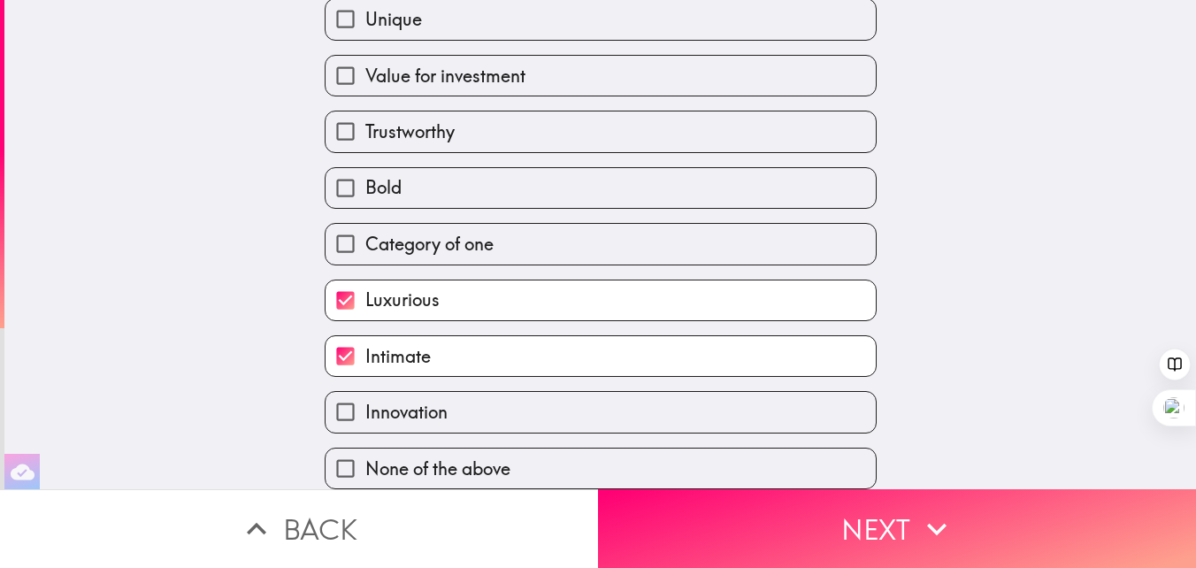
click at [340, 234] on input "Category of one" at bounding box center [346, 244] width 40 height 40
checkbox input "true"
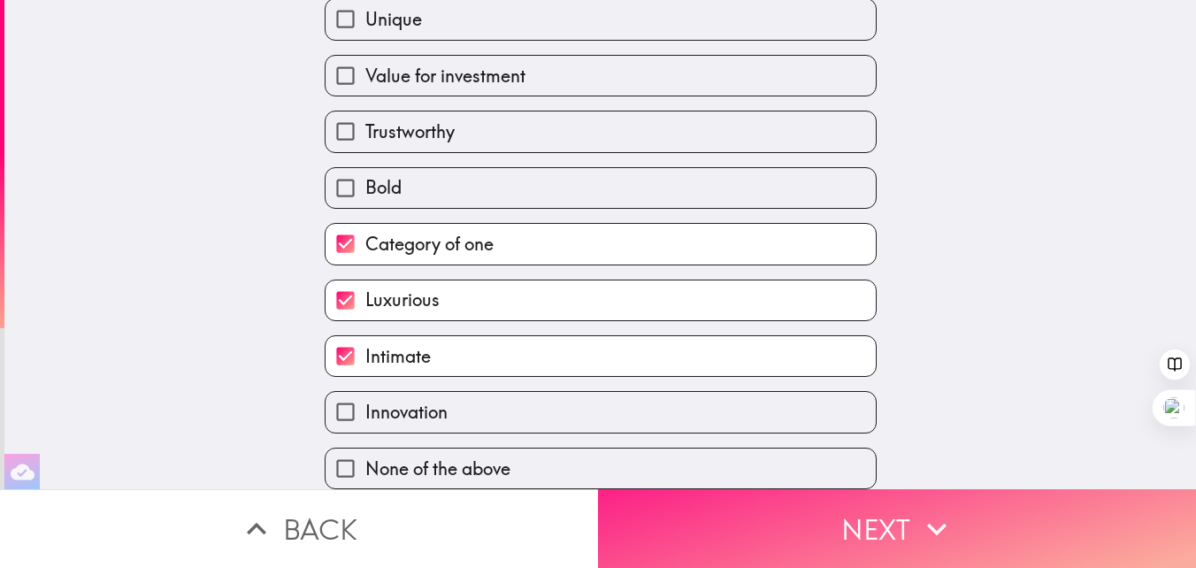
click at [900, 526] on button "Next" at bounding box center [897, 528] width 598 height 79
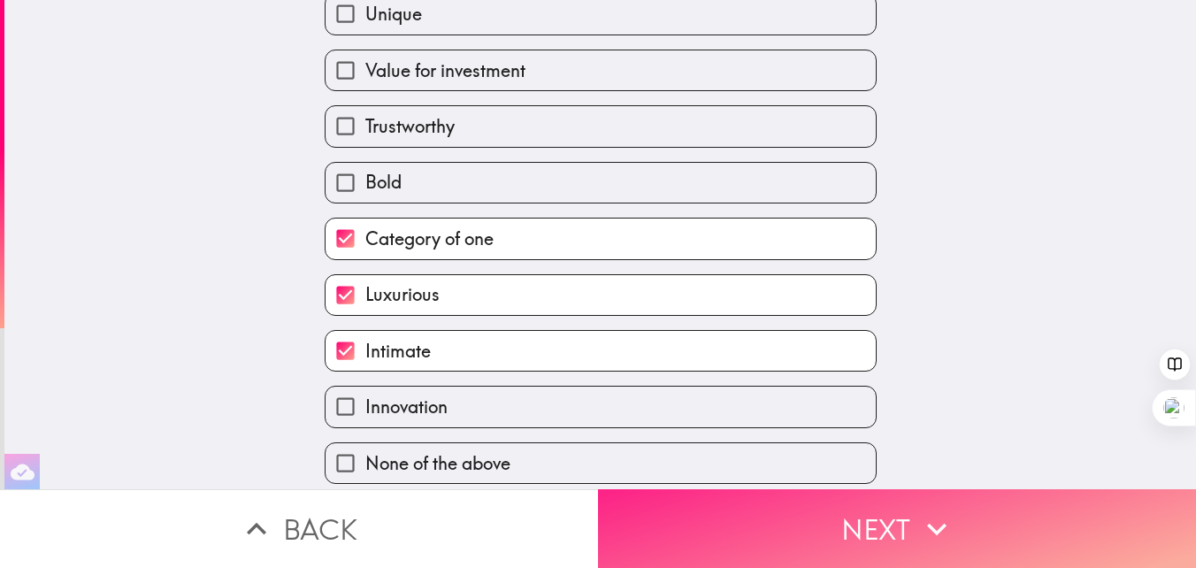
scroll to position [0, 0]
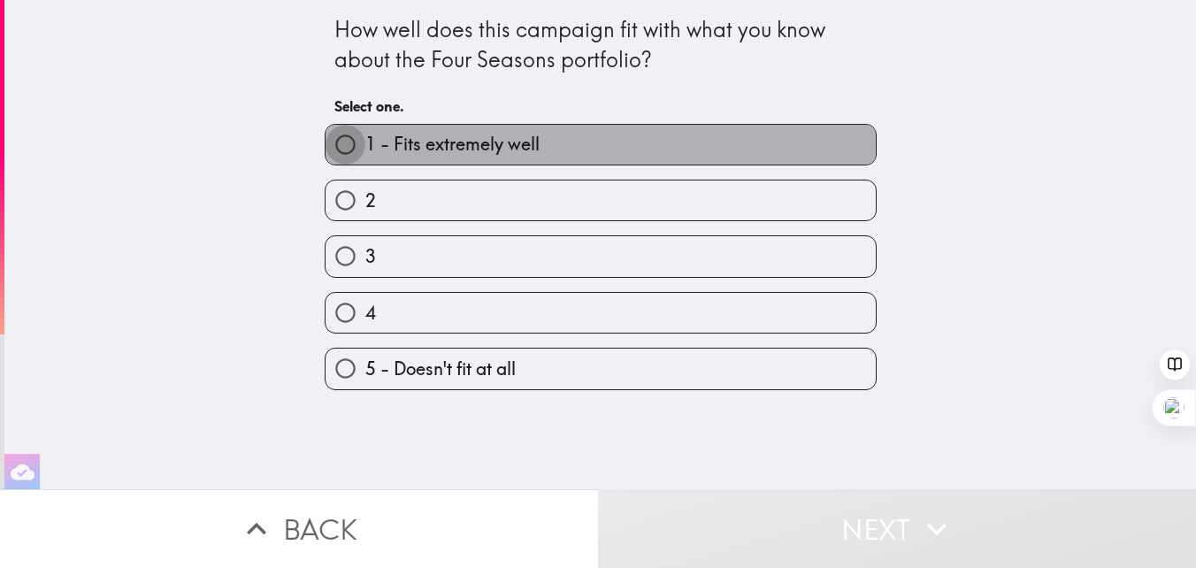
click at [349, 145] on input "1 - Fits extremely well" at bounding box center [346, 145] width 40 height 40
radio input "true"
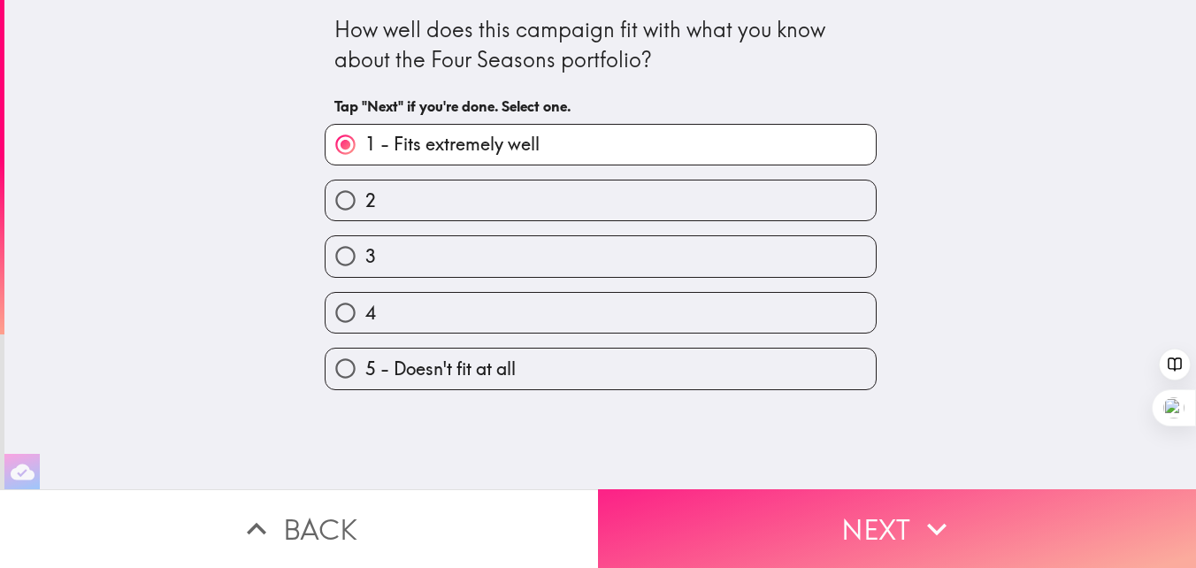
click at [877, 537] on button "Next" at bounding box center [897, 528] width 598 height 79
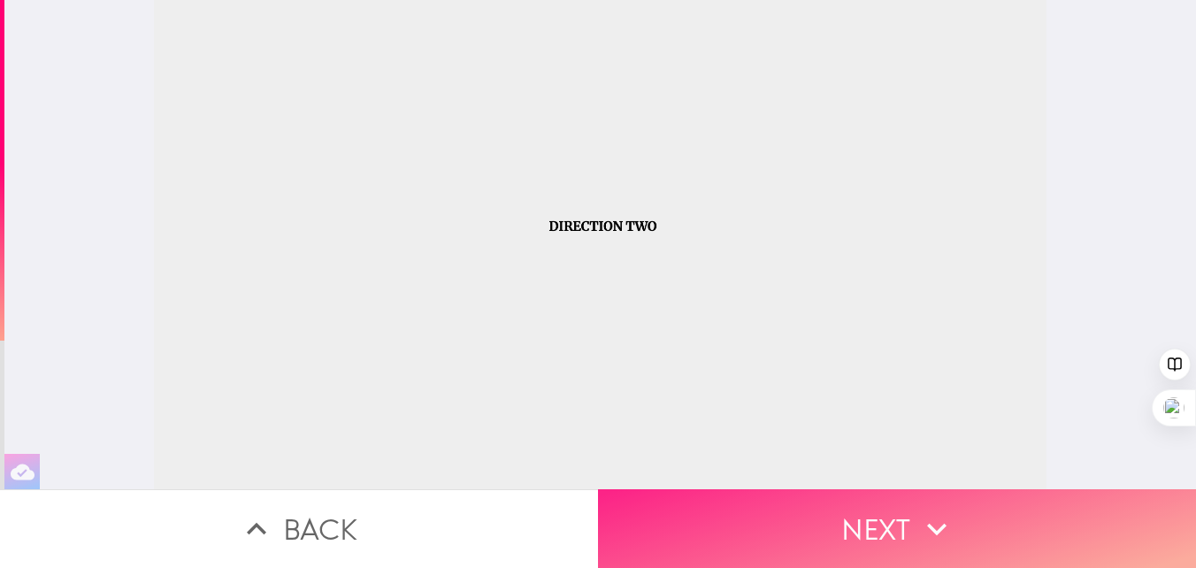
click at [831, 530] on button "Next" at bounding box center [897, 528] width 598 height 79
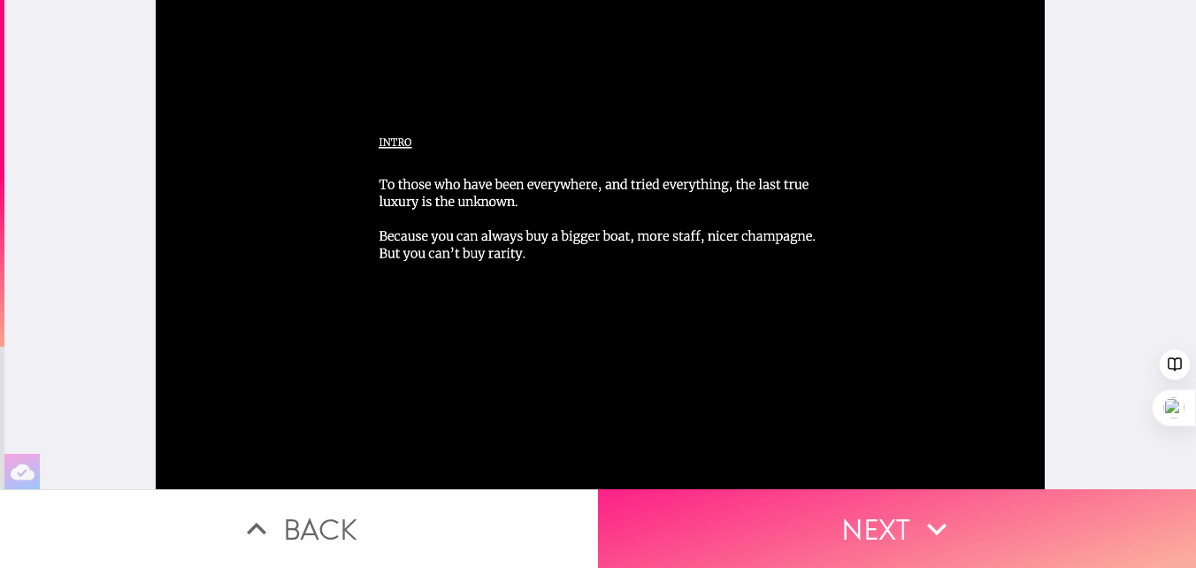
click at [831, 530] on button "Next" at bounding box center [897, 528] width 598 height 79
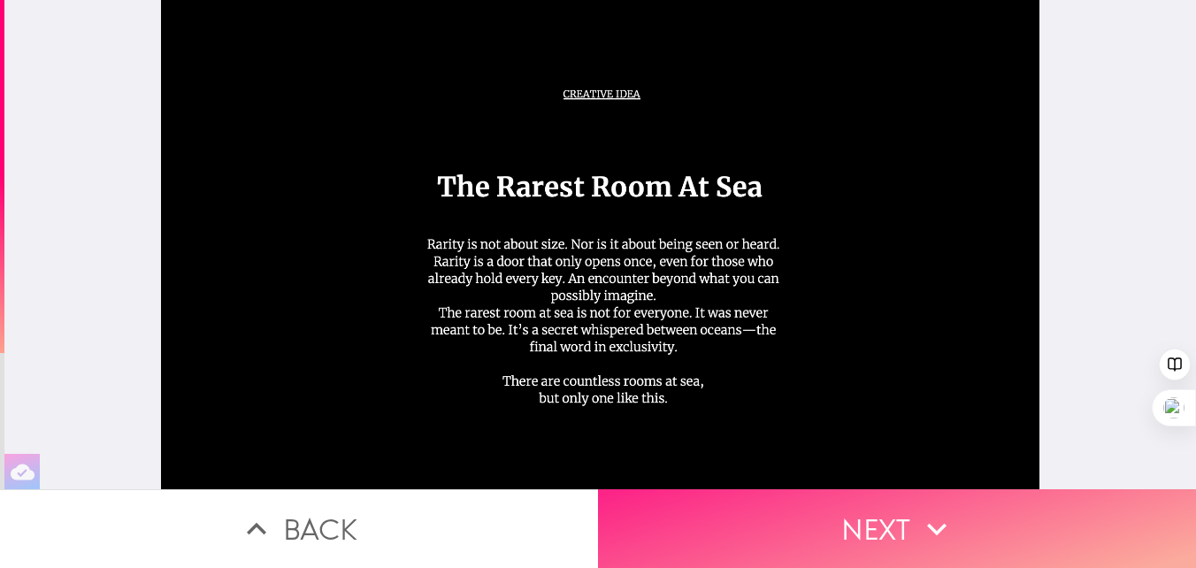
click at [831, 530] on button "Next" at bounding box center [897, 528] width 598 height 79
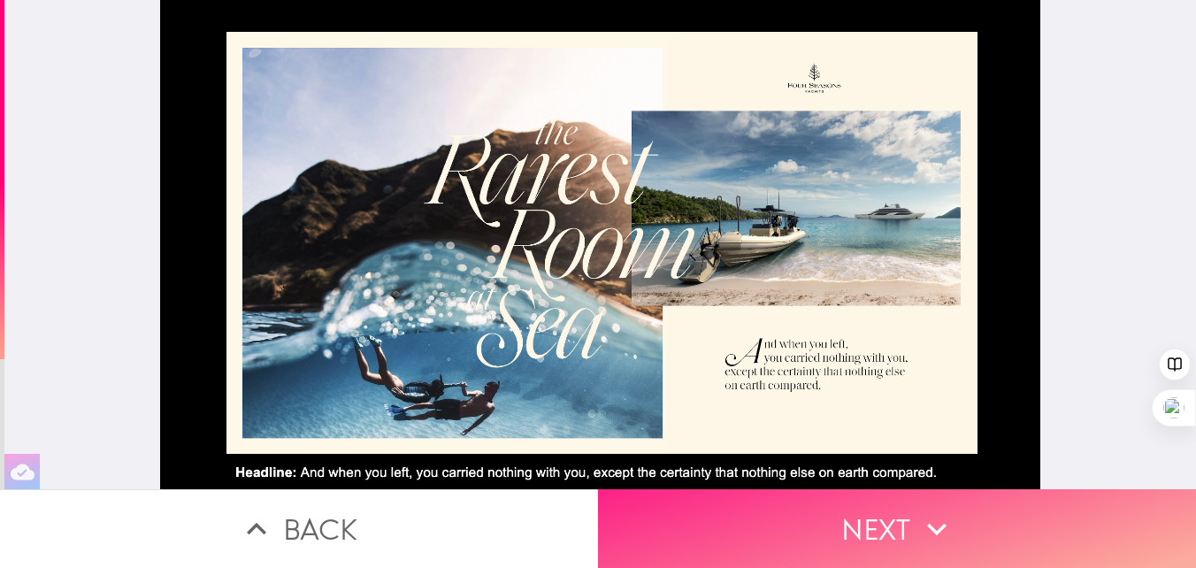
click at [897, 517] on button "Next" at bounding box center [897, 528] width 598 height 79
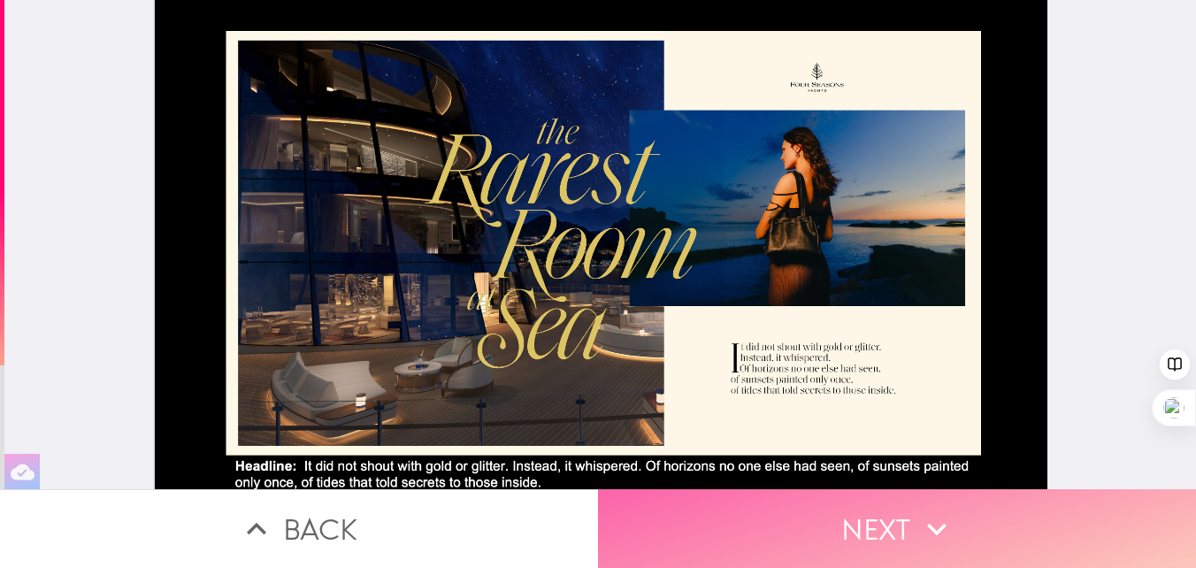
click at [867, 537] on button "Next" at bounding box center [897, 528] width 598 height 79
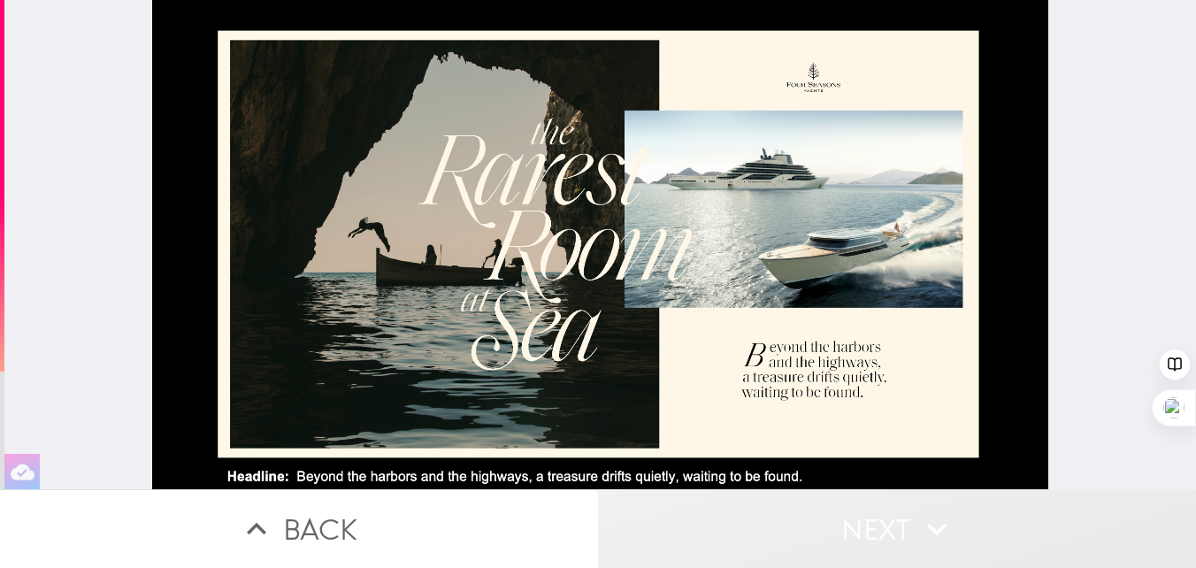
click at [867, 536] on button "Next" at bounding box center [897, 528] width 598 height 79
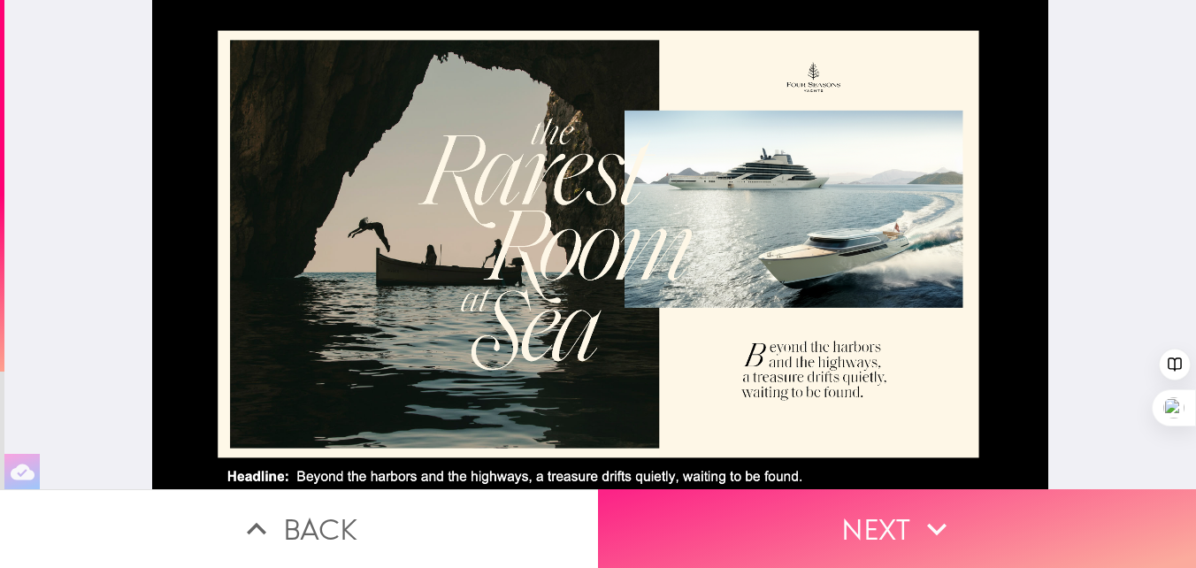
click at [913, 516] on button "Next" at bounding box center [897, 528] width 598 height 79
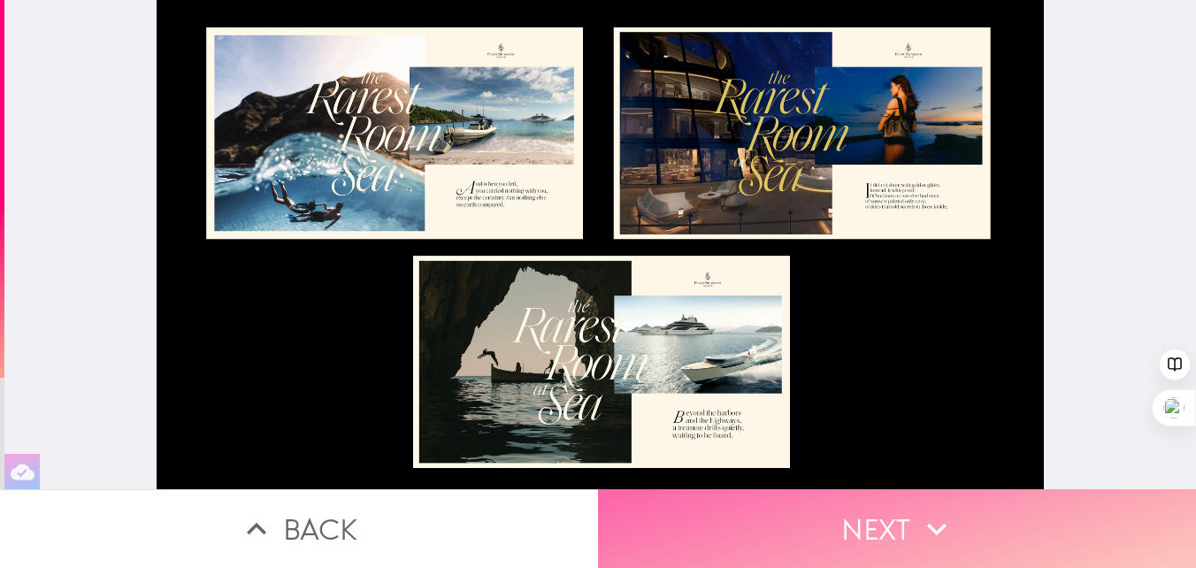
click at [931, 523] on icon "button" at bounding box center [936, 529] width 39 height 39
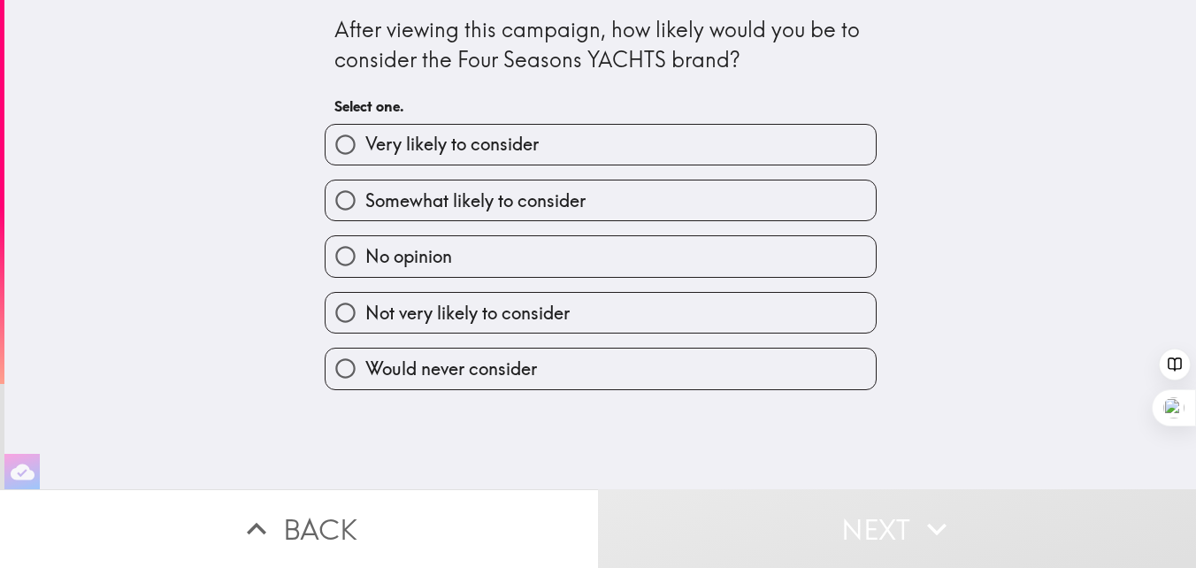
click at [349, 310] on input "Not very likely to consider" at bounding box center [346, 313] width 40 height 40
radio input "true"
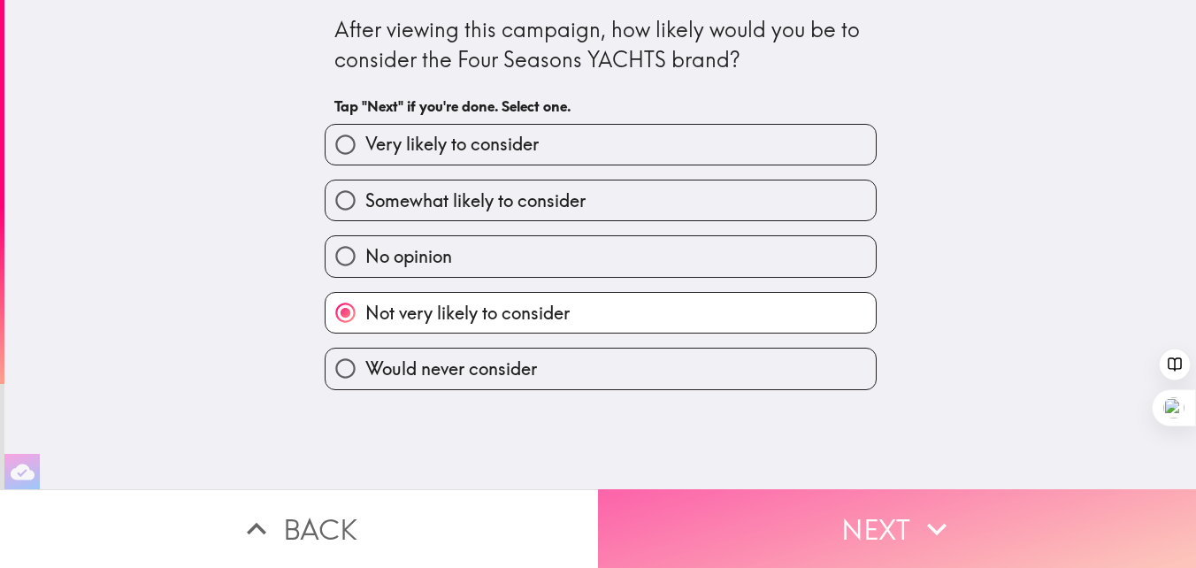
click at [902, 533] on button "Next" at bounding box center [897, 528] width 598 height 79
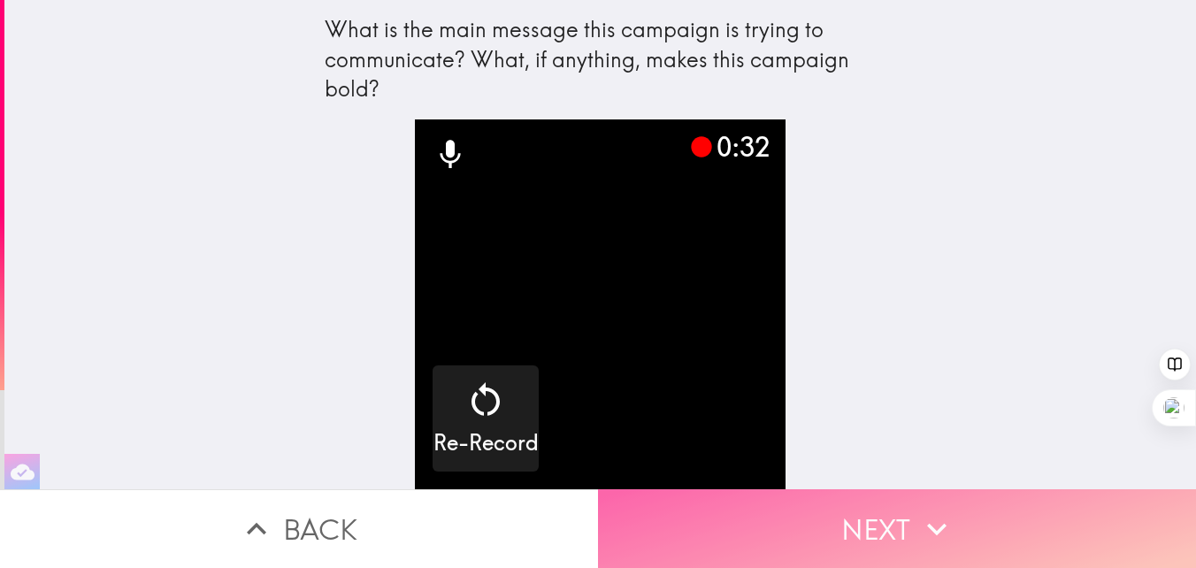
click at [902, 533] on button "Next" at bounding box center [897, 528] width 598 height 79
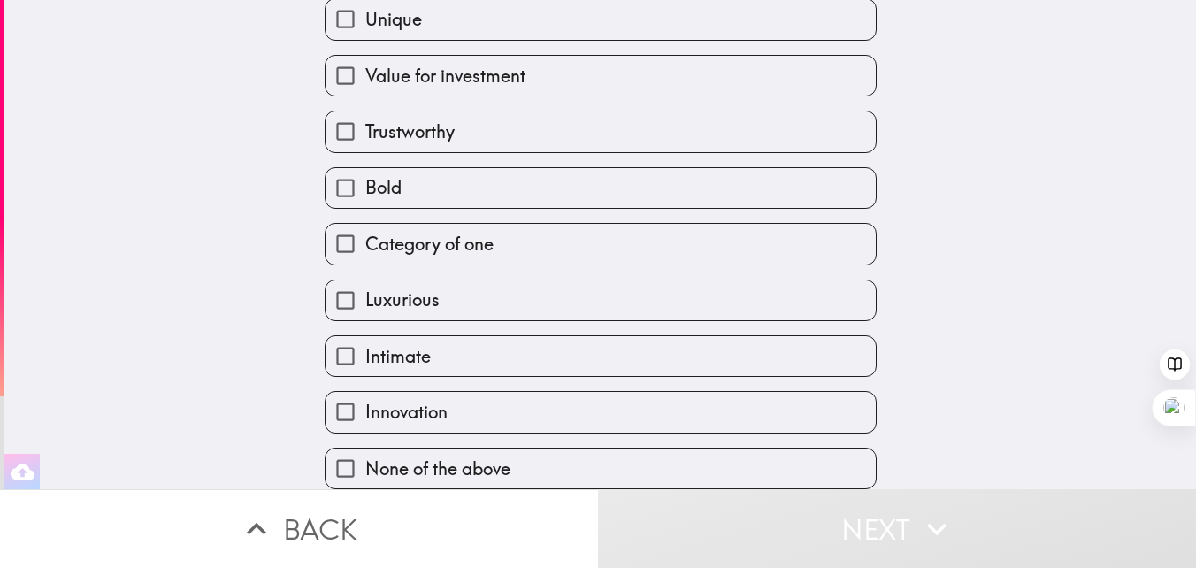
scroll to position [247, 0]
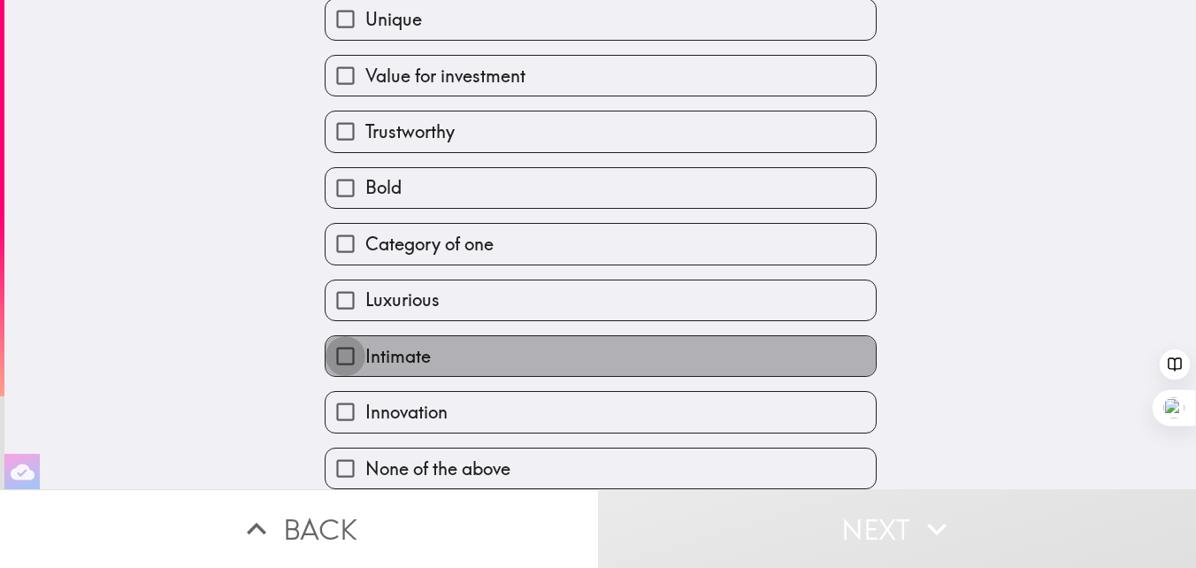
click at [349, 350] on input "Intimate" at bounding box center [346, 356] width 40 height 40
checkbox input "true"
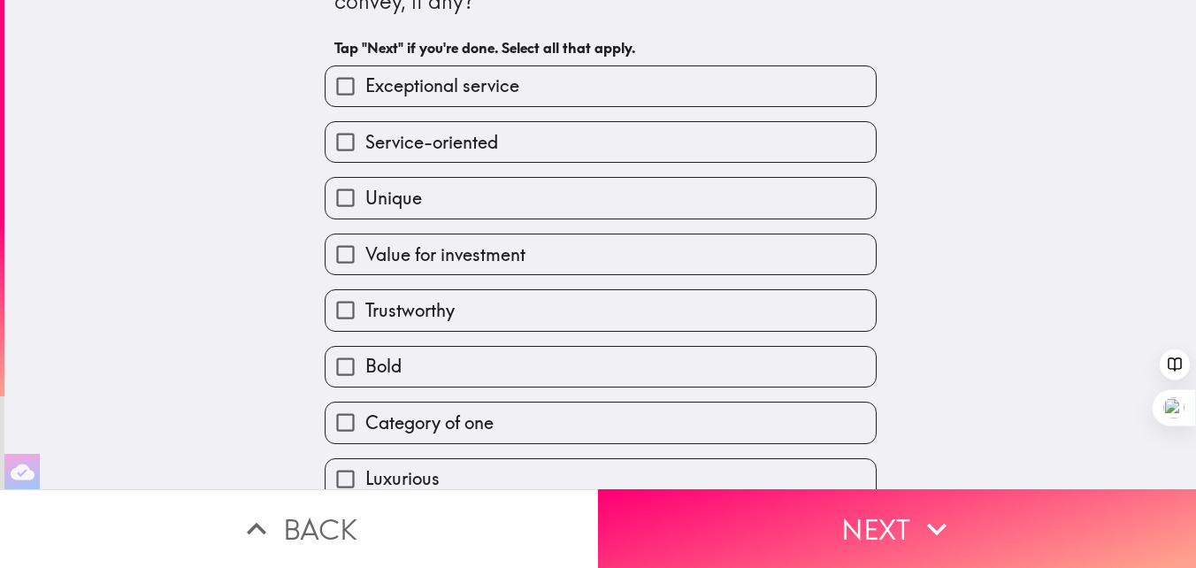
scroll to position [47, 0]
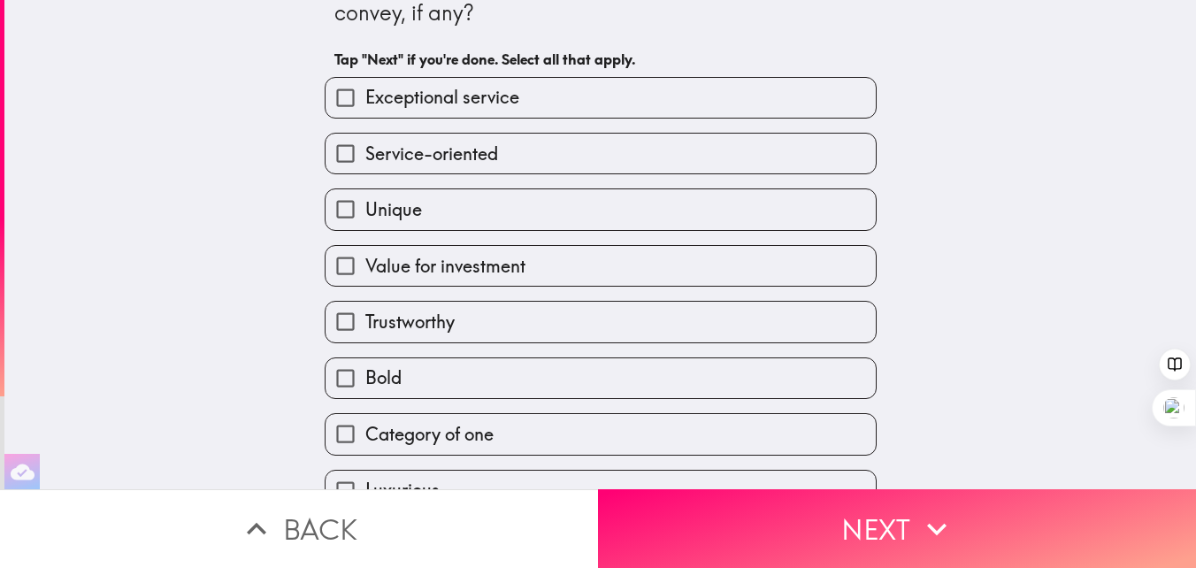
click at [348, 210] on input "Unique" at bounding box center [346, 209] width 40 height 40
checkbox input "true"
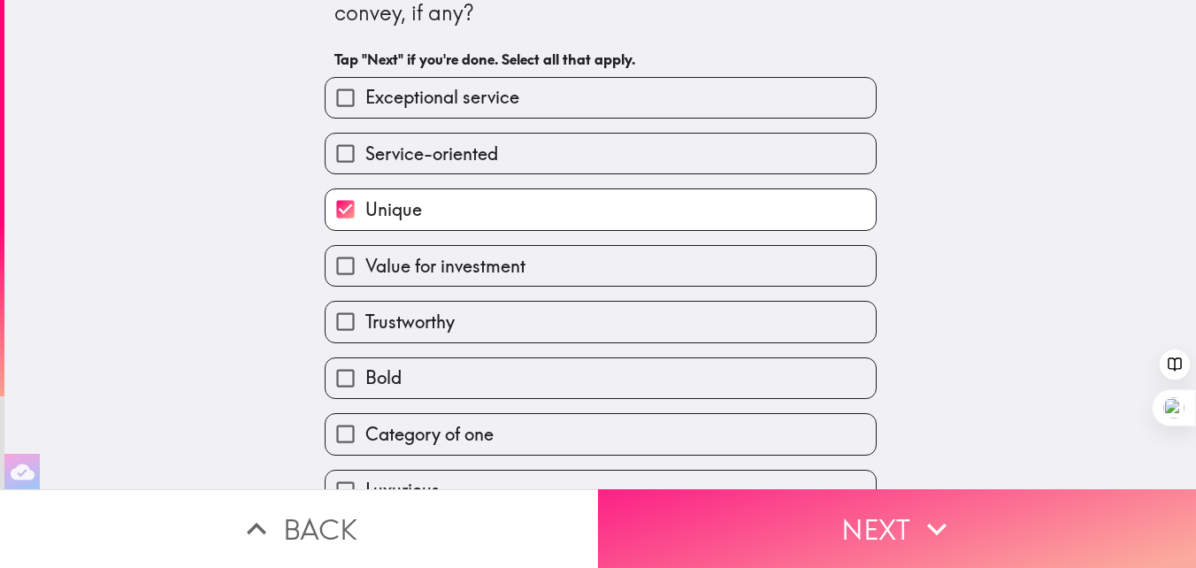
click at [846, 509] on button "Next" at bounding box center [897, 528] width 598 height 79
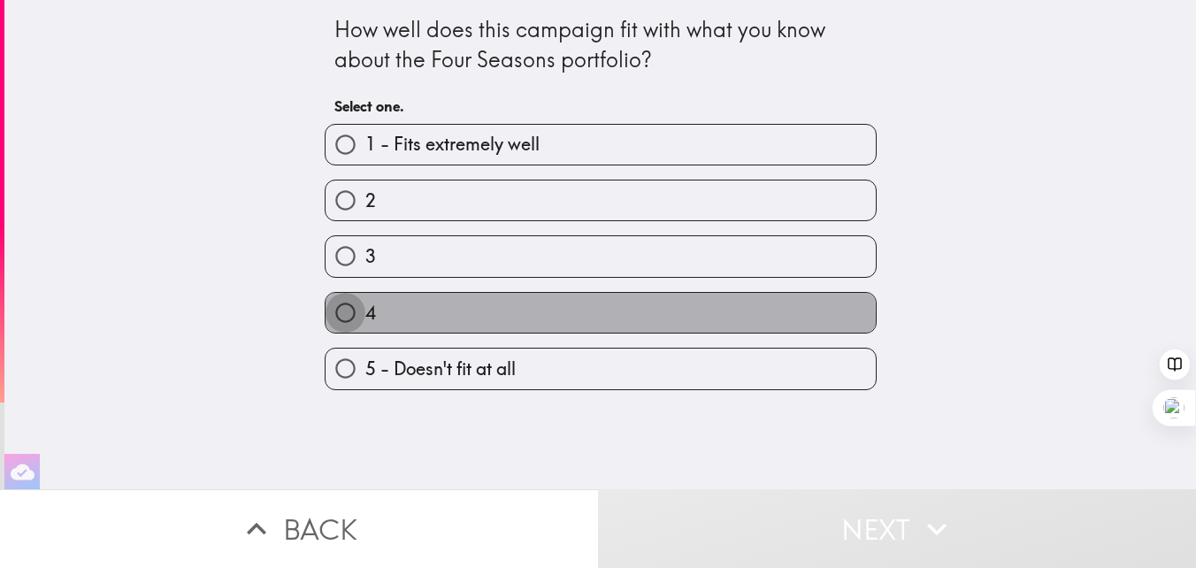
click at [351, 322] on input "4" at bounding box center [346, 313] width 40 height 40
radio input "true"
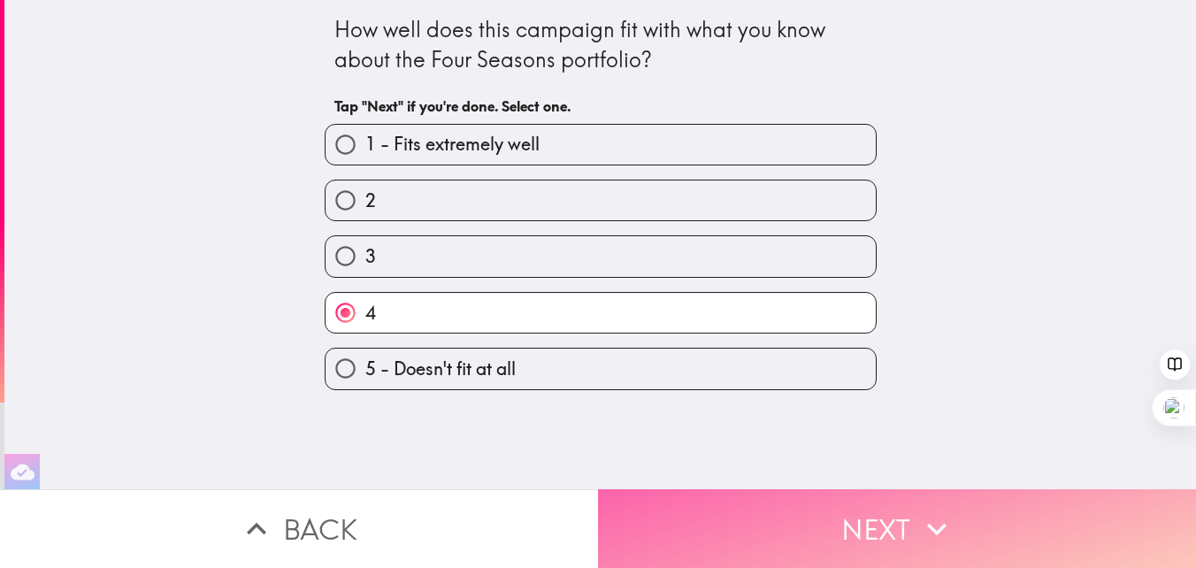
click at [846, 521] on button "Next" at bounding box center [897, 528] width 598 height 79
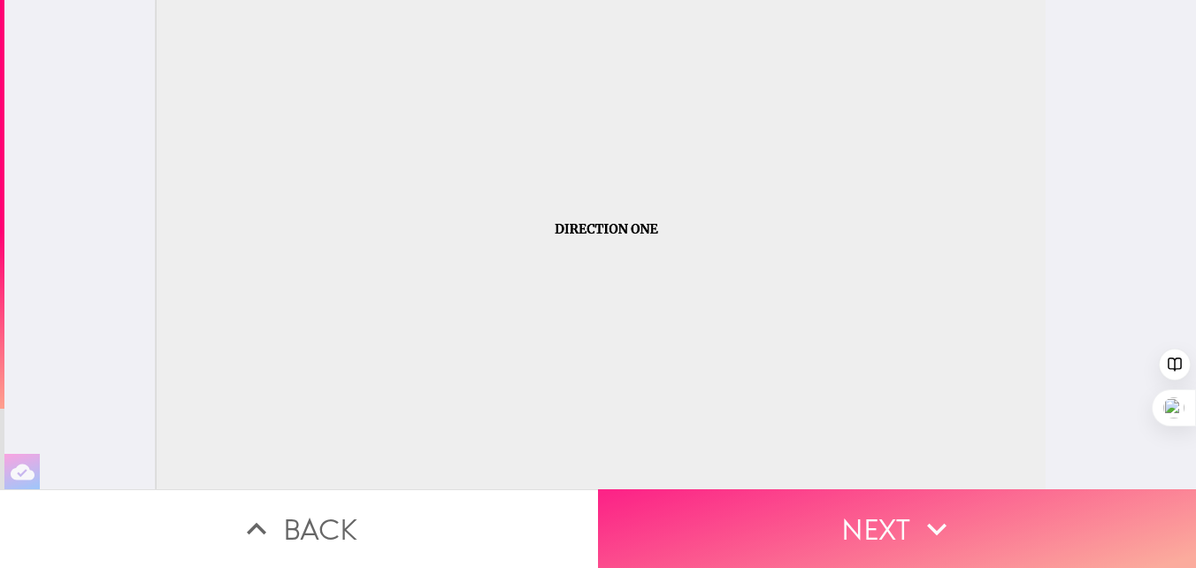
click at [846, 521] on button "Next" at bounding box center [897, 528] width 598 height 79
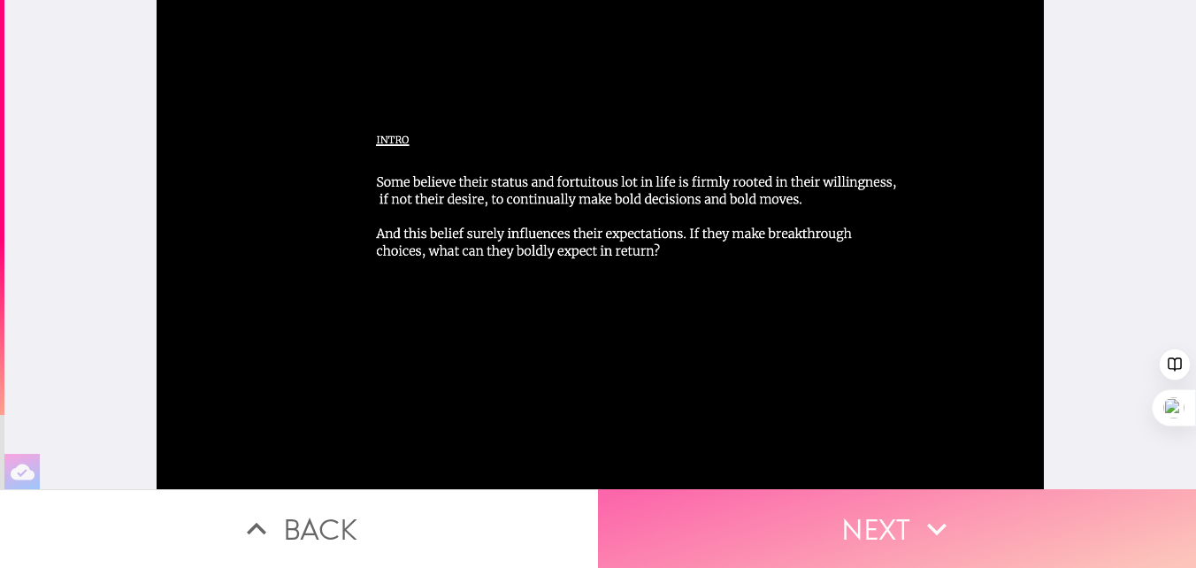
click at [844, 549] on button "Next" at bounding box center [897, 528] width 598 height 79
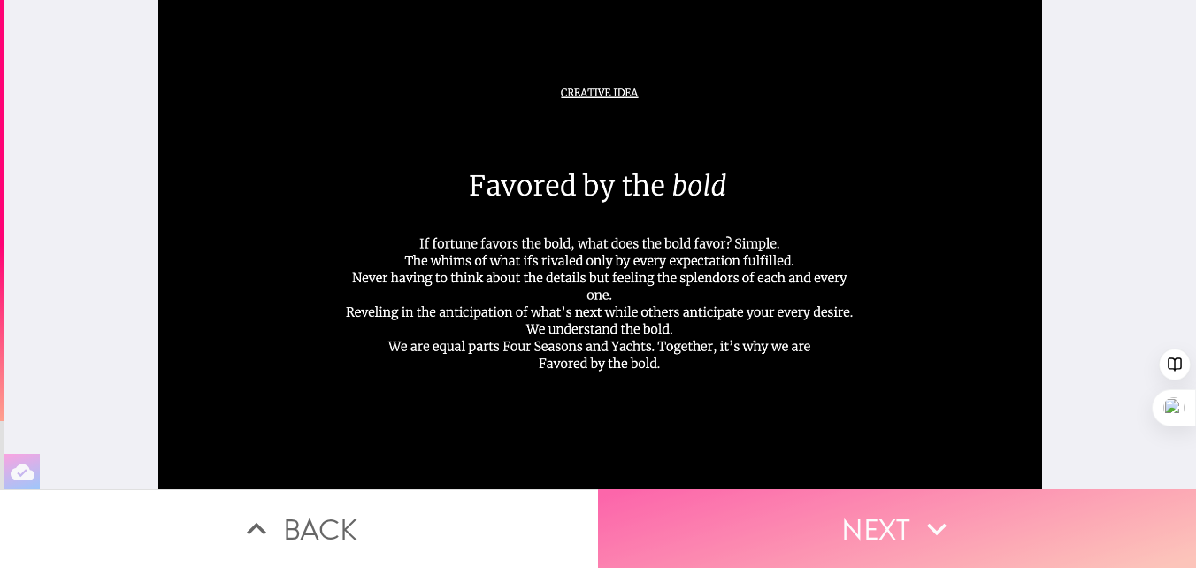
click at [866, 511] on button "Next" at bounding box center [897, 528] width 598 height 79
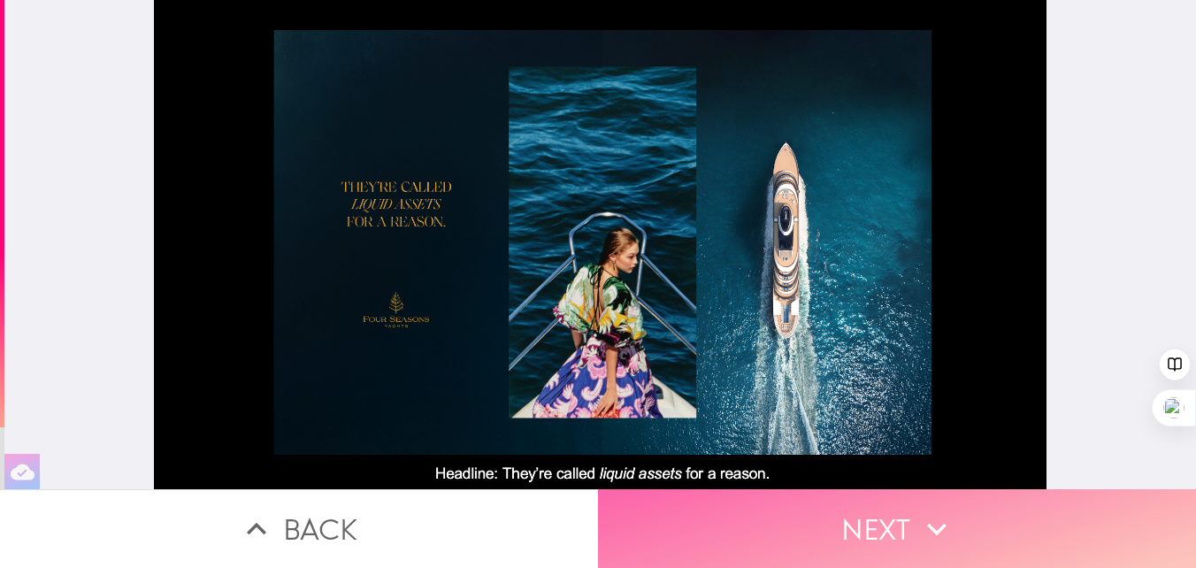
click at [903, 521] on button "Next" at bounding box center [897, 528] width 598 height 79
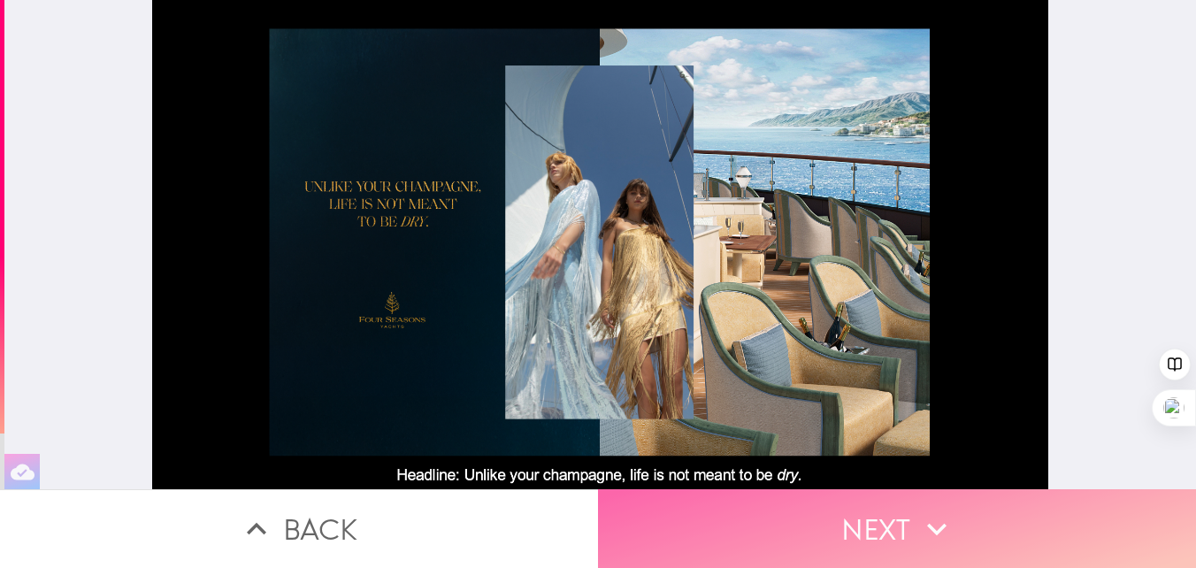
click at [903, 521] on button "Next" at bounding box center [897, 528] width 598 height 79
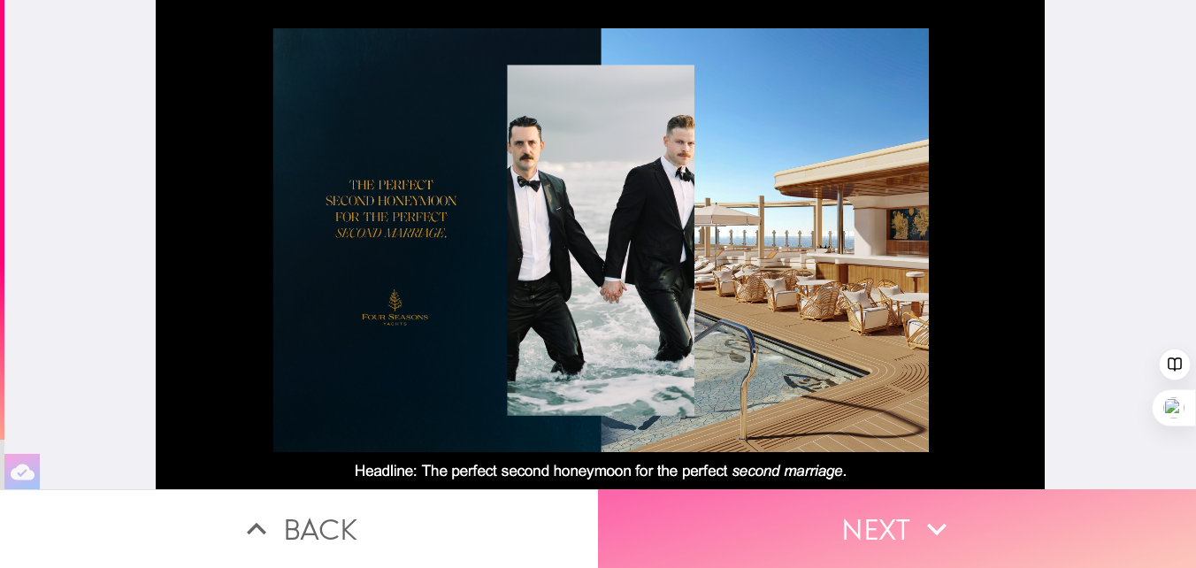
click at [870, 530] on button "Next" at bounding box center [897, 528] width 598 height 79
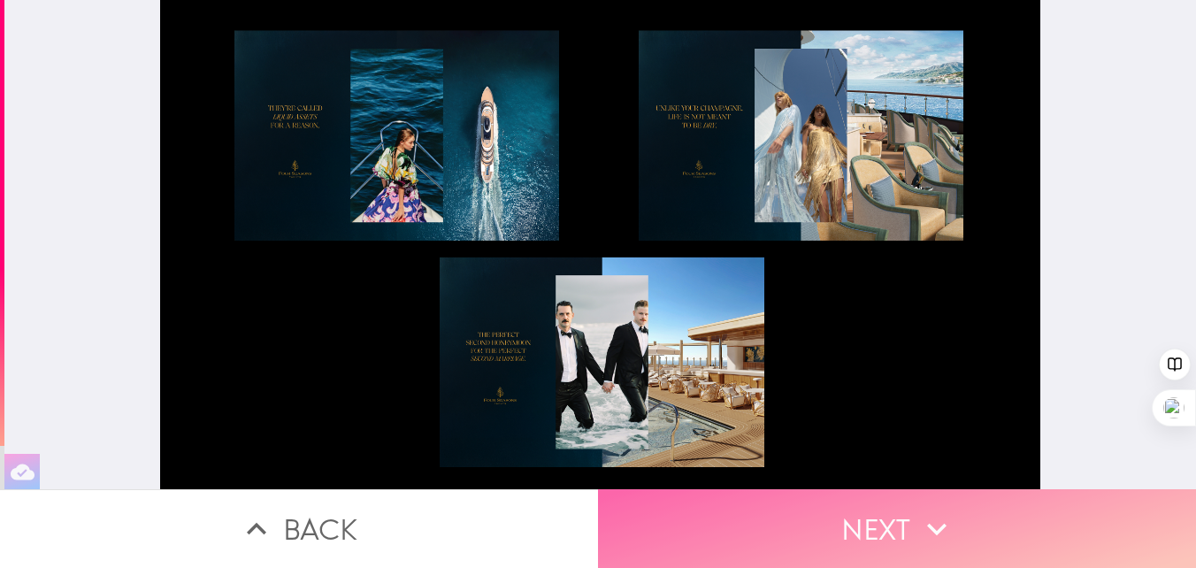
click at [870, 530] on button "Next" at bounding box center [897, 528] width 598 height 79
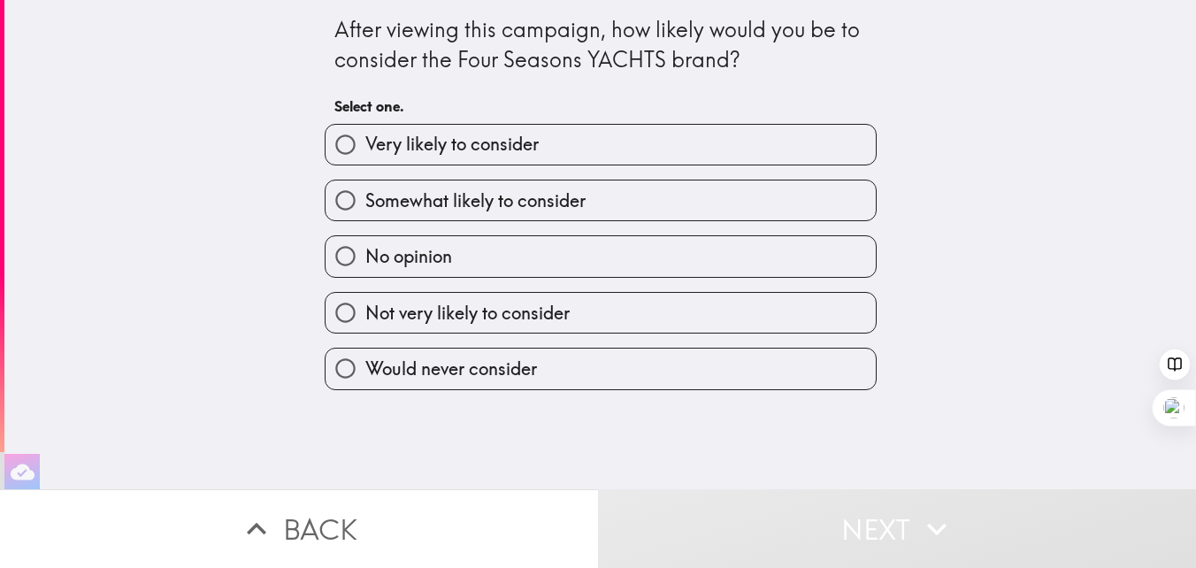
click at [351, 375] on input "Would never consider" at bounding box center [346, 369] width 40 height 40
radio input "true"
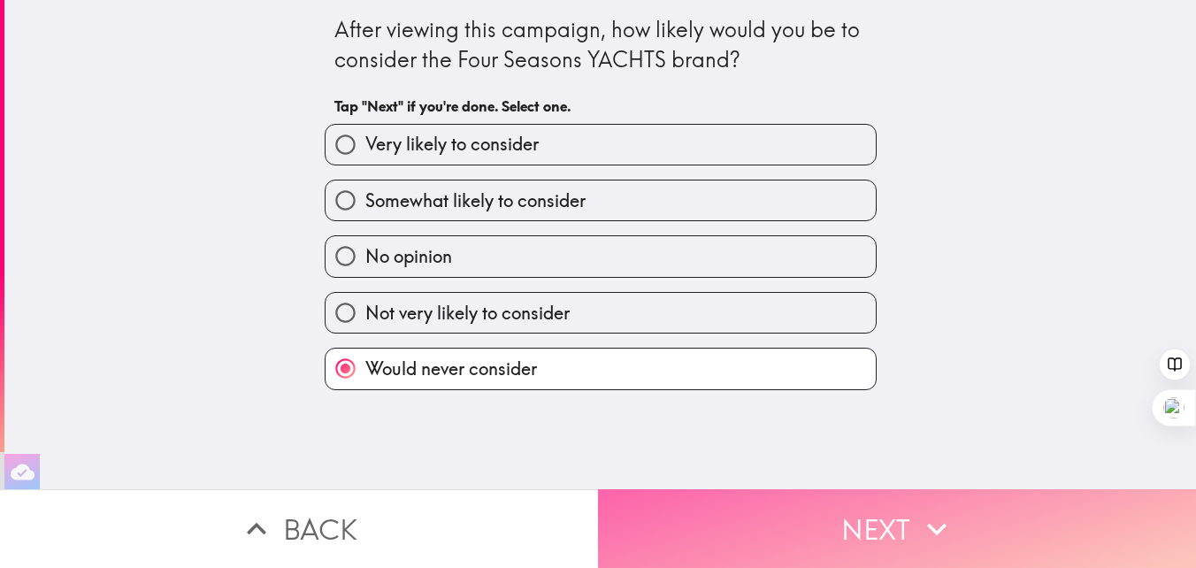
click at [828, 536] on button "Next" at bounding box center [897, 528] width 598 height 79
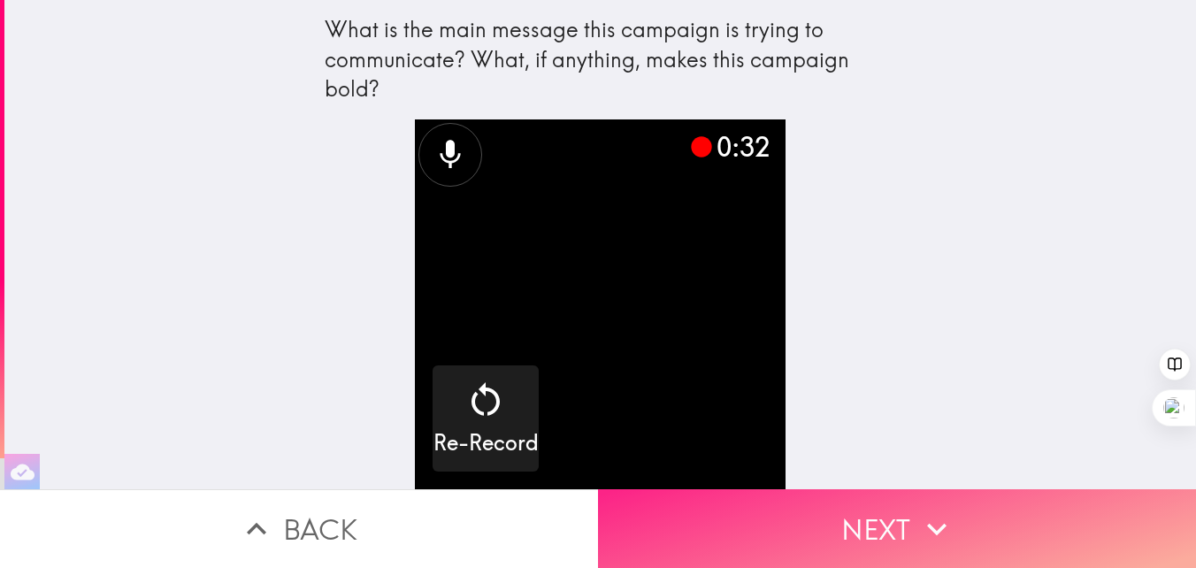
click at [828, 536] on button "Next" at bounding box center [897, 528] width 598 height 79
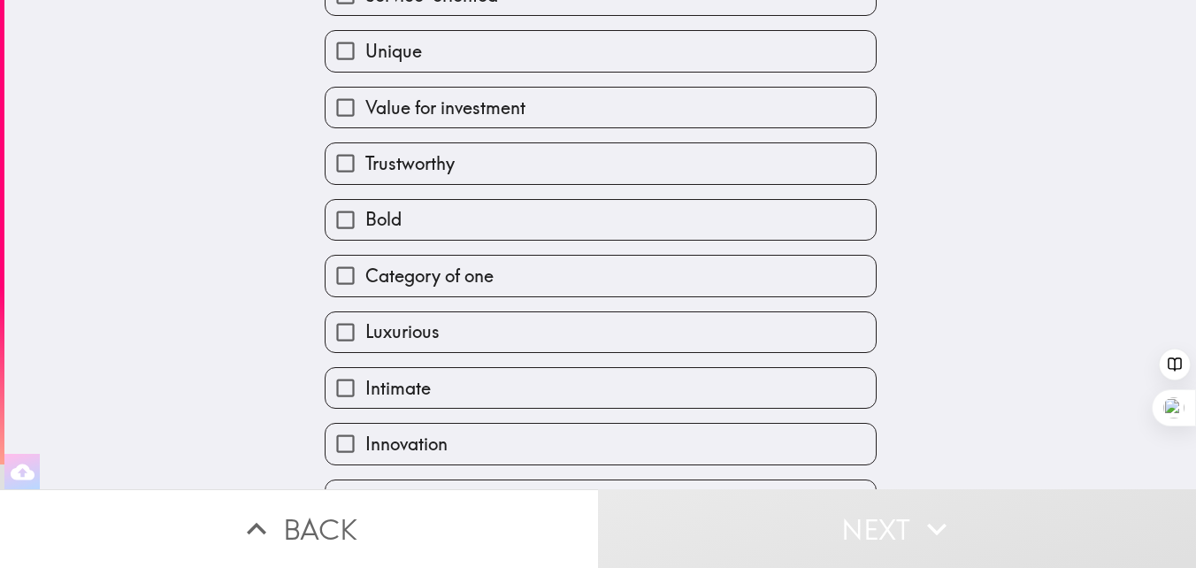
scroll to position [247, 0]
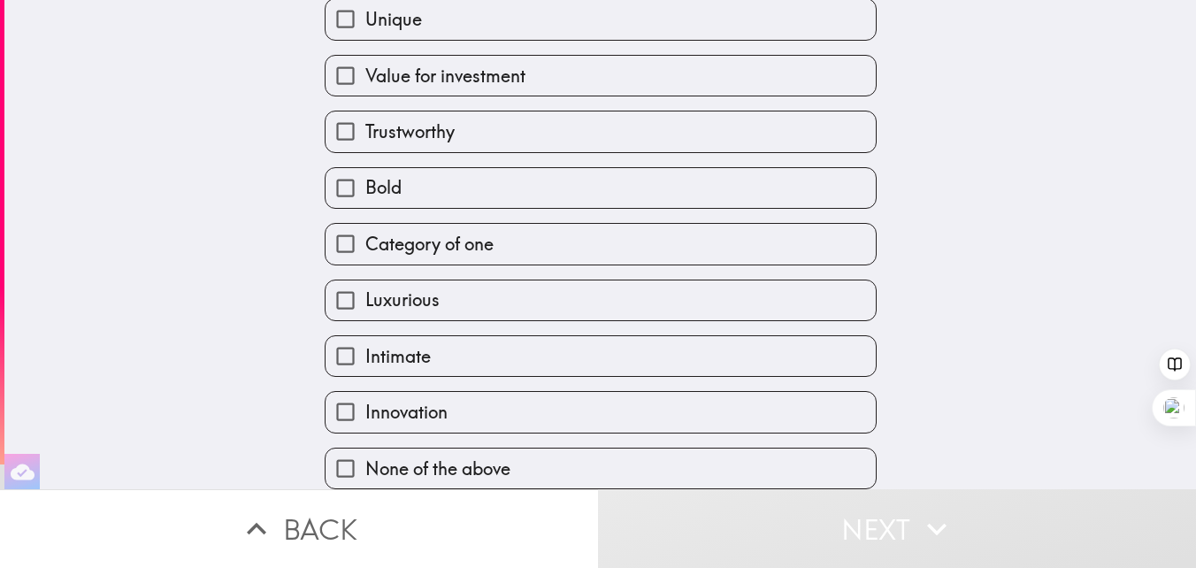
click at [340, 234] on input "Category of one" at bounding box center [346, 244] width 40 height 40
checkbox input "true"
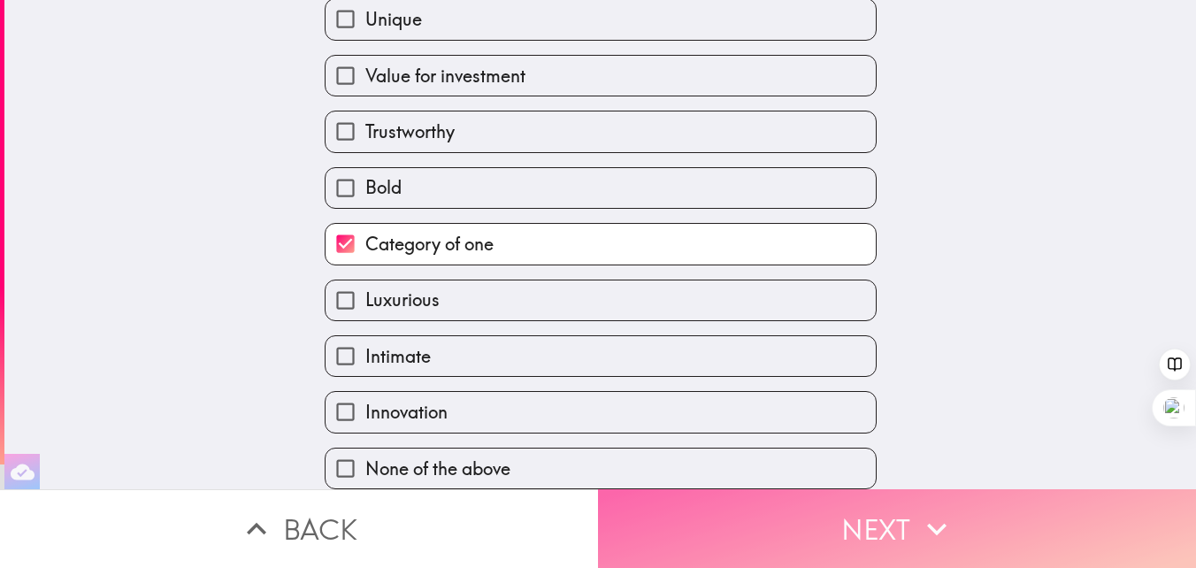
click at [933, 516] on icon "button" at bounding box center [936, 529] width 39 height 39
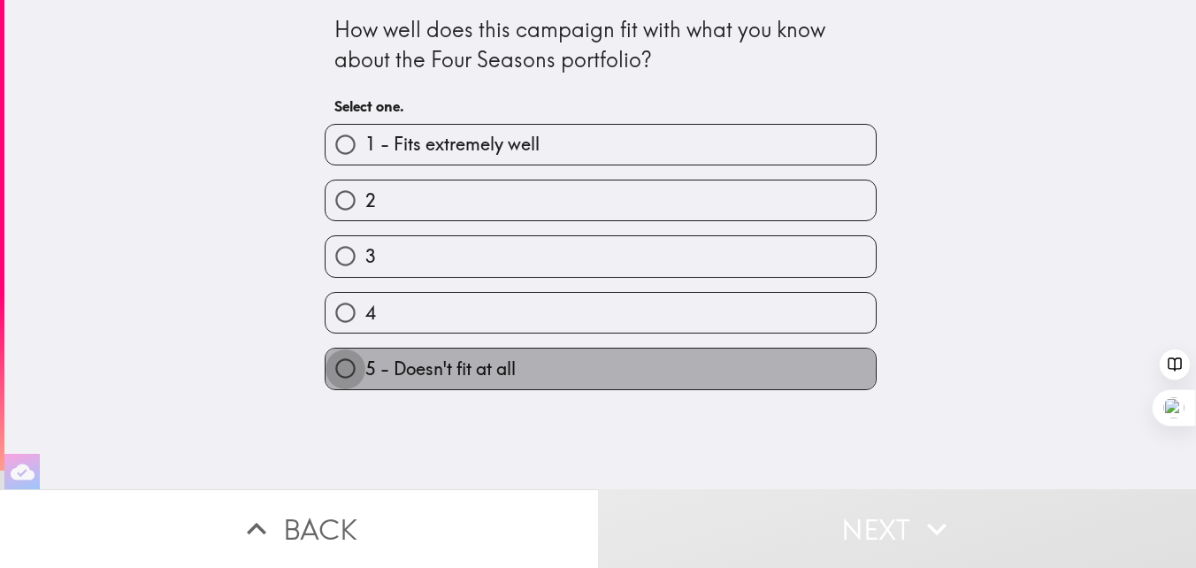
click at [344, 374] on input "5 - Doesn't fit at all" at bounding box center [346, 369] width 40 height 40
radio input "true"
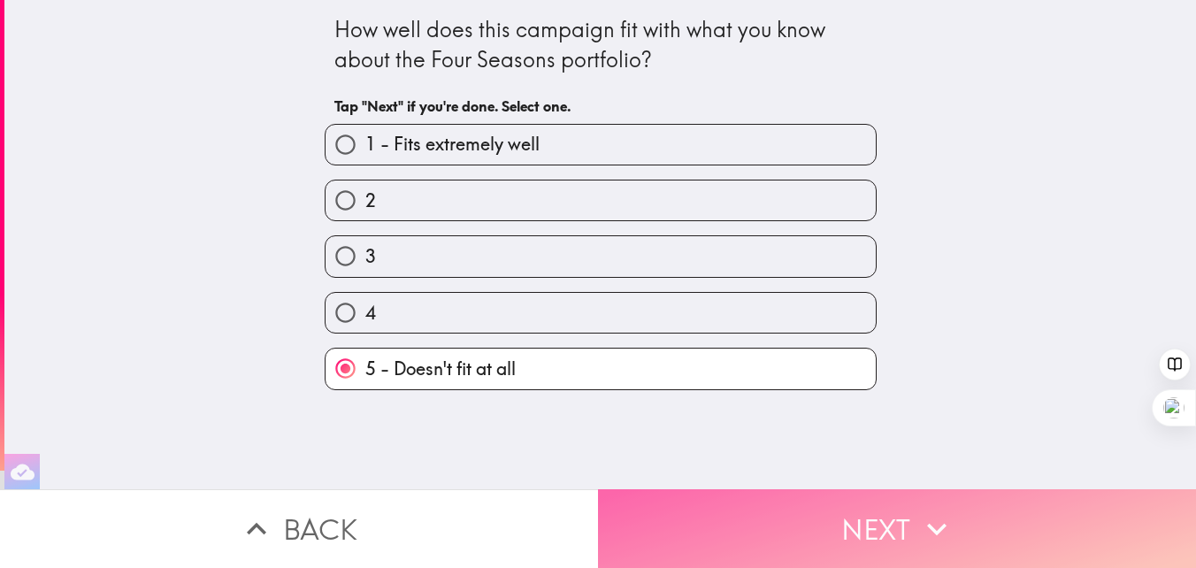
click at [925, 523] on icon "button" at bounding box center [936, 529] width 39 height 39
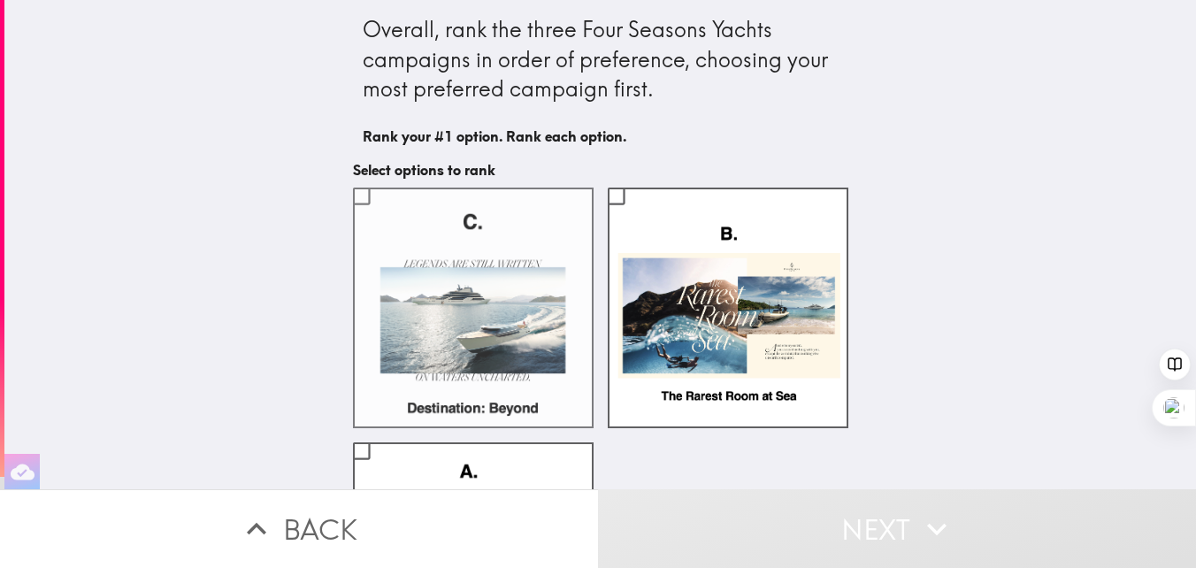
click at [470, 349] on label at bounding box center [473, 308] width 241 height 241
click at [381, 216] on input "checkbox" at bounding box center [361, 196] width 40 height 40
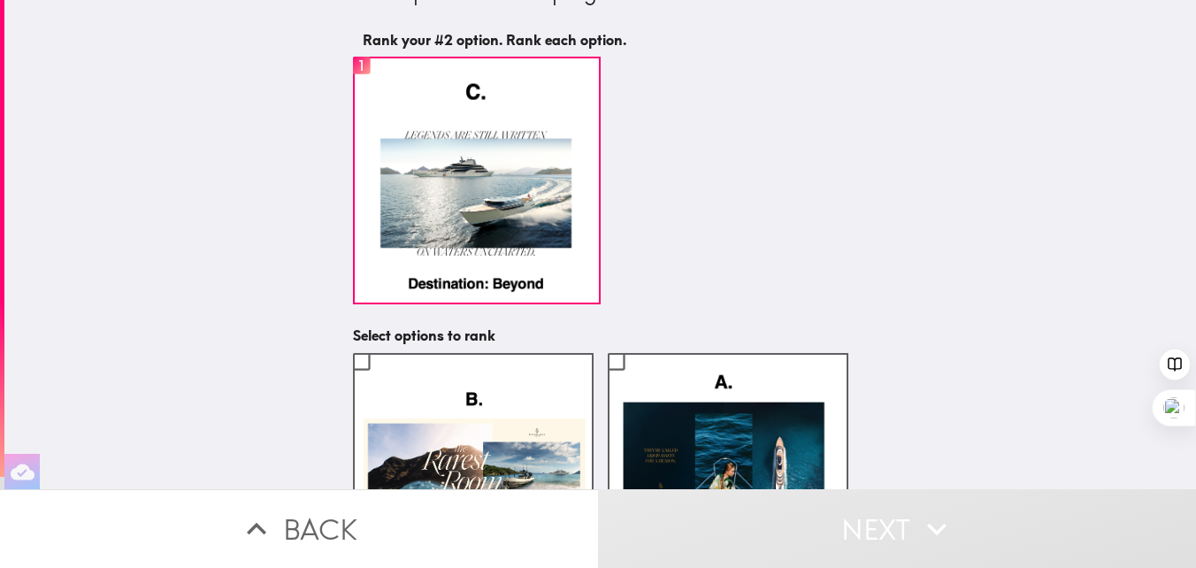
scroll to position [200, 0]
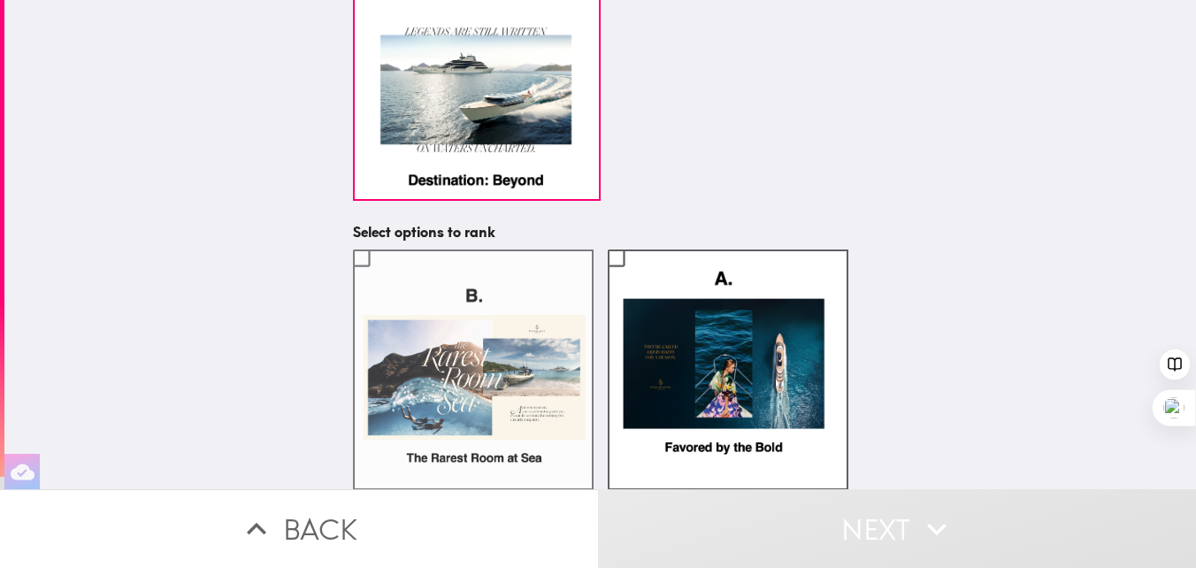
click at [499, 370] on label at bounding box center [473, 369] width 241 height 241
click at [381, 278] on input "checkbox" at bounding box center [361, 258] width 40 height 40
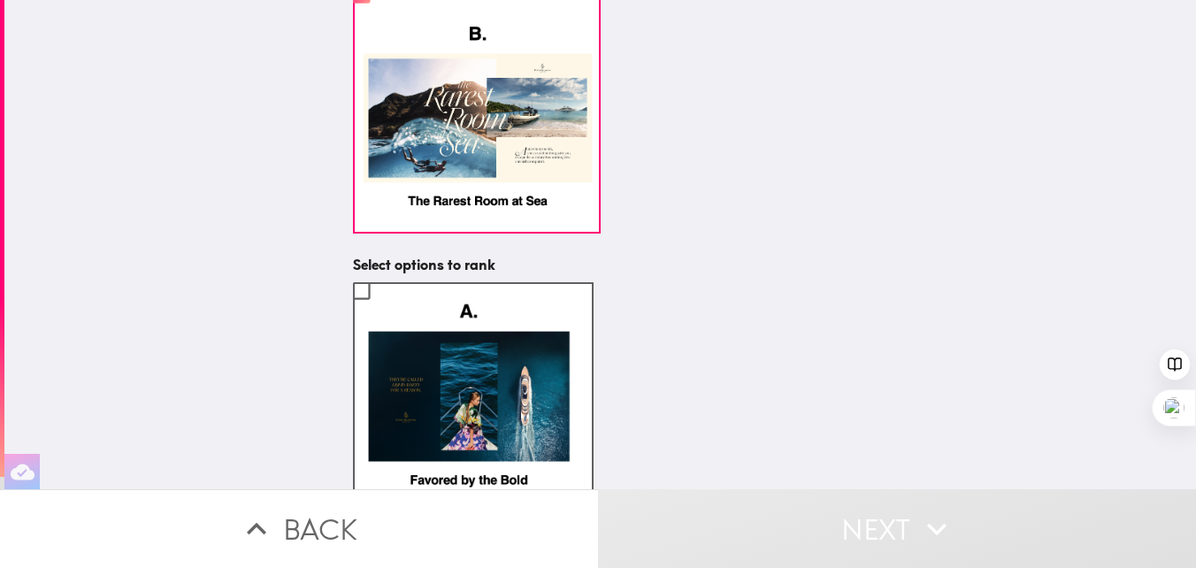
scroll to position [432, 0]
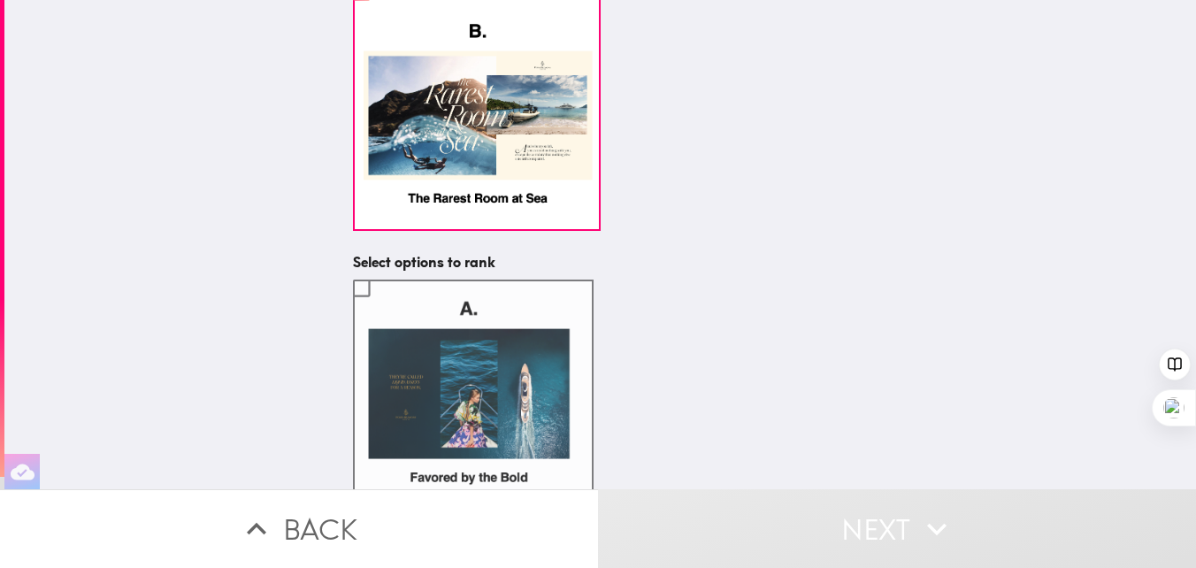
click at [434, 374] on label at bounding box center [473, 400] width 241 height 241
click at [381, 308] on input "checkbox" at bounding box center [361, 288] width 40 height 40
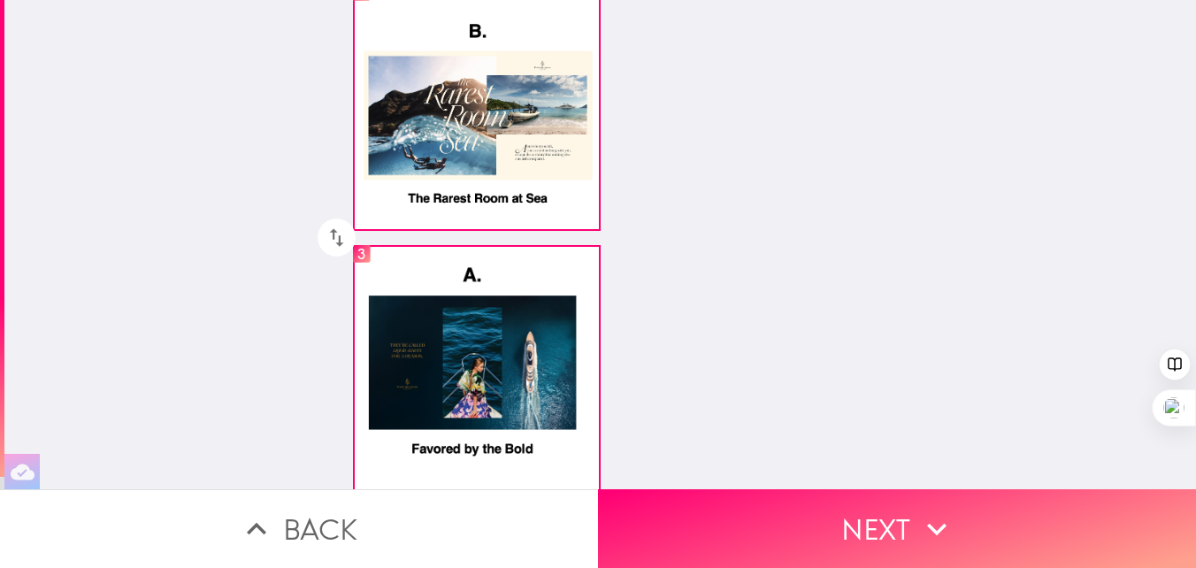
scroll to position [435, 0]
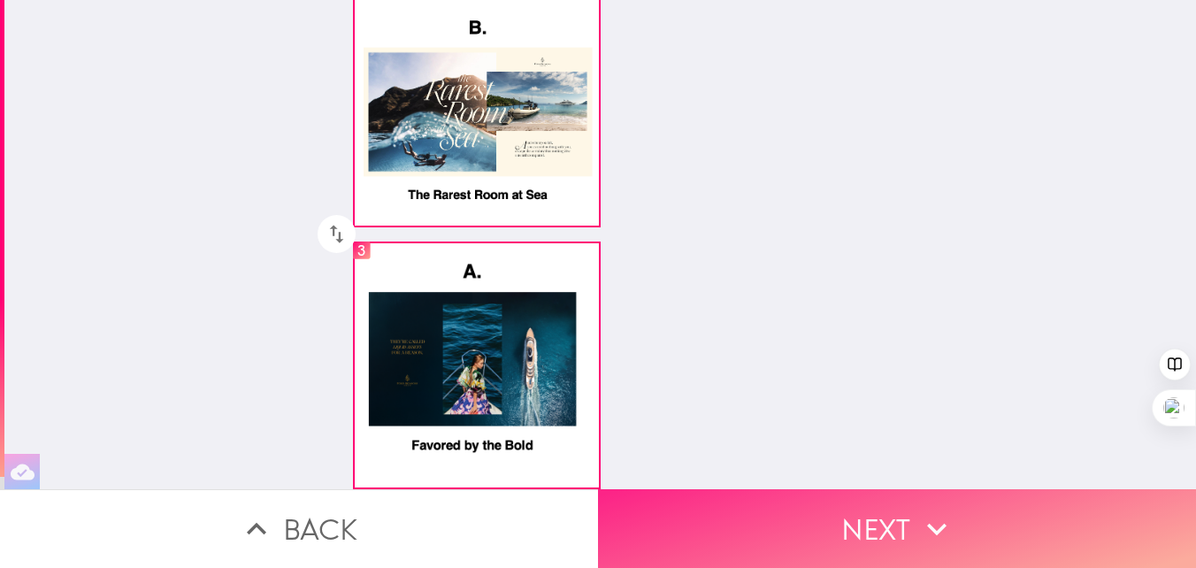
click at [882, 532] on button "Next" at bounding box center [897, 528] width 598 height 79
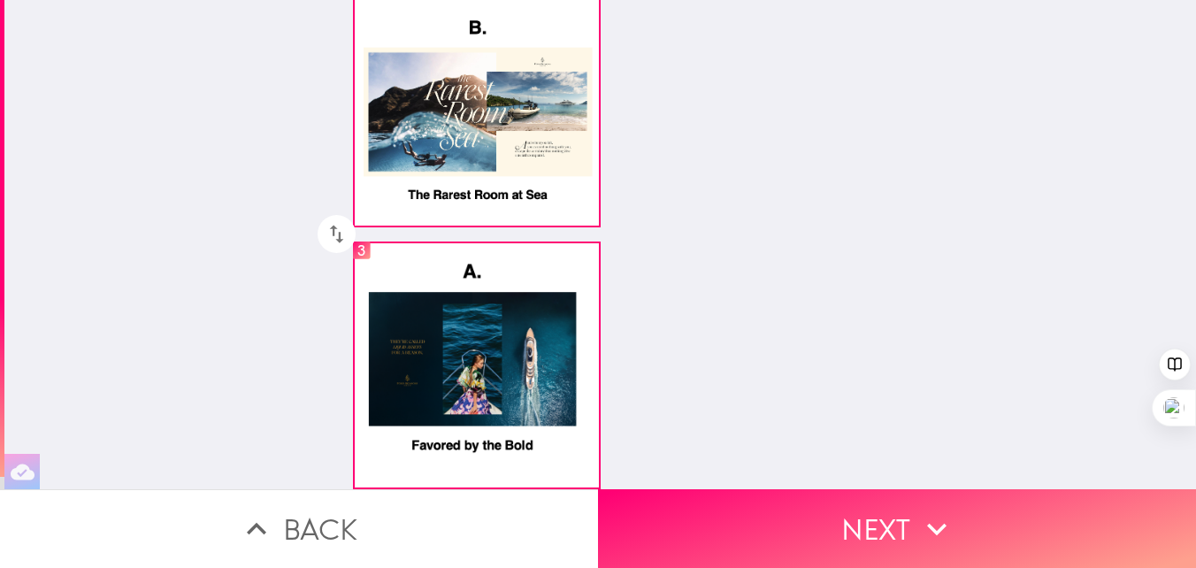
scroll to position [0, 0]
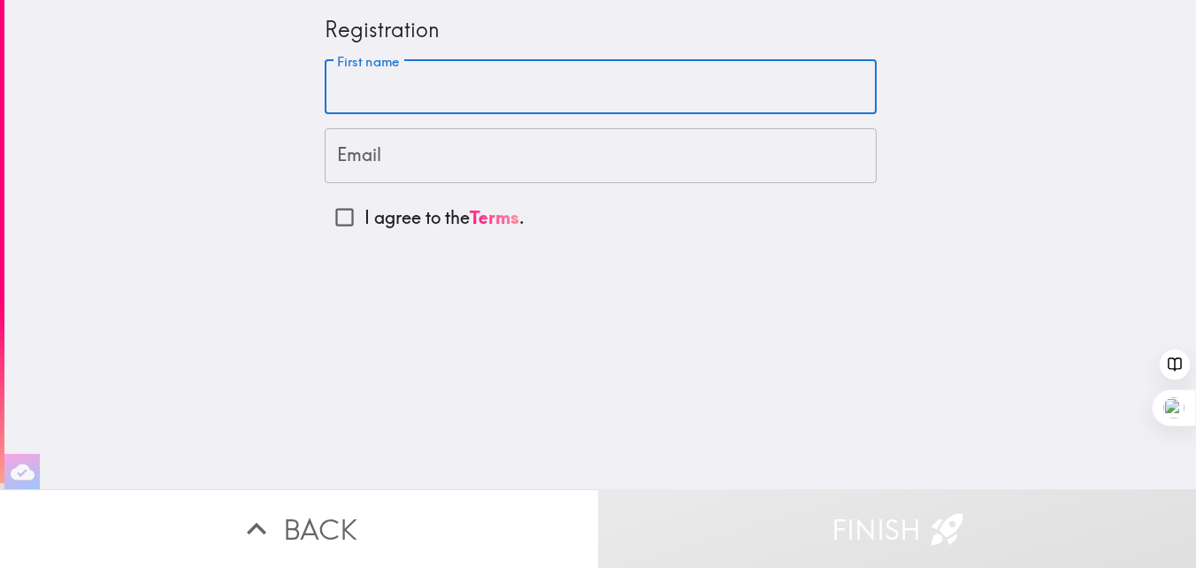
click at [436, 92] on input "First name" at bounding box center [601, 87] width 552 height 55
type input "[PERSON_NAME]"
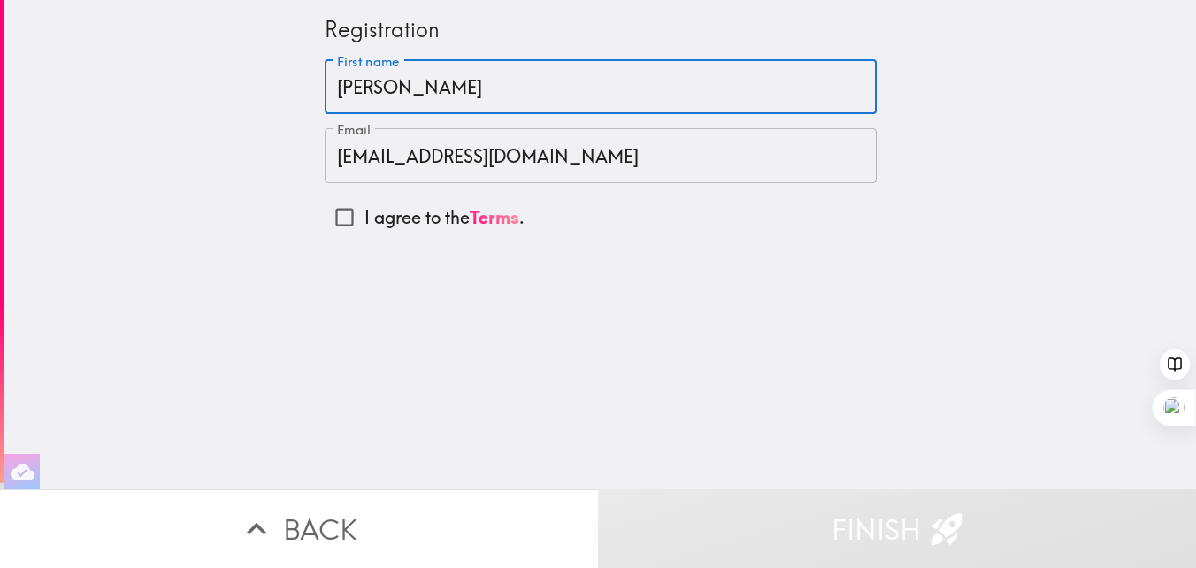
click at [539, 159] on input "[EMAIL_ADDRESS][DOMAIN_NAME]" at bounding box center [601, 155] width 552 height 55
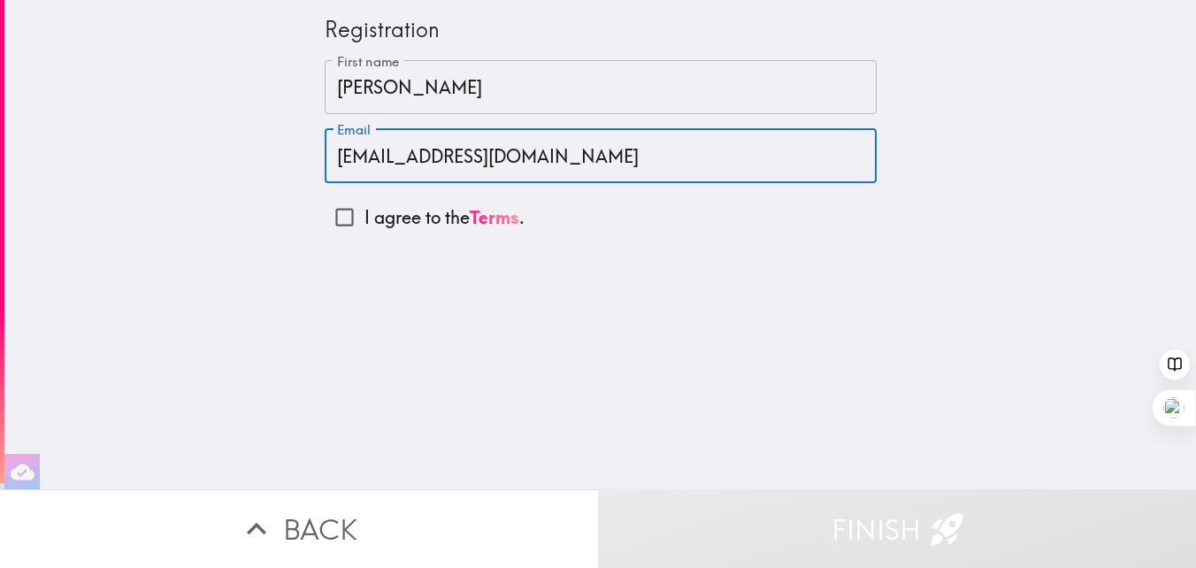
type input "[EMAIL_ADDRESS][DOMAIN_NAME]"
click at [346, 219] on input "I agree to the Terms ." at bounding box center [345, 217] width 40 height 40
checkbox input "true"
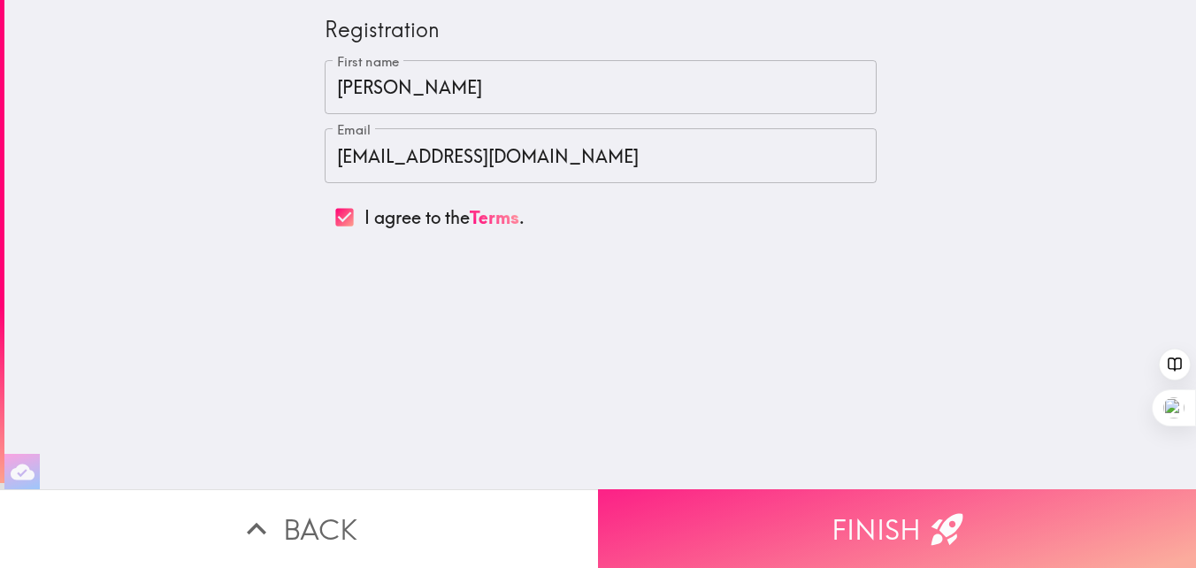
click at [880, 523] on button "Finish" at bounding box center [897, 528] width 598 height 79
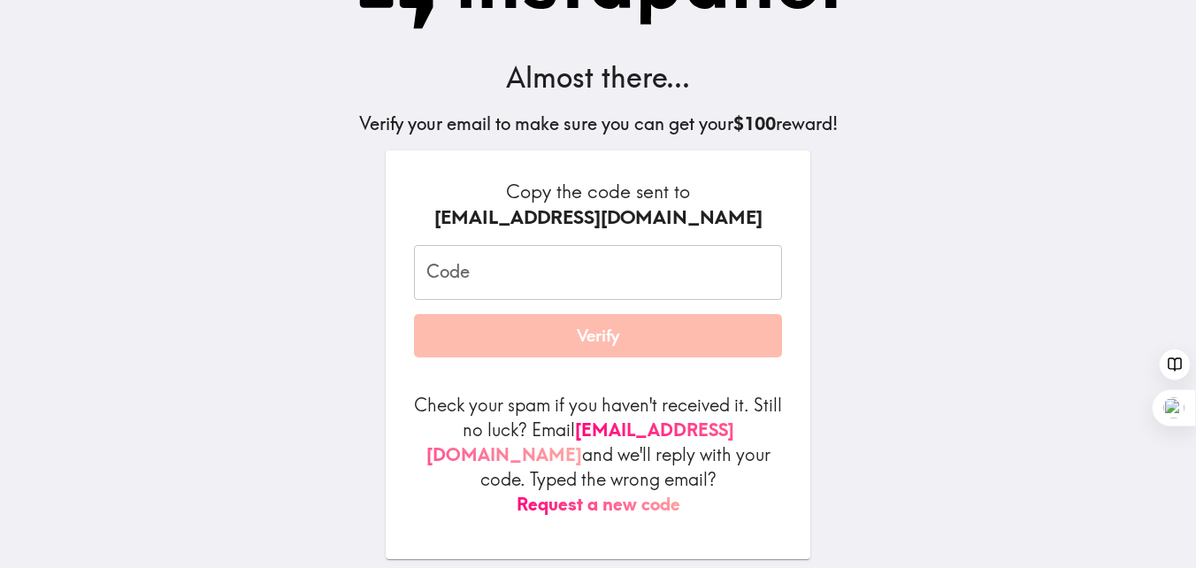
scroll to position [81, 0]
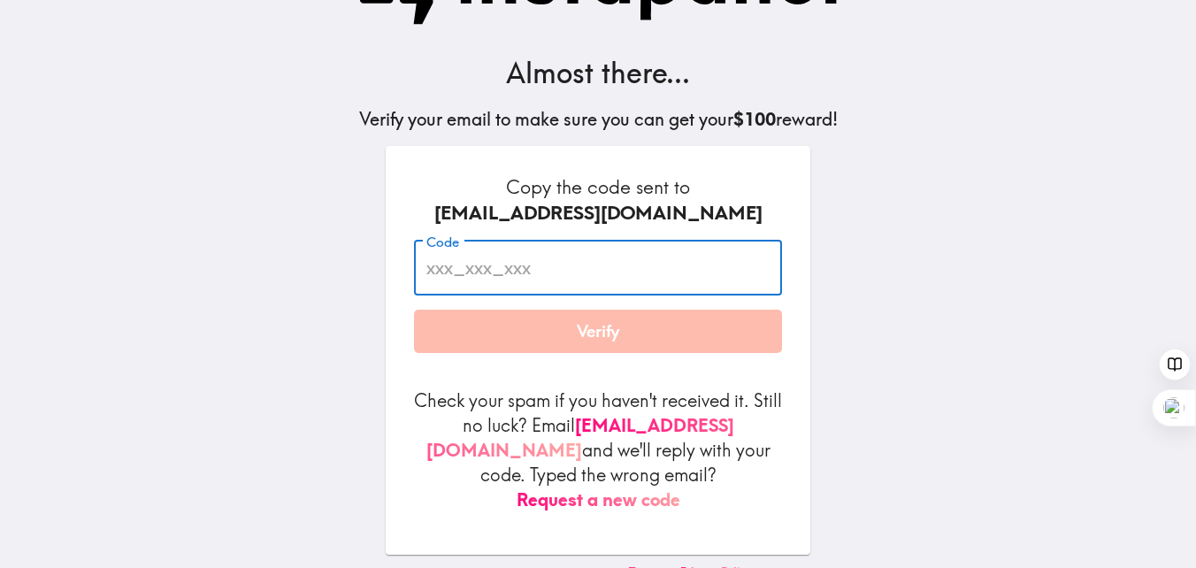
paste input "aGU_fYP_R2T"
type input "aGU_fYP_R2T"
click at [578, 345] on button "Verify" at bounding box center [598, 332] width 368 height 44
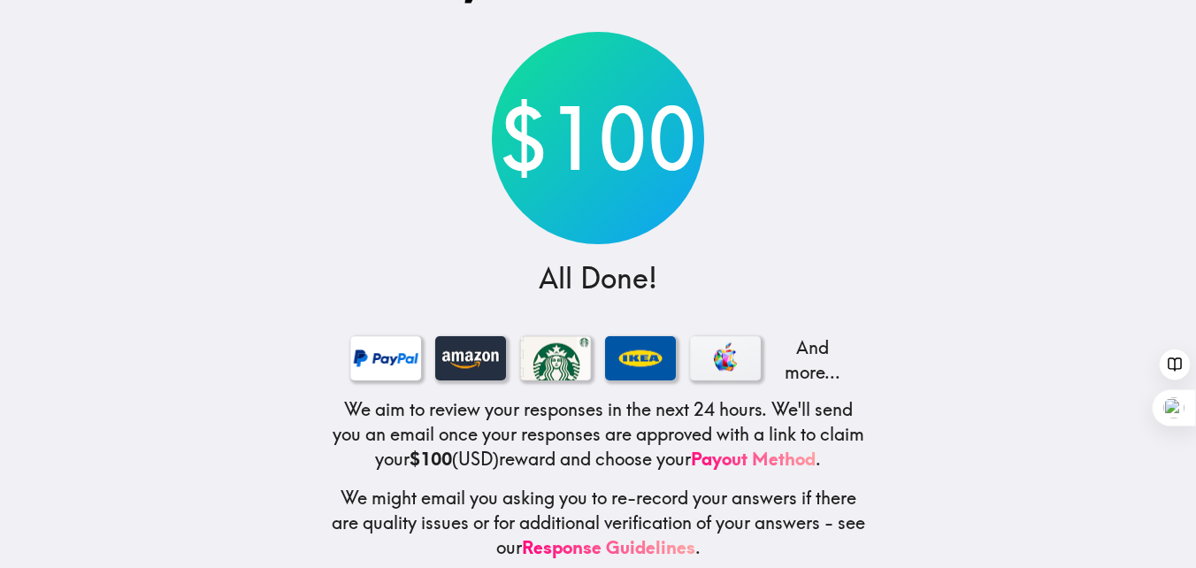
scroll to position [101, 0]
